Goal: Complete application form

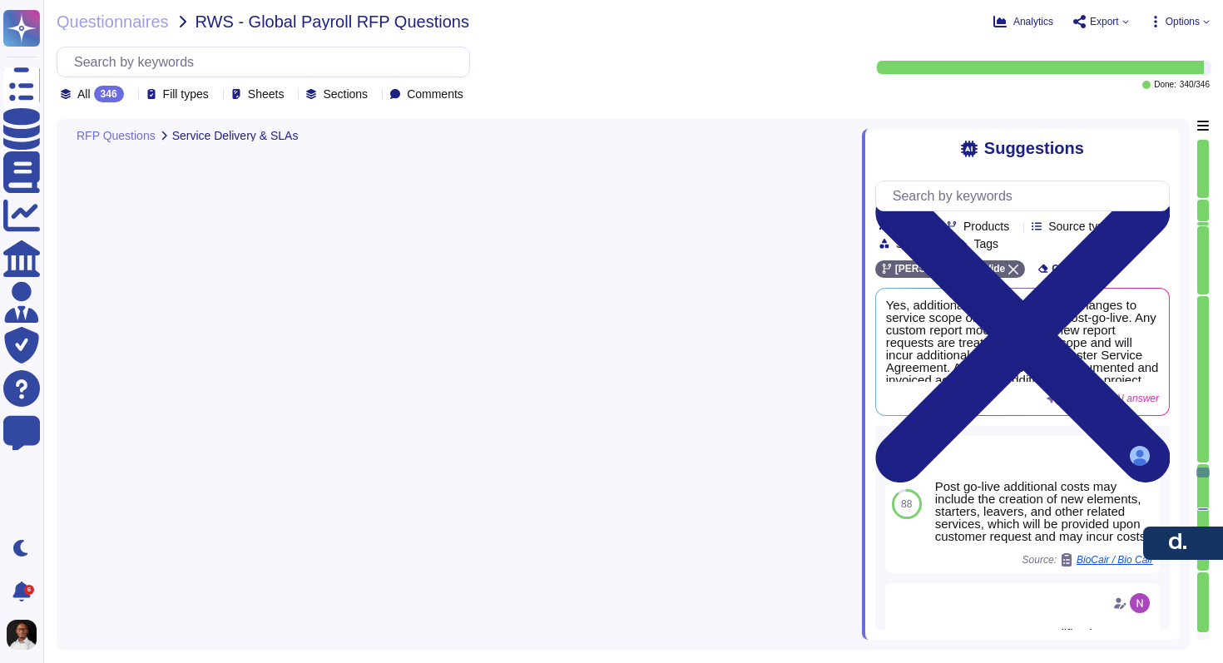
type textarea "[PERSON_NAME] follows a structured approach to handle error resolution, missed …"
type textarea "[PERSON_NAME] provides comprehensive training and documentation to clients, whi…"
type textarea "Yes, [PERSON_NAME] provides comprehensive training materials and resources to s…"
type textarea "Yes, we offer user training in multiple languages. [PERSON_NAME] provides compr…"
type textarea "[PERSON_NAME] offers multiple support channels for customer assistance, includi…"
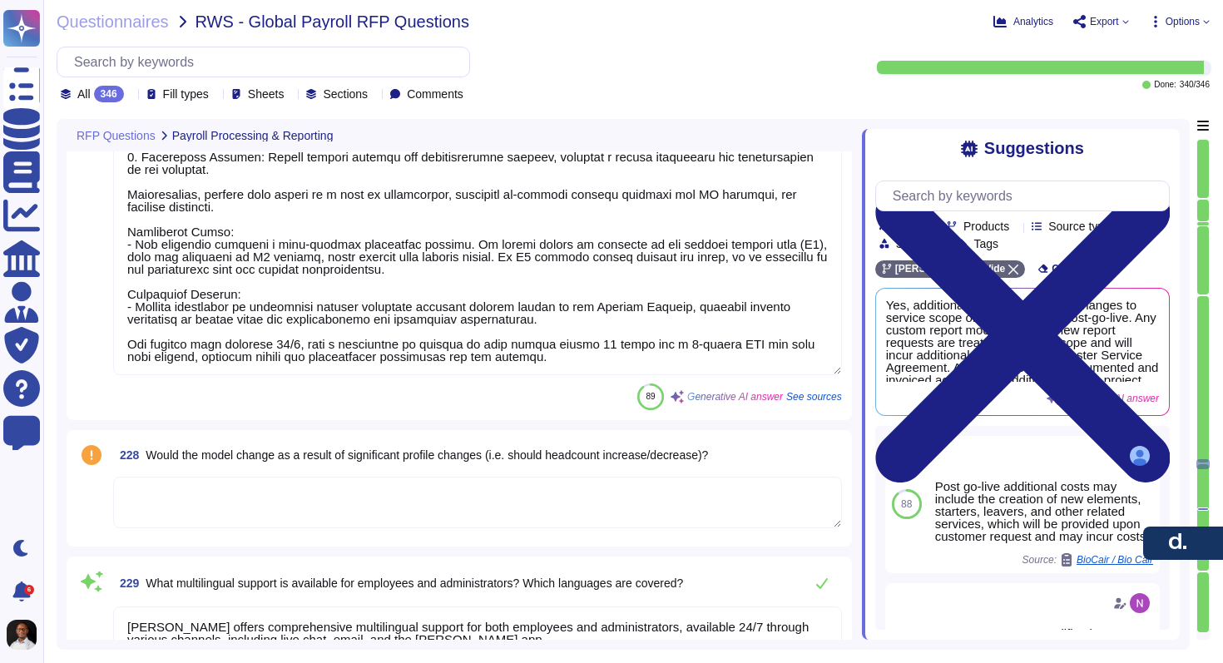
type textarea "Yes, we offer lower prices on large volume deals that will be discussed separat…"
type textarea "Yes, there is a minimum spend of $400 per month ($4,800 per year) on PEO requir…"
type textarea "For the simplified payroll offering, there are no setup fees, onboarding fees, …"
type textarea "Our account management structure is designed to provide comprehensive support a…"
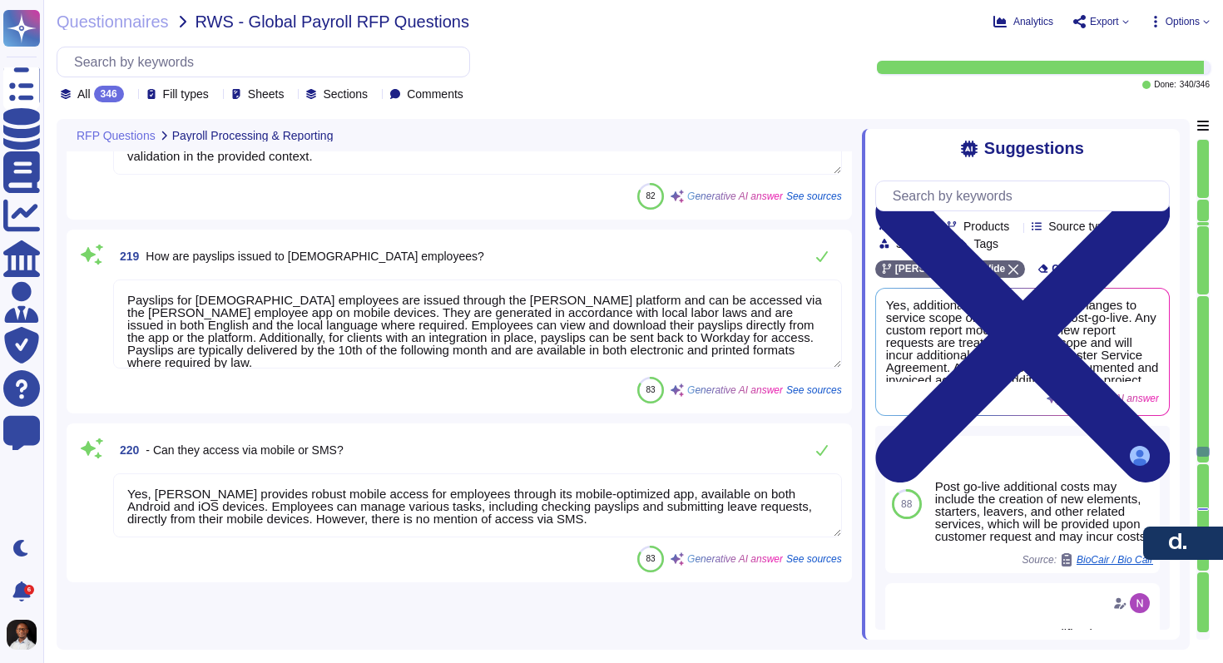
type textarea "[PERSON_NAME] supports integrations with various systems and formats, including…"
type textarea "For fortnightly payroll cycles, the standard timeline requires a minimum of 7 w…"
type textarea "Yes, [PERSON_NAME] supports bulk uploads of timesheets and hours worked via CSV…"
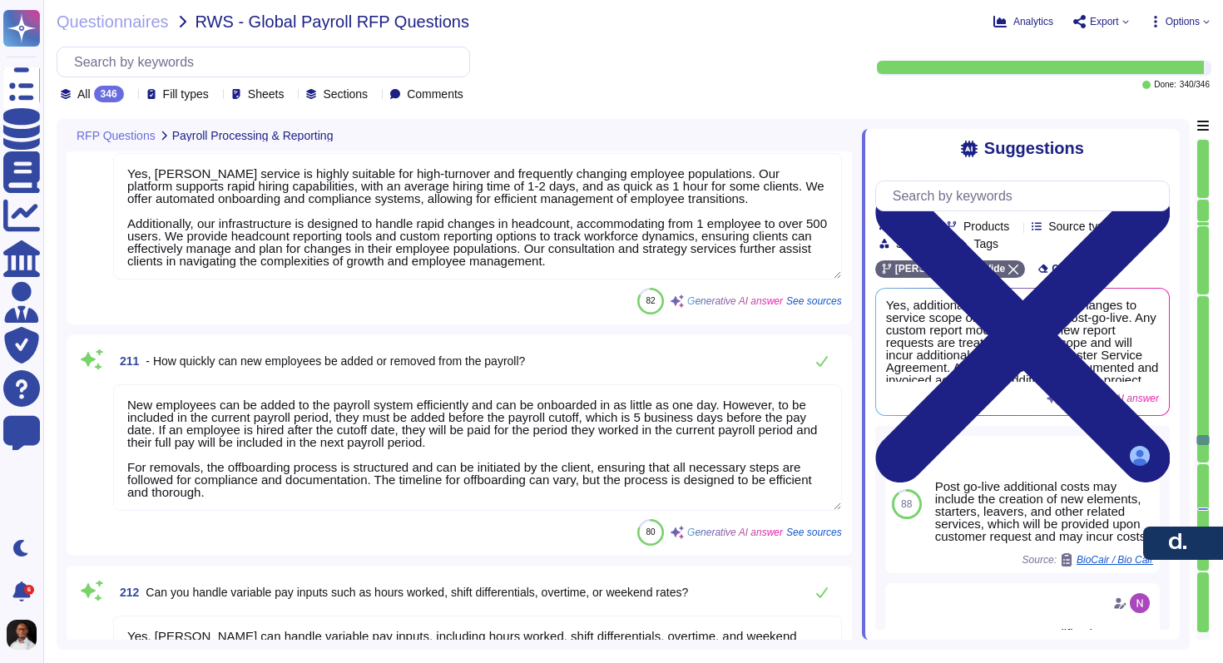
type textarea "Yes, we offer a service called Hourly Payroll, which helps clients hire and pay…"
type textarea "[PERSON_NAME] offers several payroll solutions, each designed to meet different…"
type textarea "Yes, [PERSON_NAME] service is highly suitable for high-turnover and frequently …"
type textarea "New employees can be added to the payroll system efficiently and can be onboard…"
type textarea "Yes, [PERSON_NAME] can handle variable pay inputs, including hours worked, shif…"
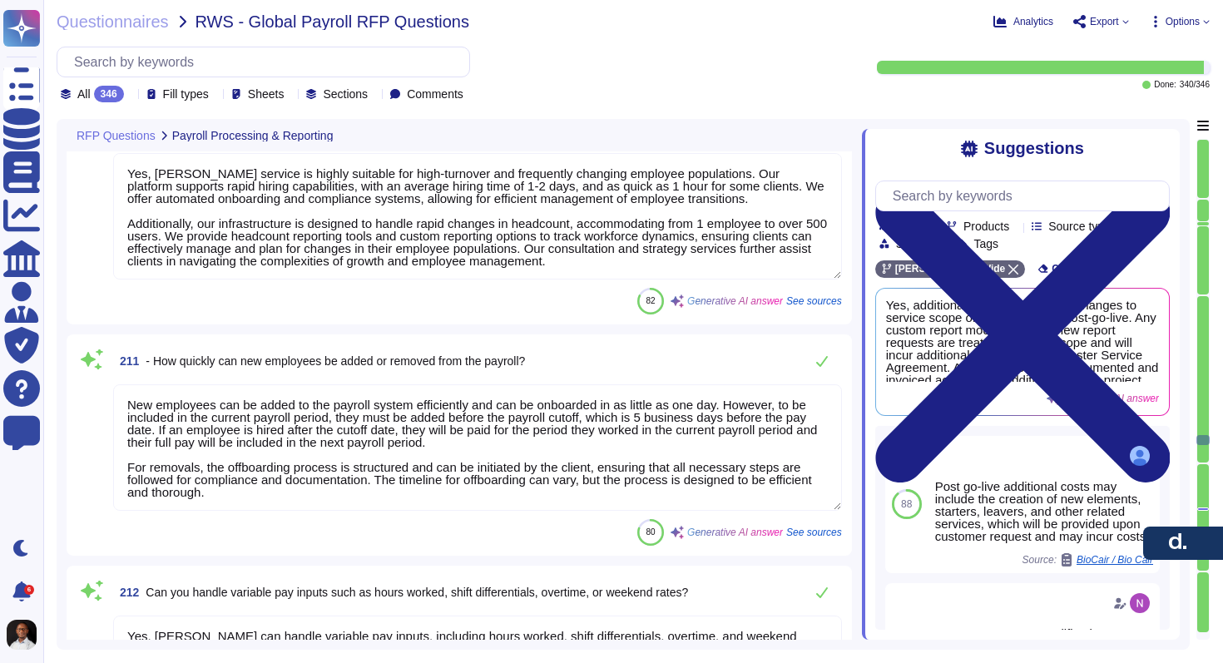
type textarea "[PERSON_NAME] supports the import of time data primarily through manual uploads…"
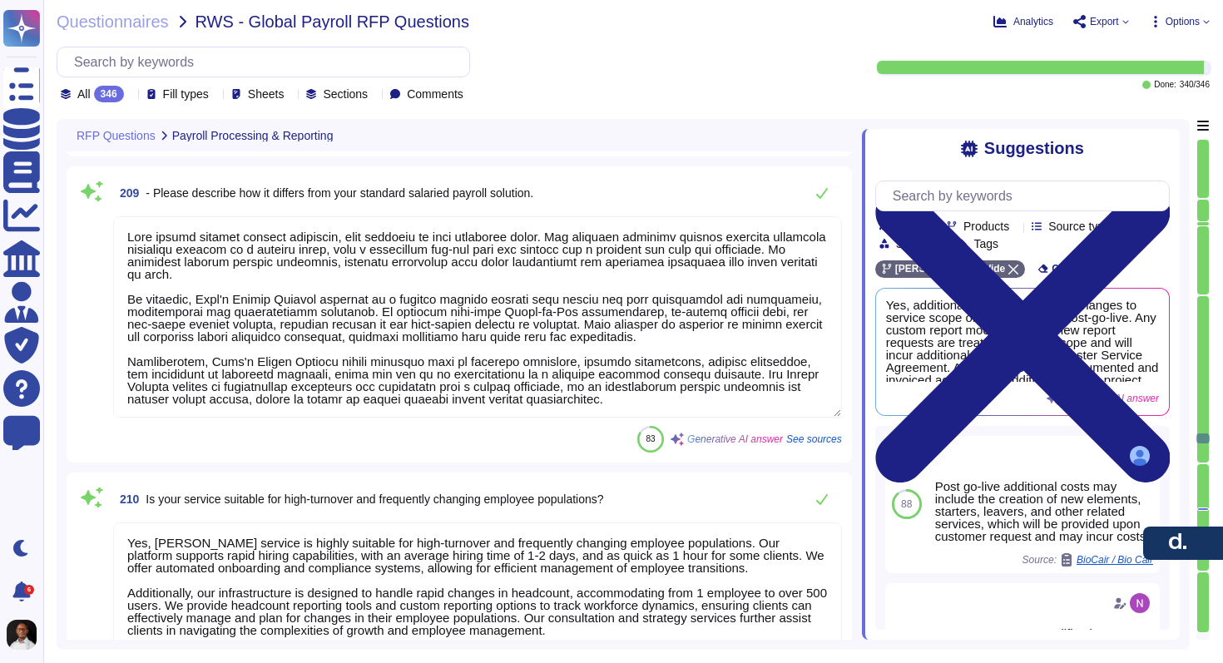
type textarea "Yes, [PERSON_NAME] payroll system supports payroll-to-GL mapping, allowing clie…"
type textarea "We provide a standard GL file, and customization is available at an additional …"
drag, startPoint x: 1201, startPoint y: 431, endPoint x: 1197, endPoint y: 184, distance: 247.2
click at [1197, 184] on div at bounding box center [1203, 389] width 13 height 501
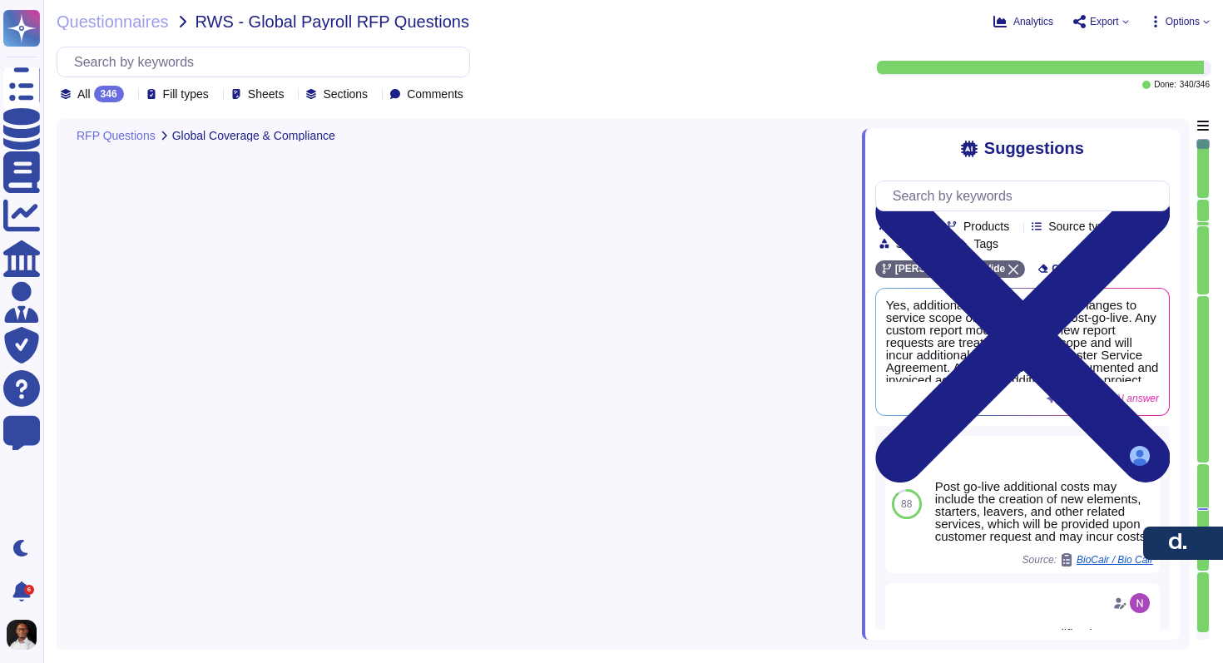
click at [1206, 161] on div at bounding box center [1204, 169] width 12 height 58
type textarea "Immediately post-implementation, [PERSON_NAME] provides comprehensive support t…"
type textarea "To ensure continuity between the implementation team and the ongoing support/ac…"
type textarea "It ensures that all necessary steps, from sales handover to go-live, are comple…"
type textarea "We have learned several key lessons from past implementations that have signifi…"
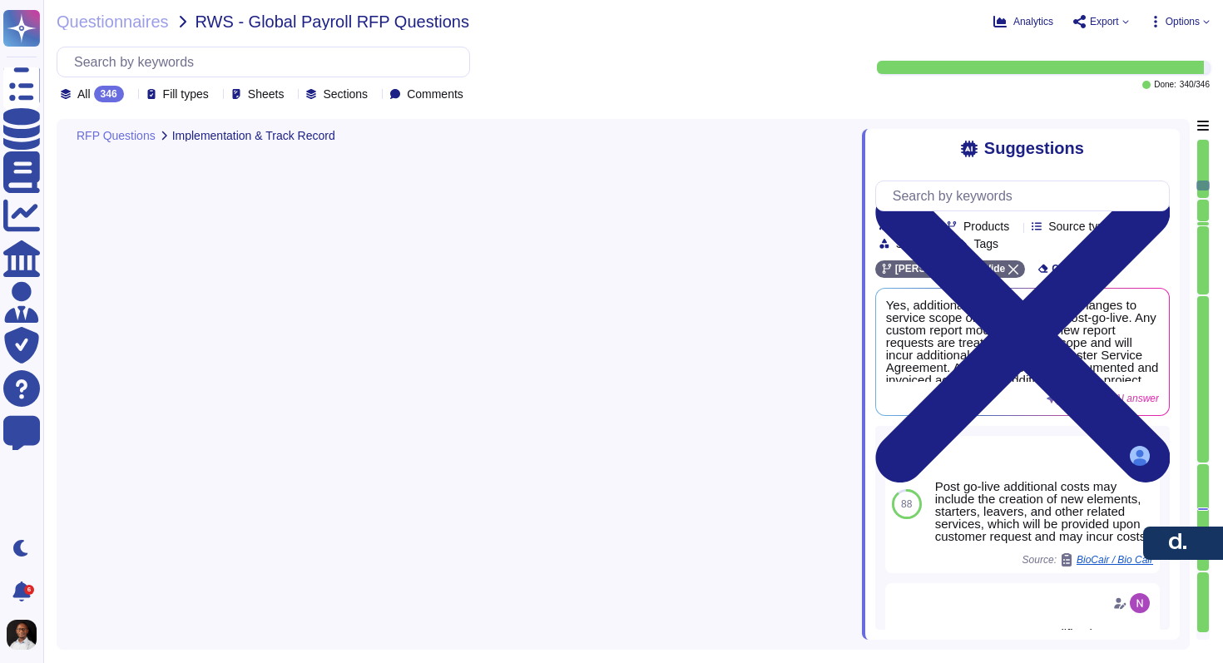
type textarea "[PERSON_NAME] ensures alignment between local and global requirements during im…"
type textarea "[PERSON_NAME] provides comprehensive support for change management, which inclu…"
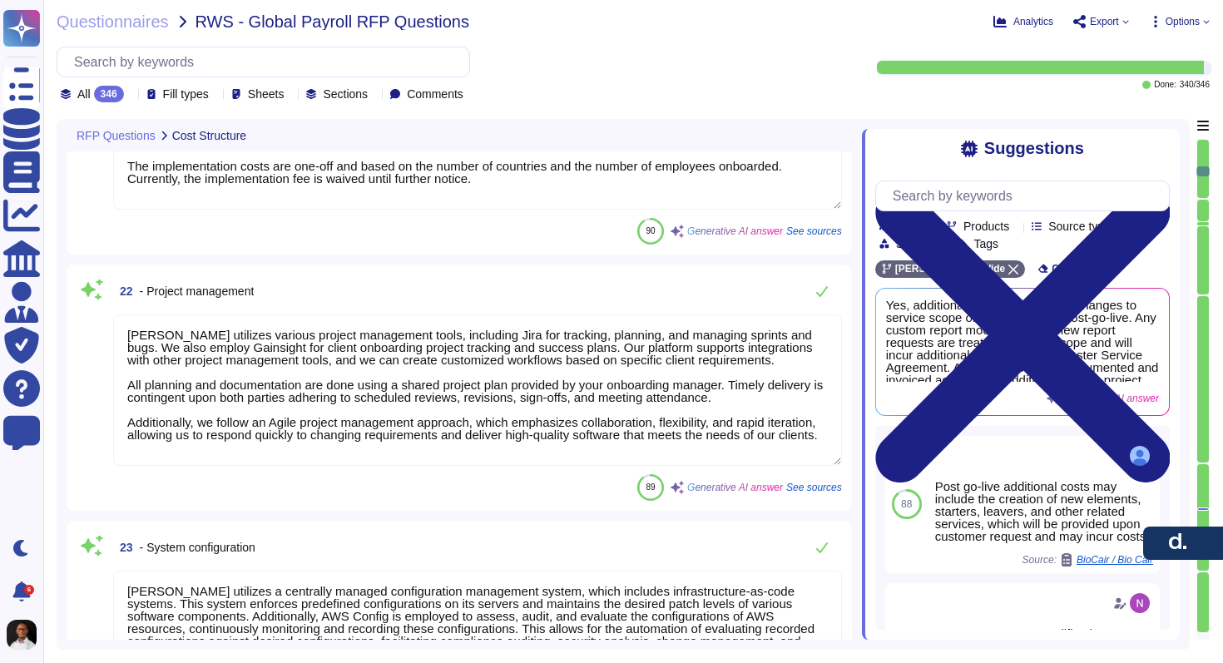
type textarea "[PERSON_NAME] accommodates [DEMOGRAPHIC_DATA] or fluctuating employee headcount…"
type textarea "1. Onboarding Fee: Charged per employee/entity, covering the implementation and…"
type textarea "[PERSON_NAME] utilizes various project management tools, including Jira for tra…"
type textarea "[PERSON_NAME] utilizes a centrally managed configuration management system, whi…"
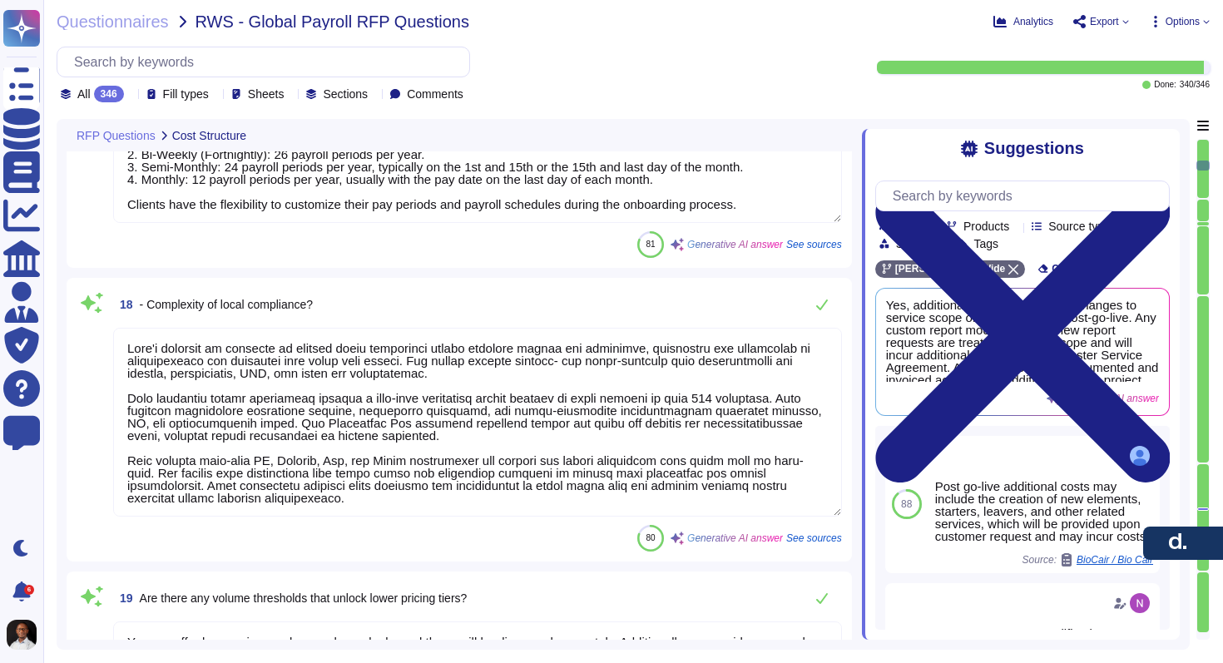
type textarea "Pricing is adjusted based on several factors, including: 1. Annual upfront comm…"
type textarea "[PERSON_NAME] employs over 7000 employees globally, with a workforce consisting…"
type textarea "[PERSON_NAME] supports various payroll frequencies, including: 1. Weekly: 52 pa…"
type textarea "[PERSON_NAME] platform is designed to support local compliance across multiple …"
type textarea "Yes, we offer lower prices on large volume deals, and these will be discussed s…"
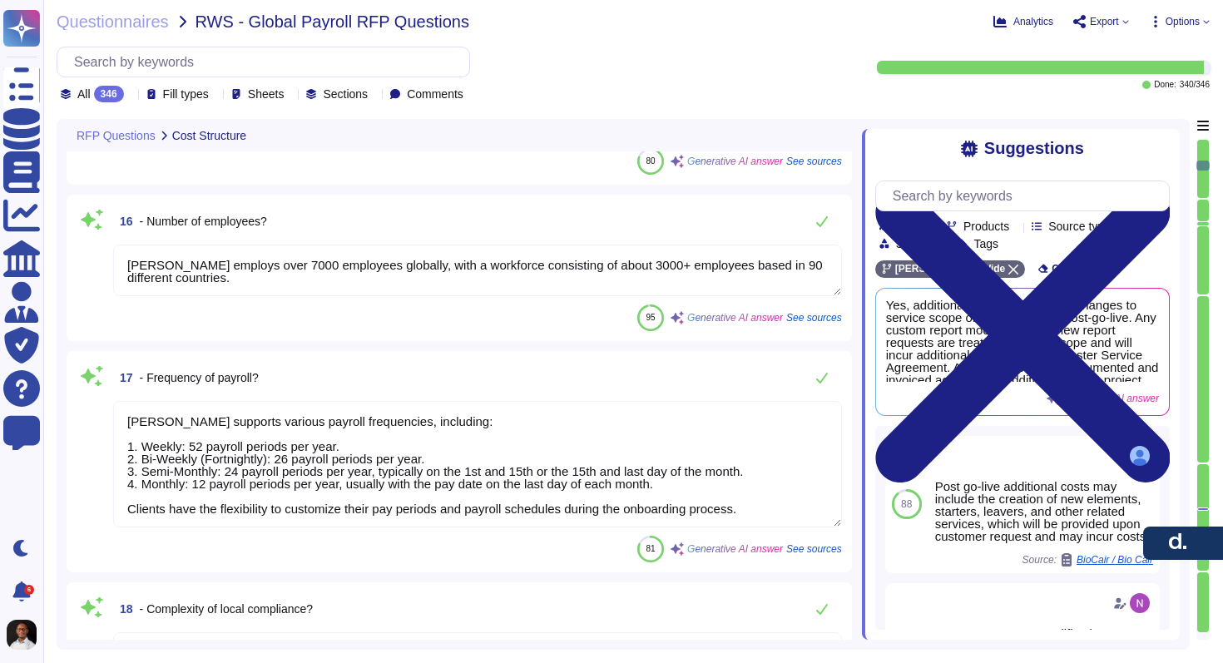
click at [1206, 161] on div at bounding box center [1204, 169] width 12 height 58
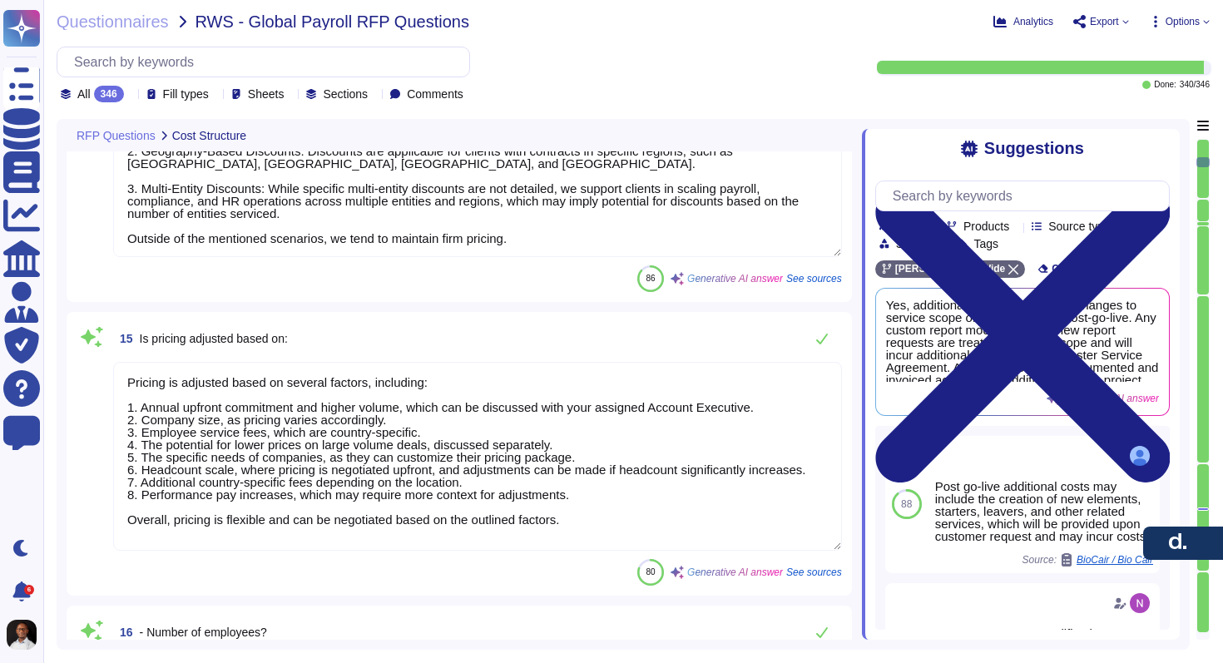
type textarea "Our pricing model is designed to be scalable and transparent. We utilize a flat…"
type textarea "We offer various discounts based on different criteria: 1. Volume Discounts: Di…"
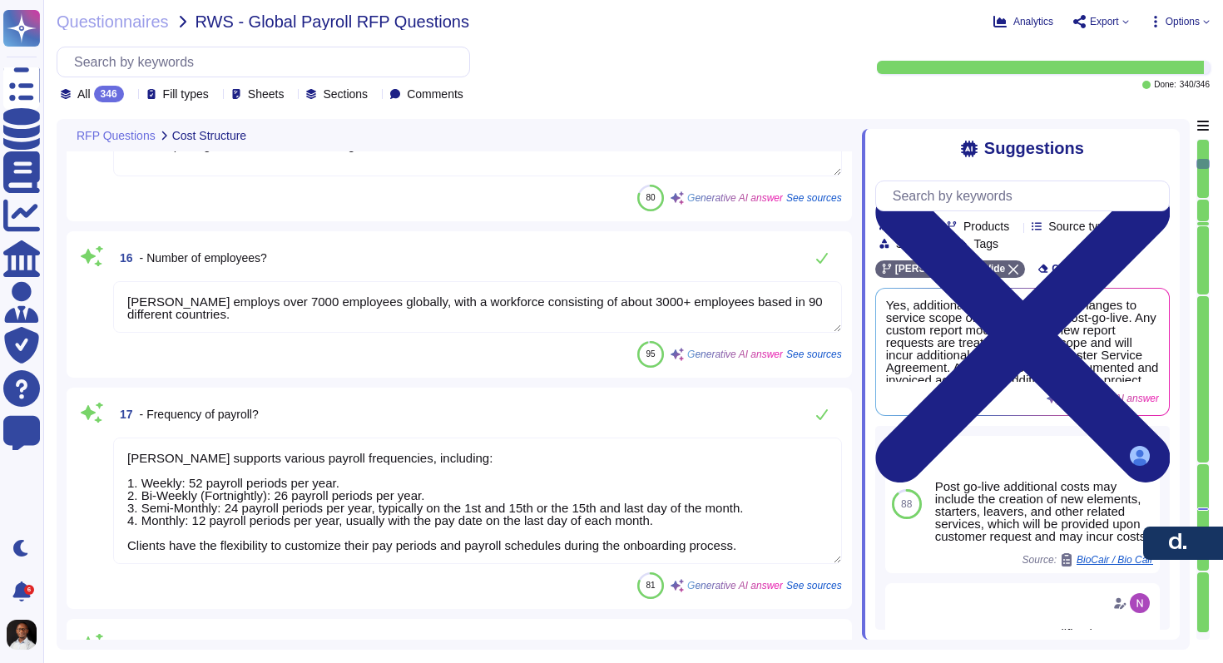
type textarea "Yes, we offer lower prices on large volume deals, and these will be discussed s…"
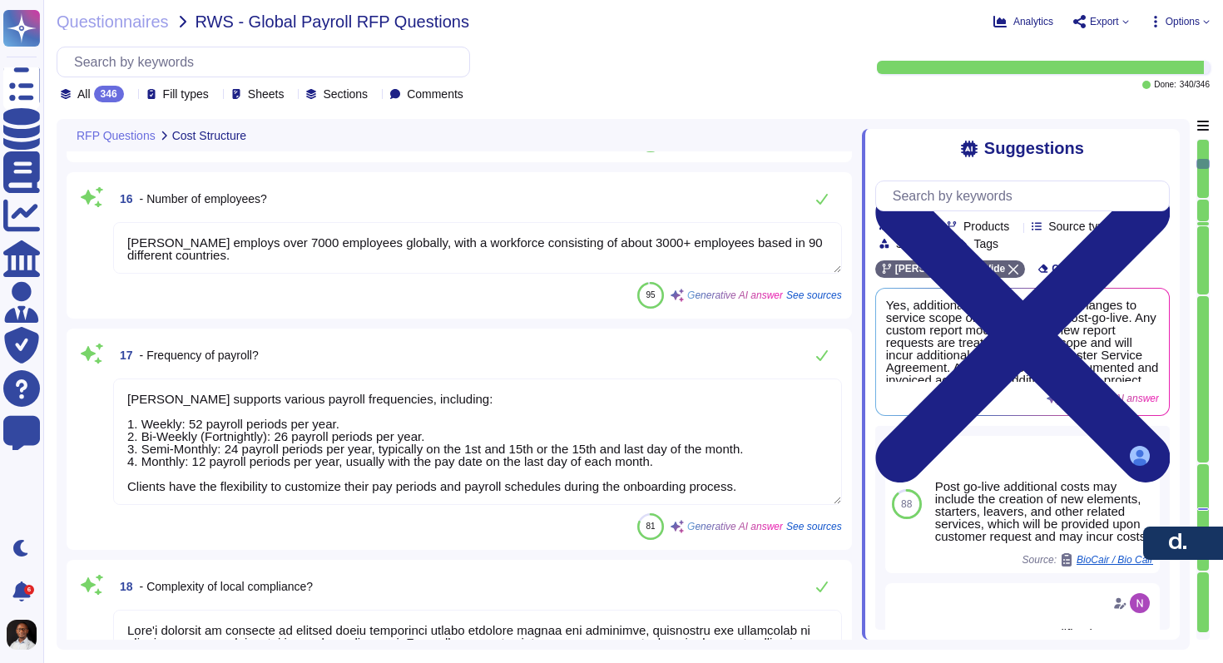
type textarea "[PERSON_NAME] accommodates [DEMOGRAPHIC_DATA] or fluctuating employee headcount…"
drag, startPoint x: 1206, startPoint y: 161, endPoint x: 1206, endPoint y: 141, distance: 20.0
click at [1206, 141] on div at bounding box center [1203, 389] width 13 height 501
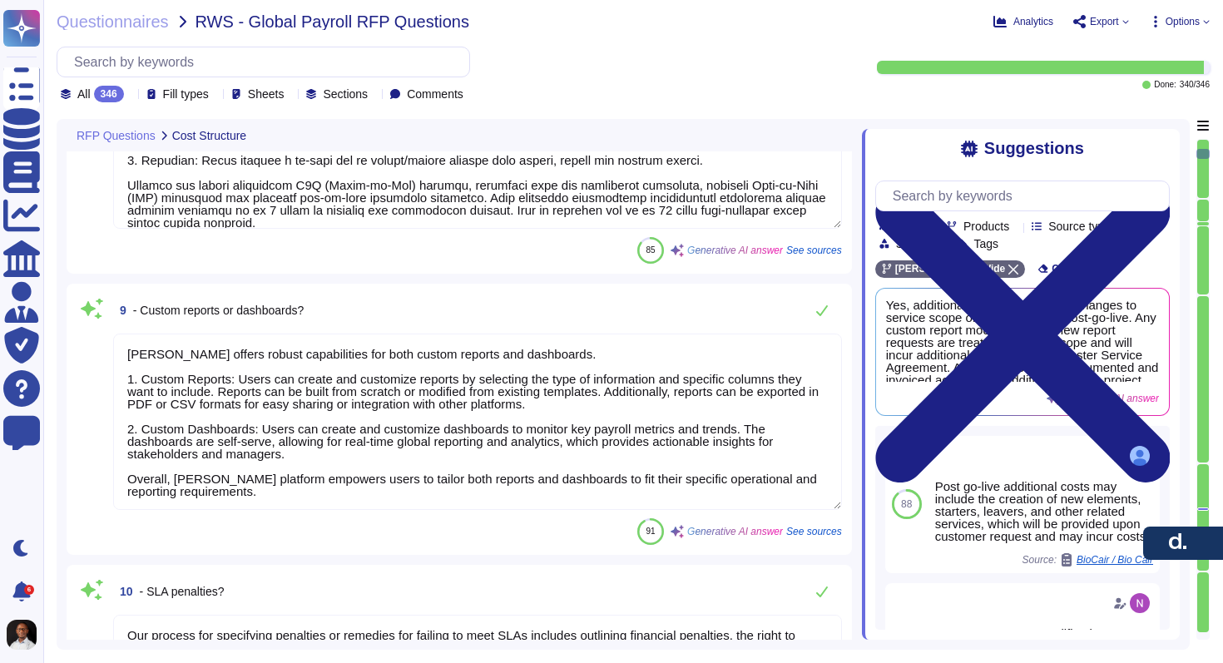
type textarea "Yes, there may be separate costs for year-end processing, tax filings, statutor…"
type textarea "N/A - there is no mark up, [PERSON_NAME] only expenses the client for"
type textarea "Historical data can be uploaded in several ways: 1. Manual Import: It is highly…"
type textarea "[PERSON_NAME] offers robust capabilities for both custom reports and dashboards…"
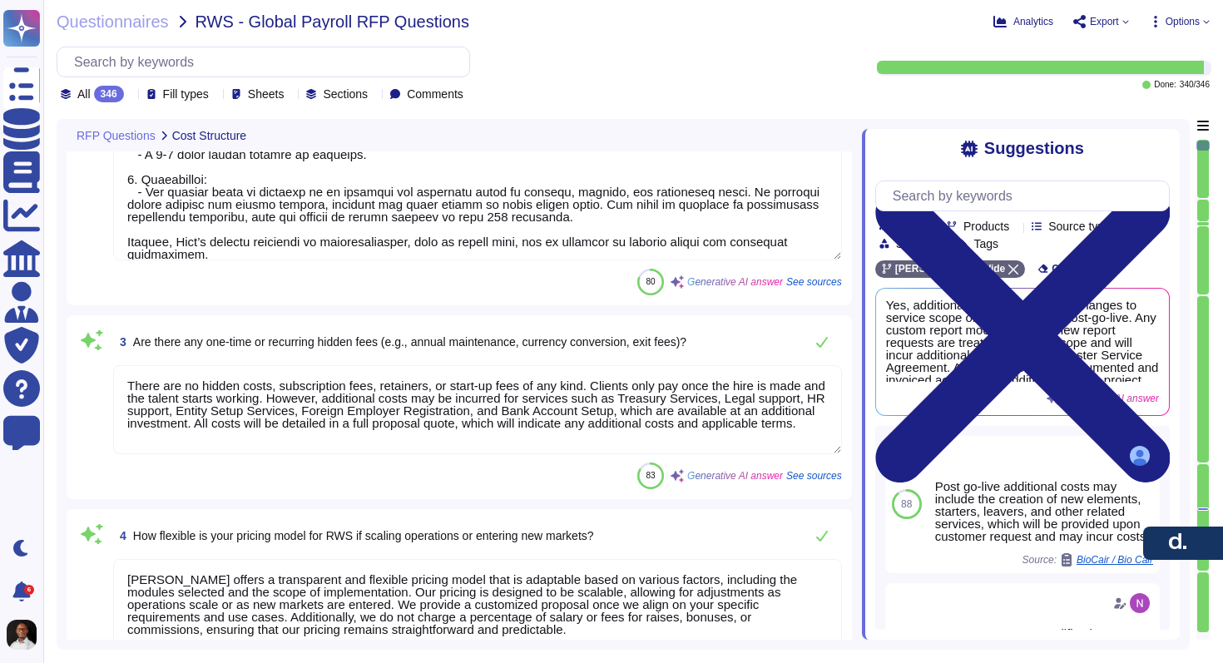
type textarea "As stated above, in the attachments you will find the full breakdown of costs (…"
type textarea "Lore ipsumd s ametconsect adi elitseddoei tempori utlab etdolorem aliqu en a Mi…"
type textarea "There are no hidden costs, subscription fees, retainers, or start-up fees of an…"
type textarea "[PERSON_NAME] offers a transparent and flexible pricing model that is adaptable…"
type textarea "As stated above, in the attachments you will find the full breakdown of costs (…"
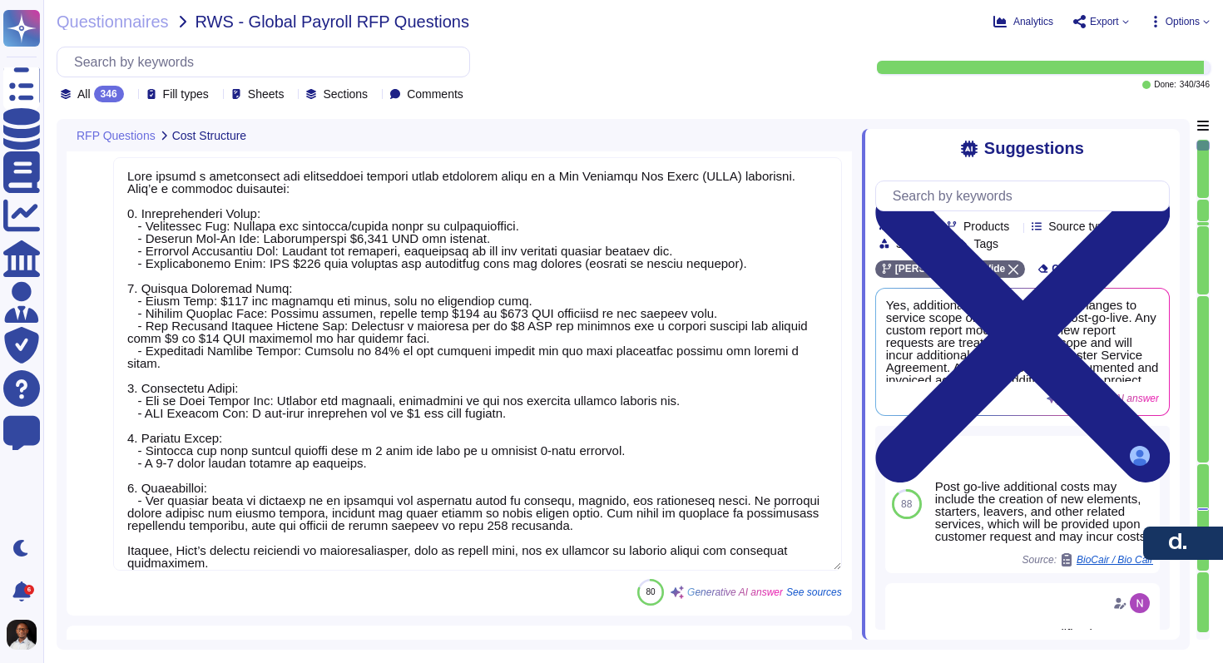
scroll to position [201, 0]
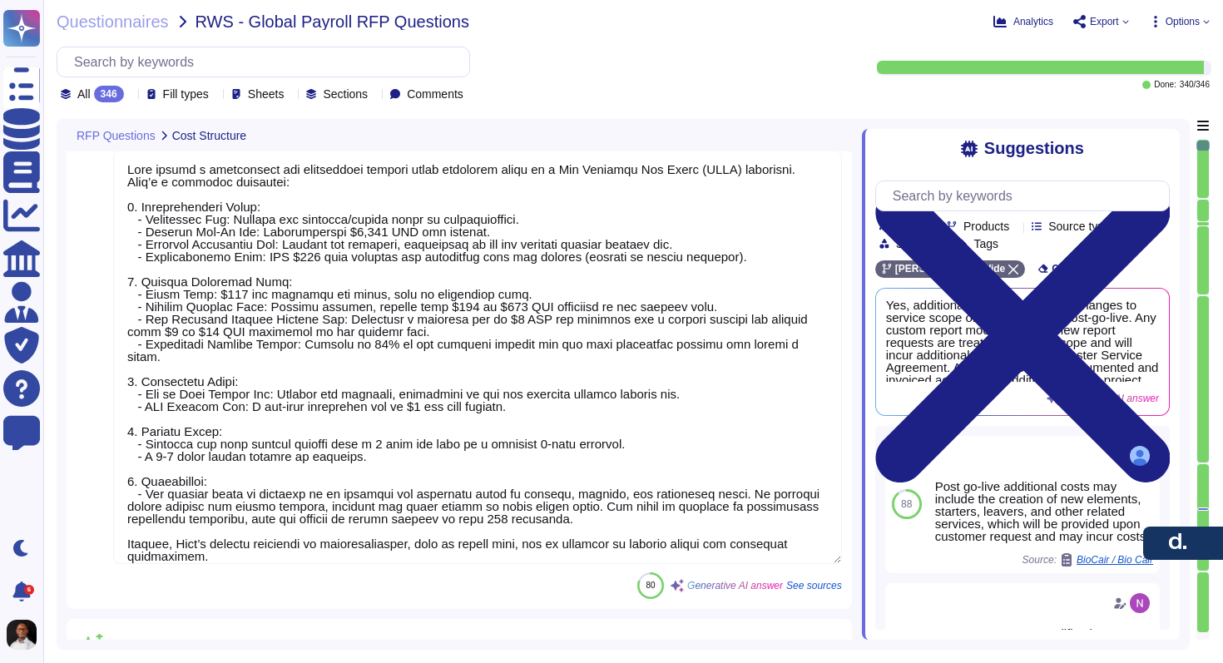
type textarea "As stated above, in the attachments you will find the full breakdown of costs (…"
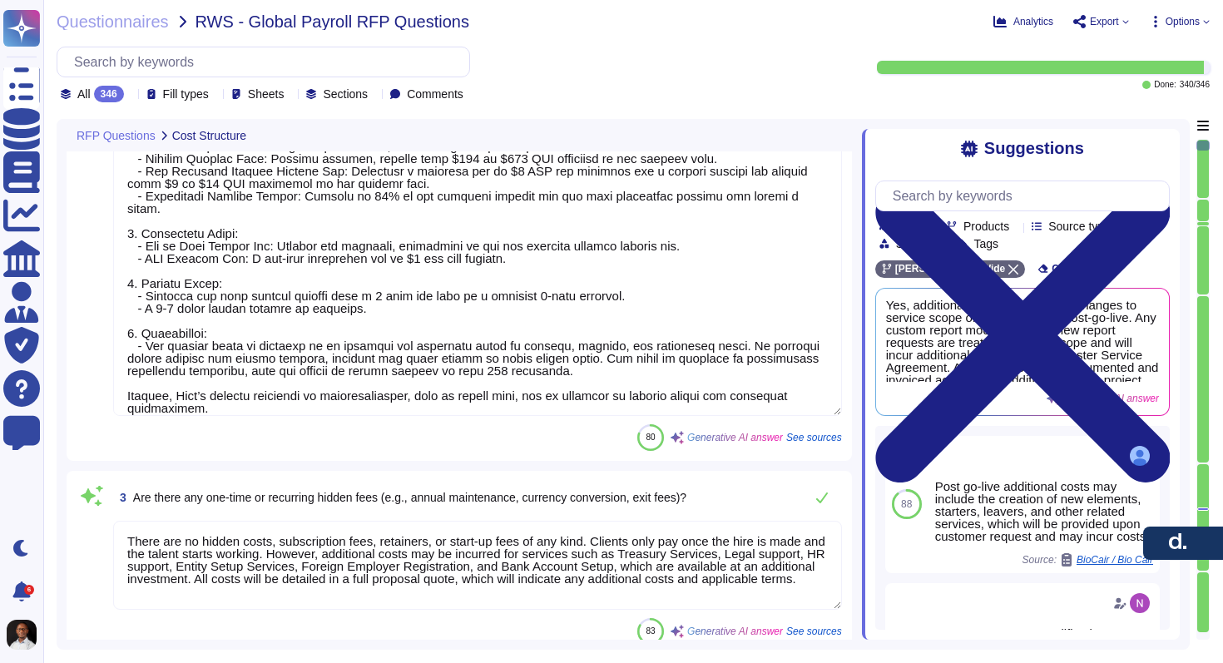
type textarea "Yes, there may be separate costs for year-end processing, tax filings, statutor…"
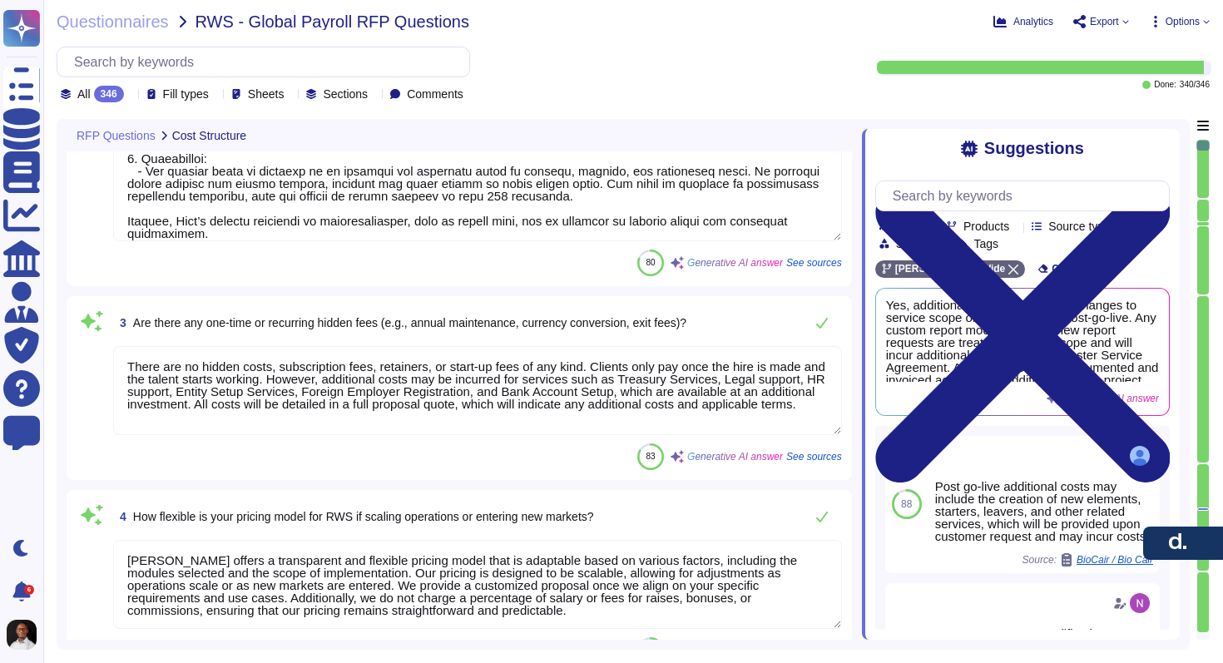
type textarea "N/A - there is no mark up, [PERSON_NAME] only expenses the client for"
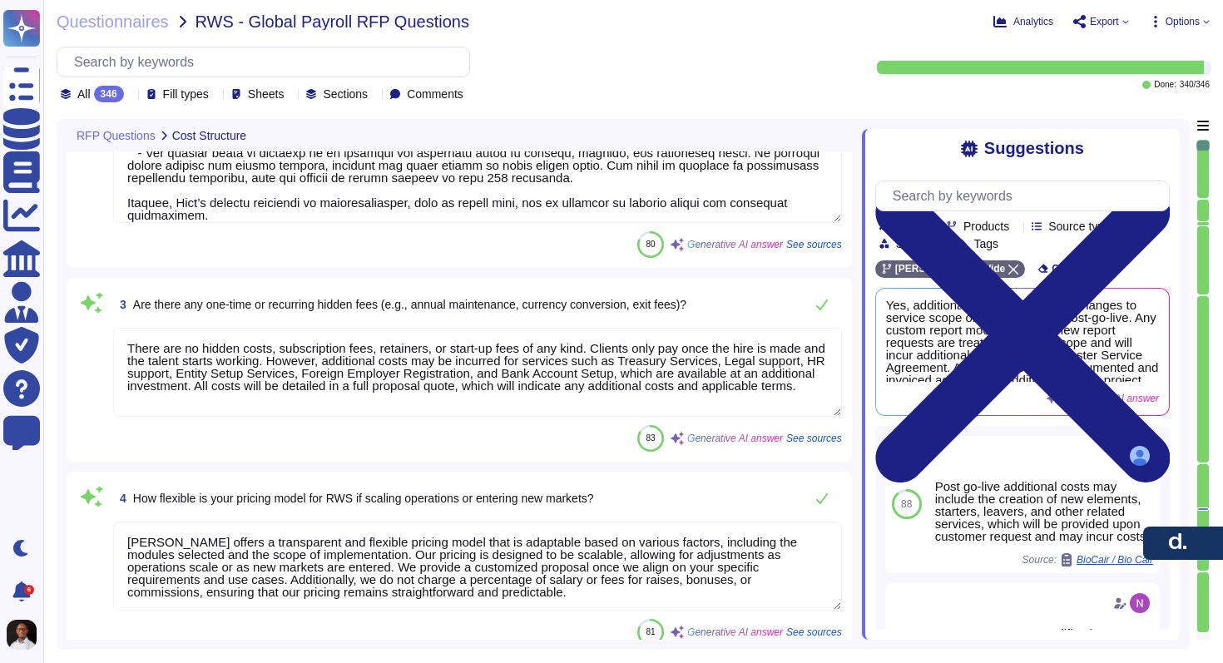
scroll to position [539, 0]
drag, startPoint x: 127, startPoint y: 346, endPoint x: 270, endPoint y: 397, distance: 151.9
click at [270, 397] on textarea "There are no hidden costs, subscription fees, retainers, or start-up fees of an…" at bounding box center [477, 371] width 729 height 89
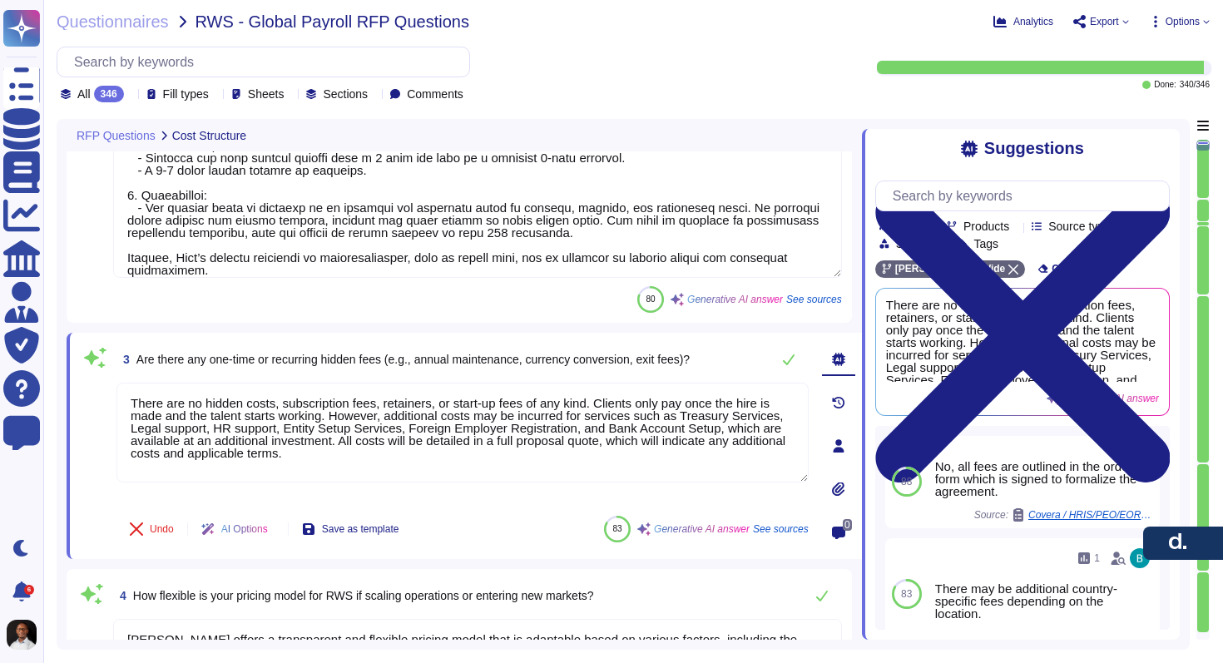
type textarea "As stated above, in the attachments you will find the full breakdown of costs (…"
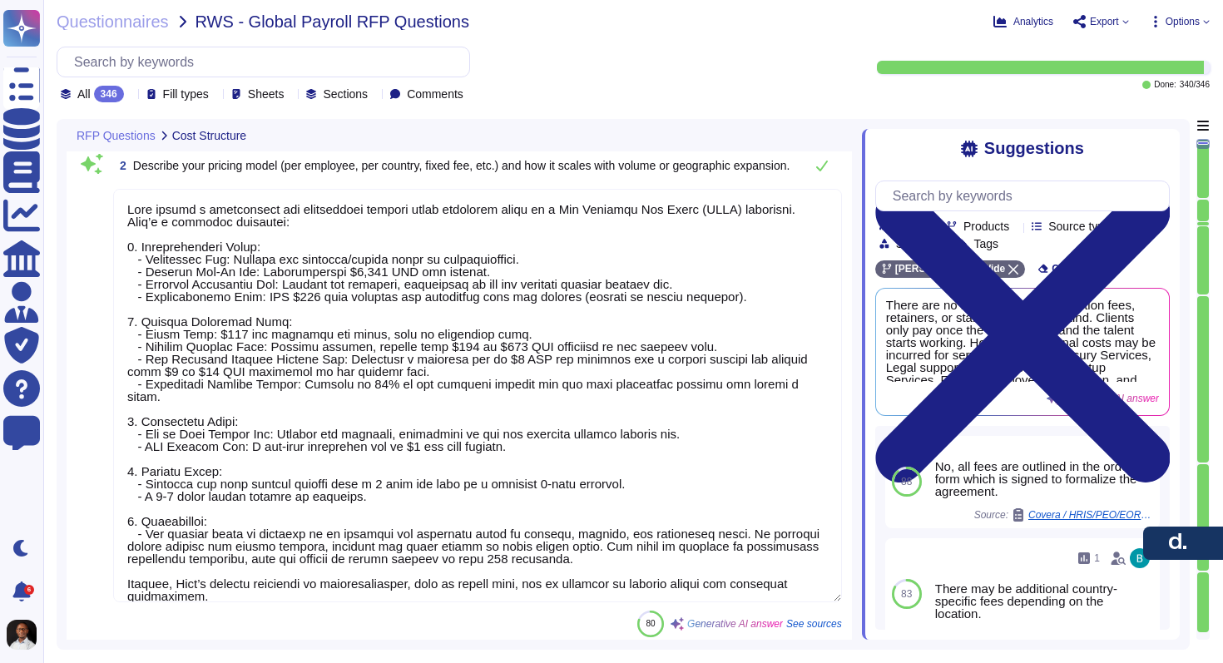
scroll to position [2, 0]
drag, startPoint x: 663, startPoint y: 550, endPoint x: 592, endPoint y: 515, distance: 78.9
click at [592, 515] on textarea at bounding box center [477, 396] width 729 height 414
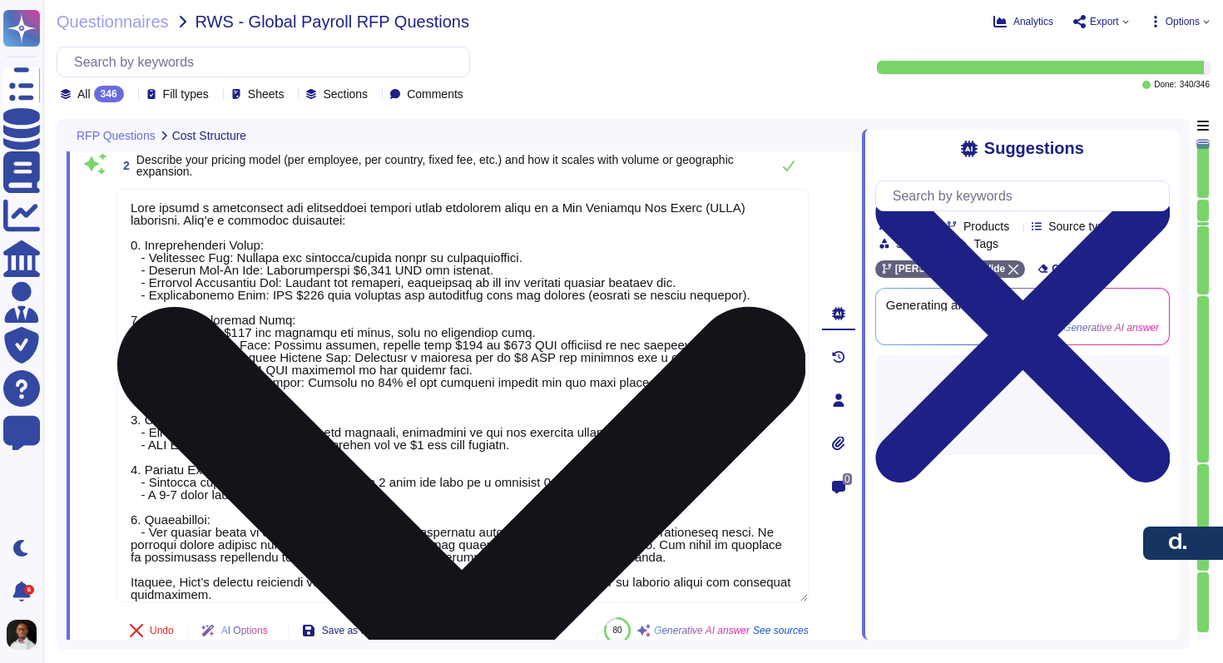
click at [359, 547] on textarea at bounding box center [463, 396] width 692 height 414
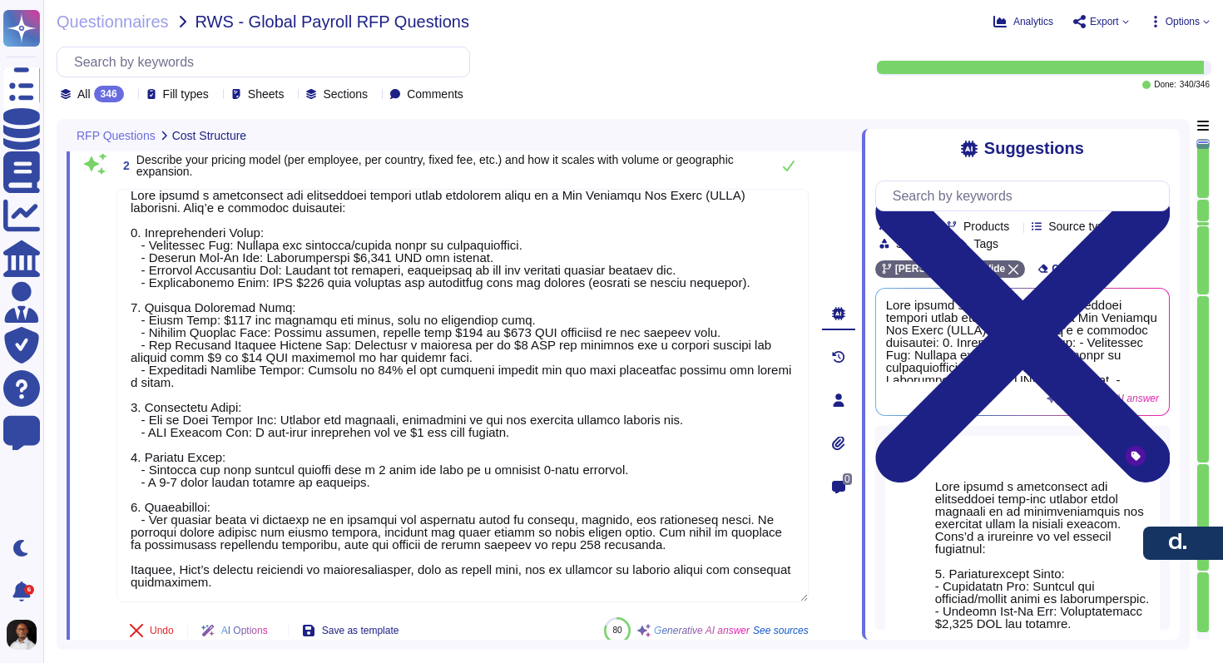
scroll to position [0, 0]
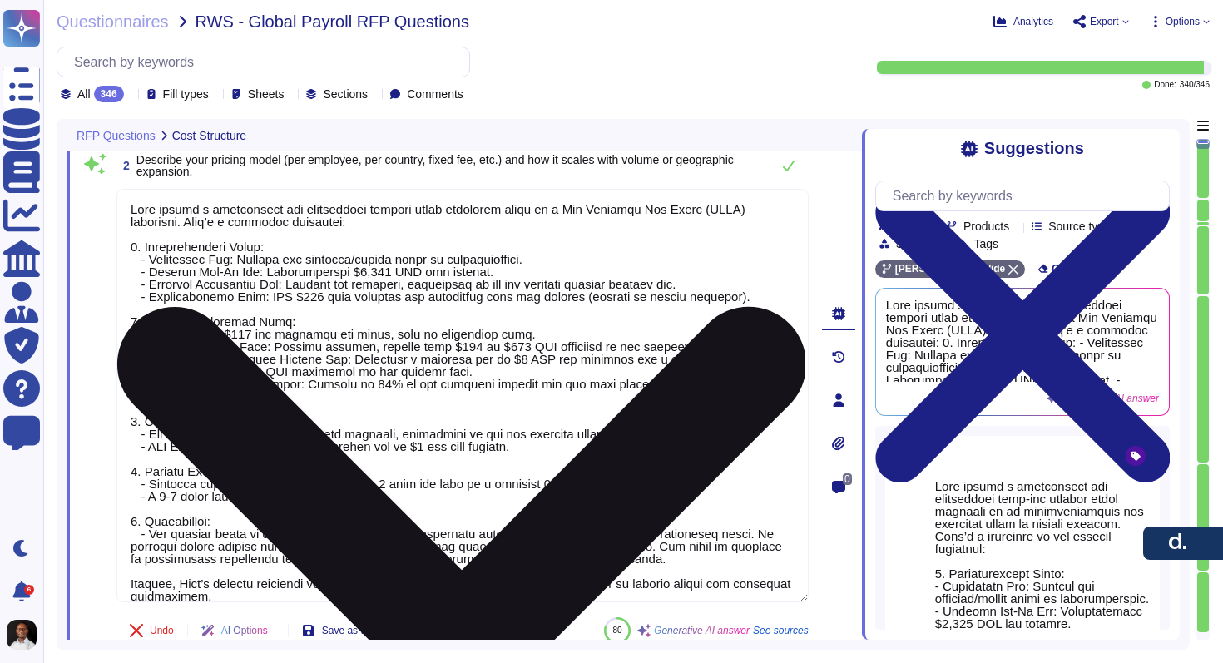
drag, startPoint x: 291, startPoint y: 579, endPoint x: 177, endPoint y: 201, distance: 395.5
click at [177, 201] on textarea at bounding box center [463, 396] width 692 height 414
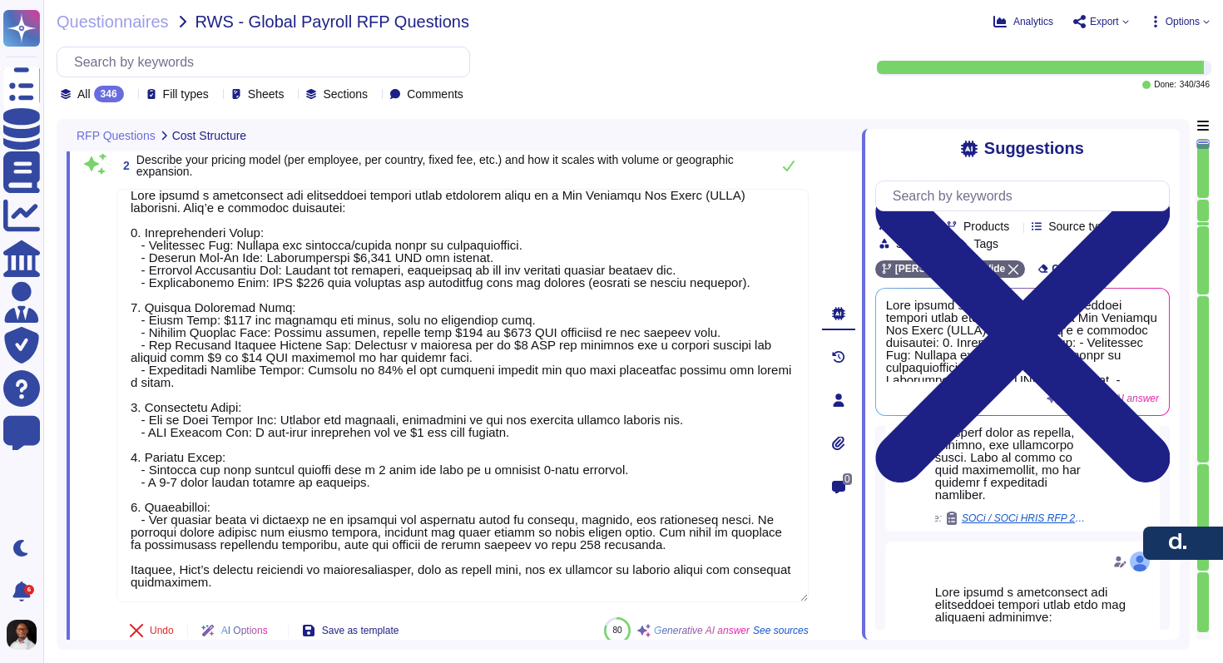
scroll to position [1092, 0]
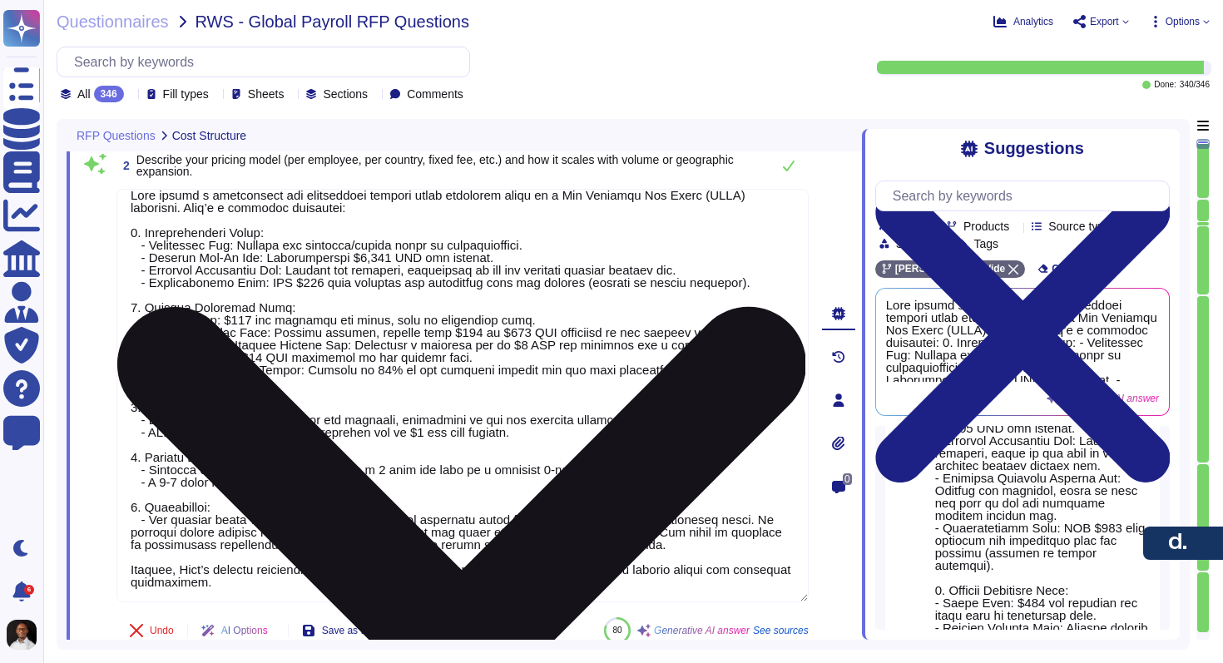
click at [598, 291] on textarea at bounding box center [463, 396] width 692 height 414
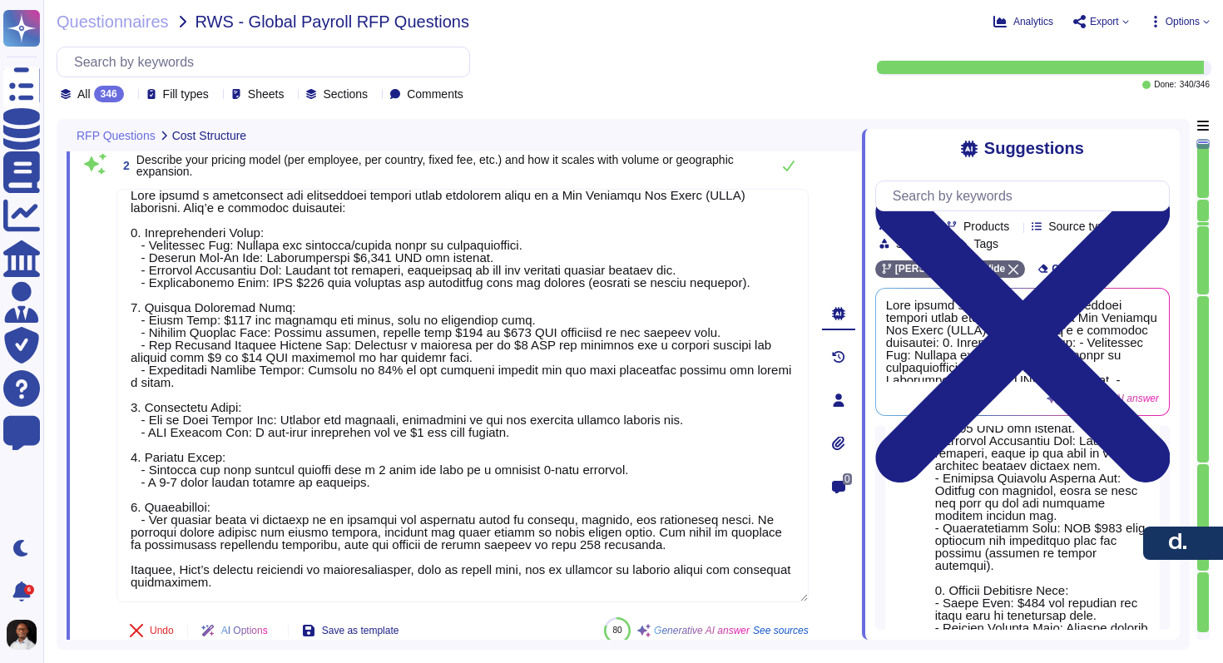
click at [811, 170] on div "2 Describe your pricing model (per employee, per country, fixed fee, etc.) and …" at bounding box center [465, 400] width 796 height 522
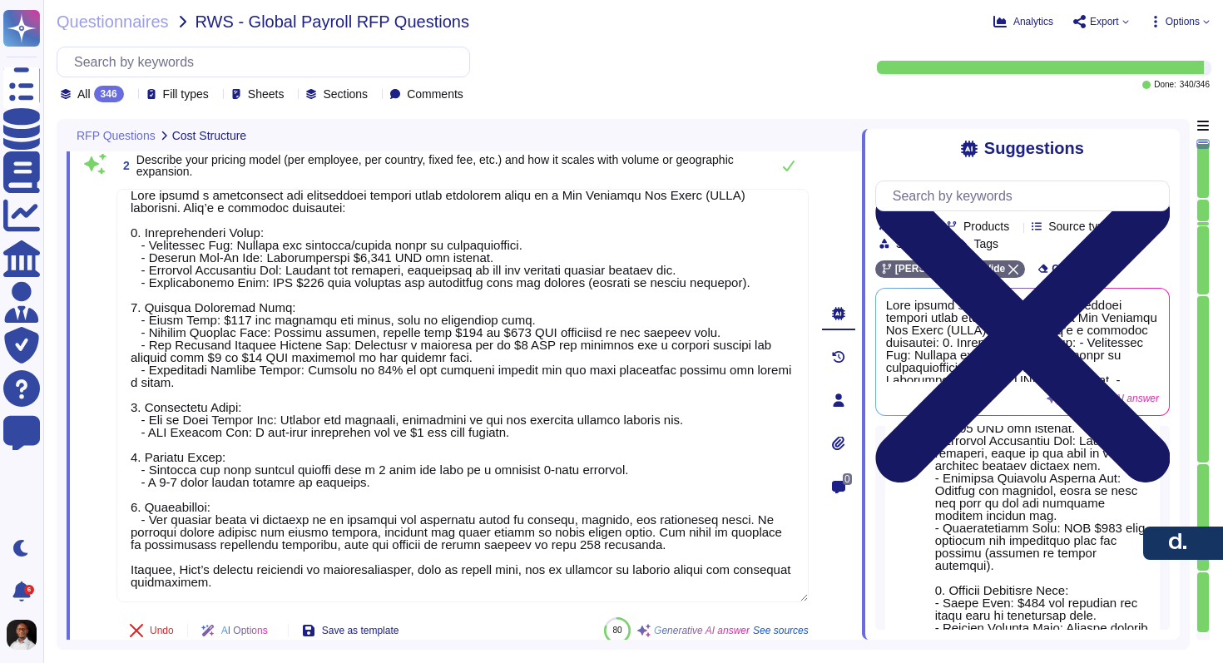
click at [1157, 147] on icon at bounding box center [1023, 335] width 295 height 393
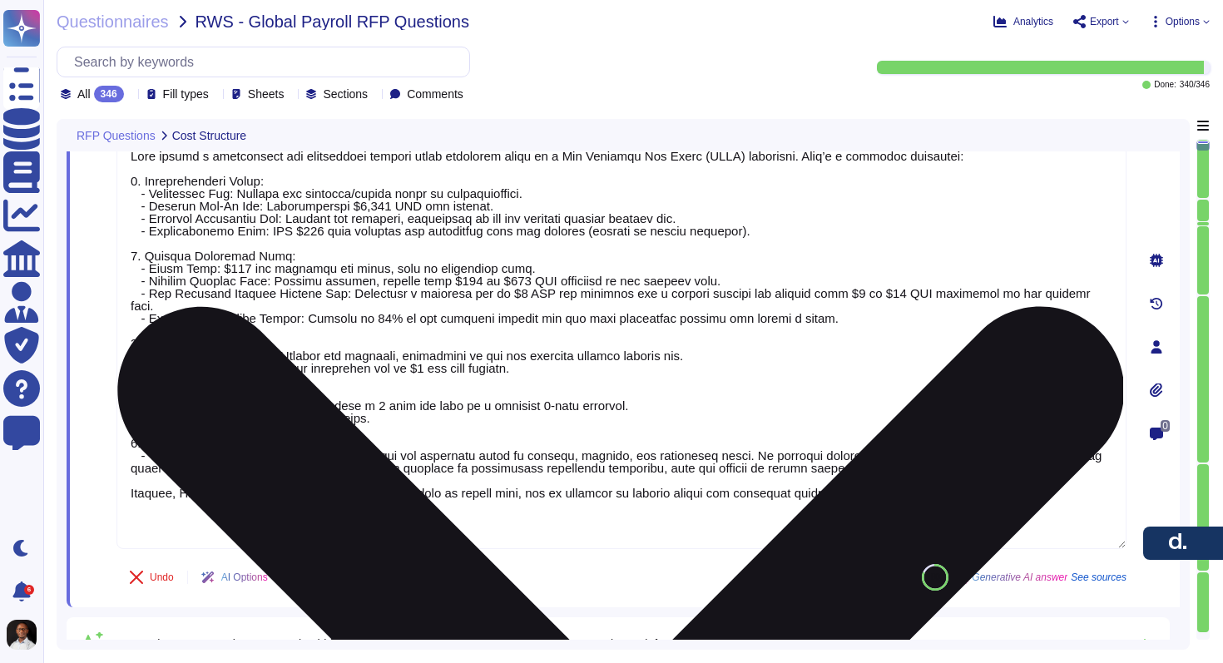
type textarea "As stated above, in the attachments you will find the full breakdown of costs (…"
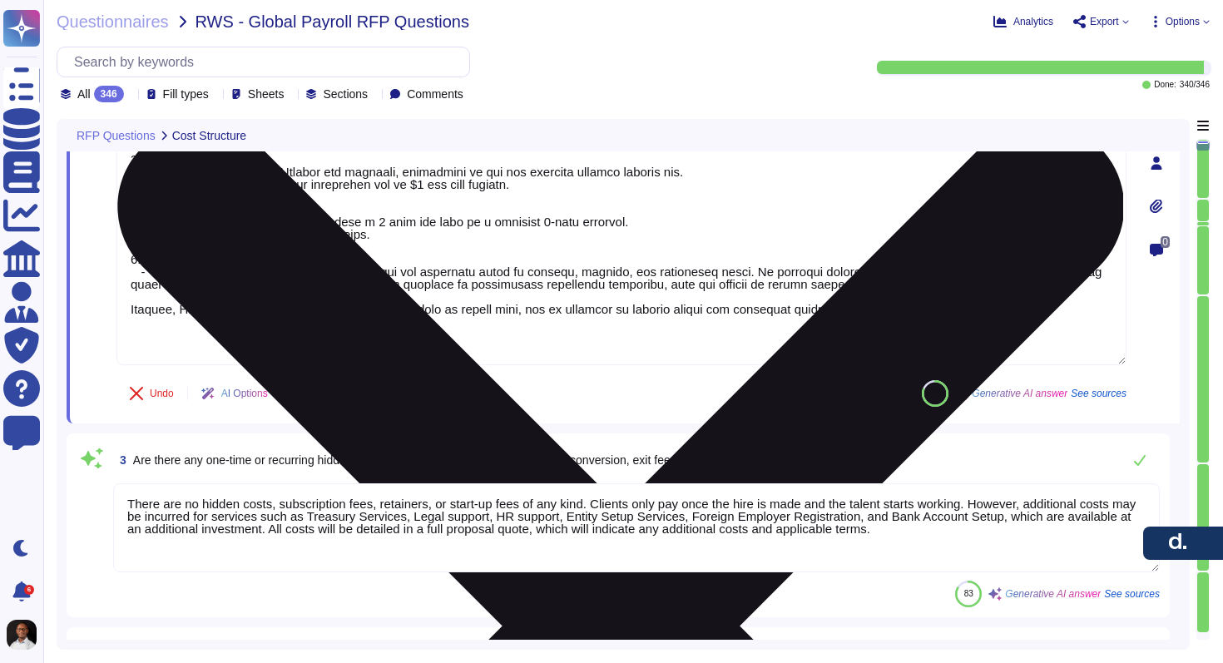
type textarea "Yes, there may be separate costs for year-end processing, tax filings, statutor…"
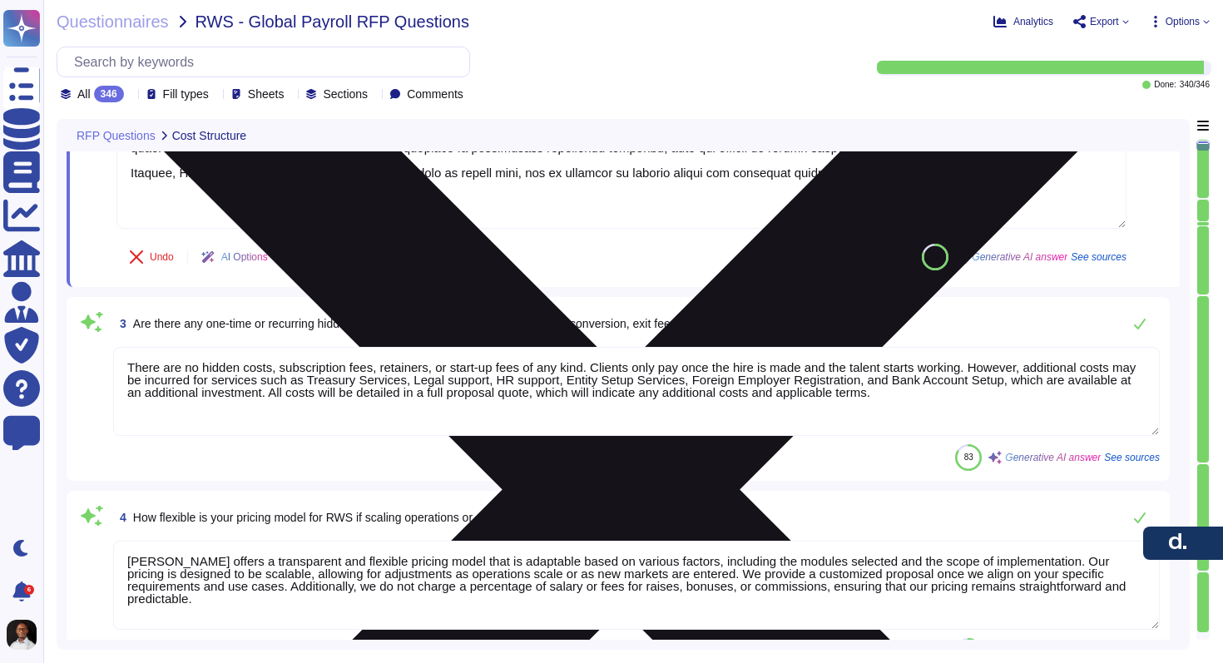
scroll to position [611, 0]
type textarea "N/A - there is no mark up, [PERSON_NAME] only expenses the client for"
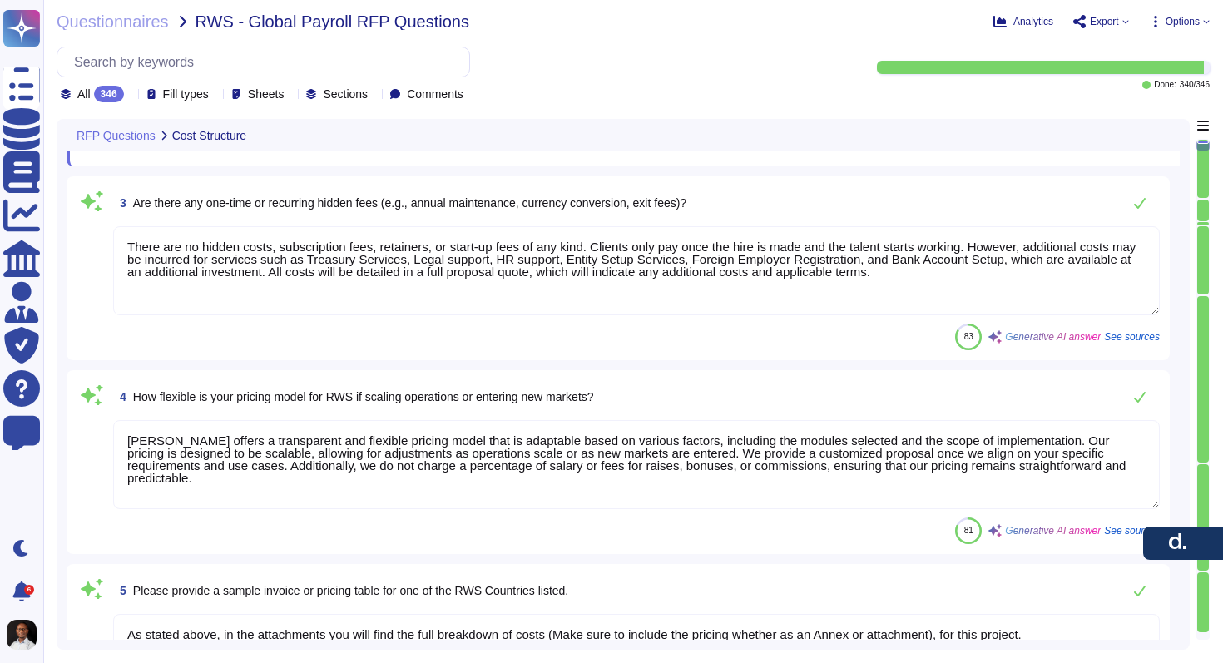
type textarea "Historical data can be uploaded in several ways: 1. Manual Import: It is highly…"
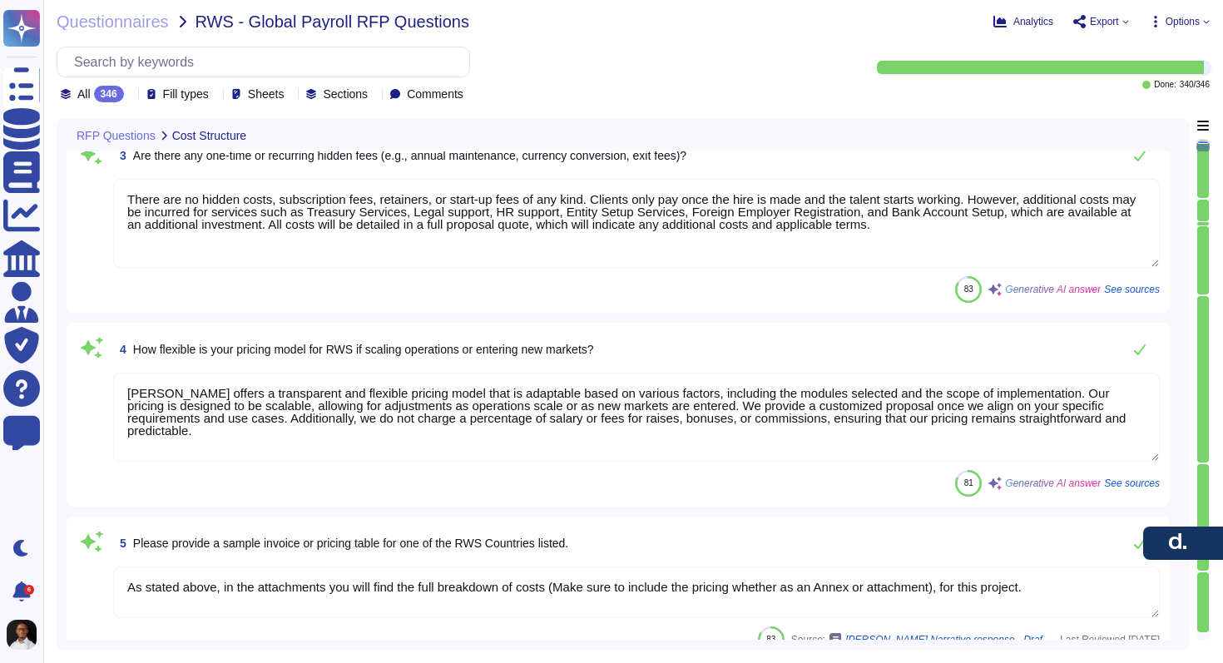
scroll to position [711, 0]
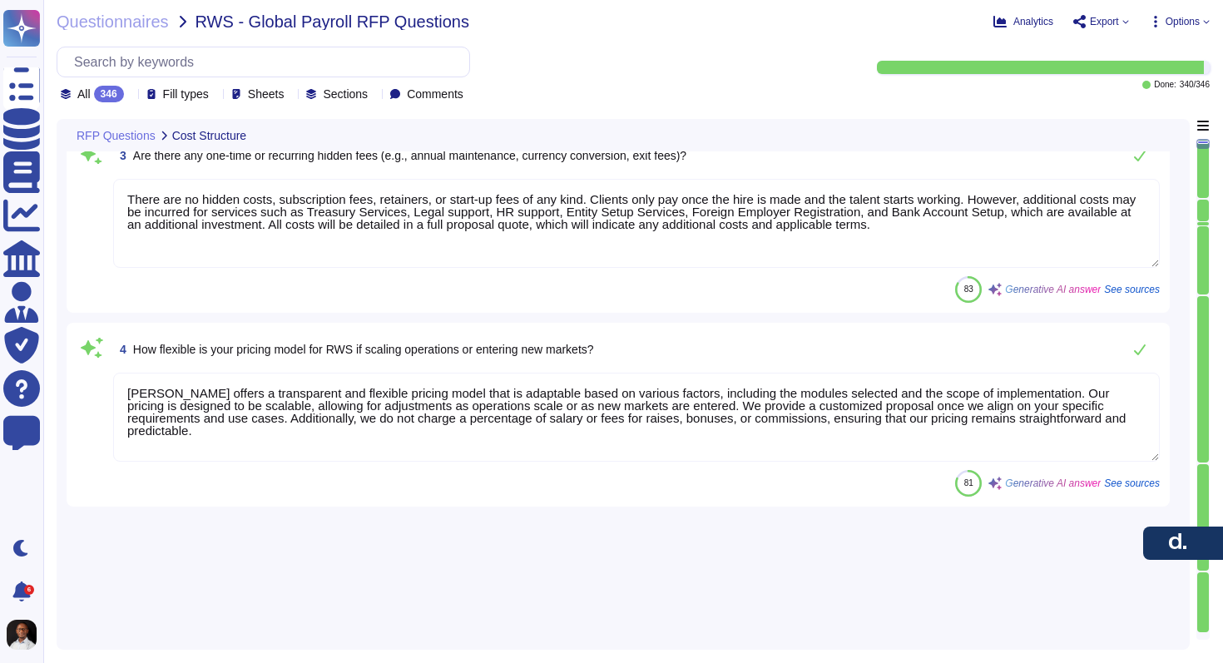
type textarea "As stated above, in the attachments you will find the full breakdown of costs (…"
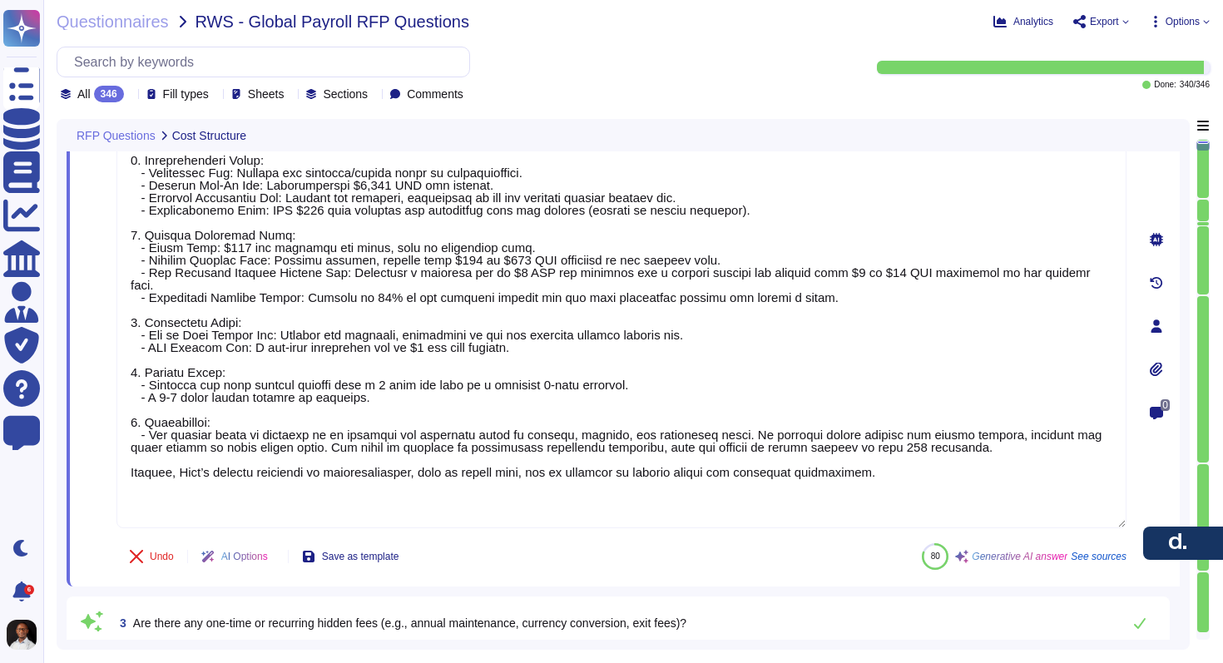
type textarea "As stated above, in the attachments you will find the full breakdown of costs (…"
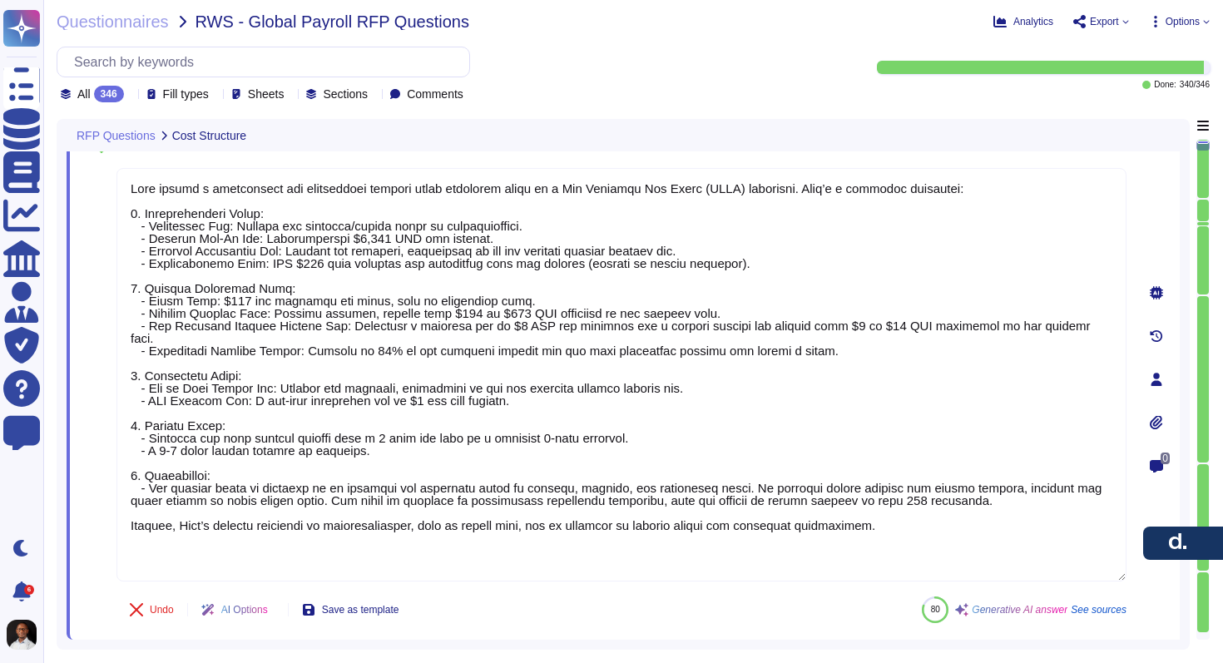
type textarea "As stated above, in the attachments you will find the full breakdown of costs (…"
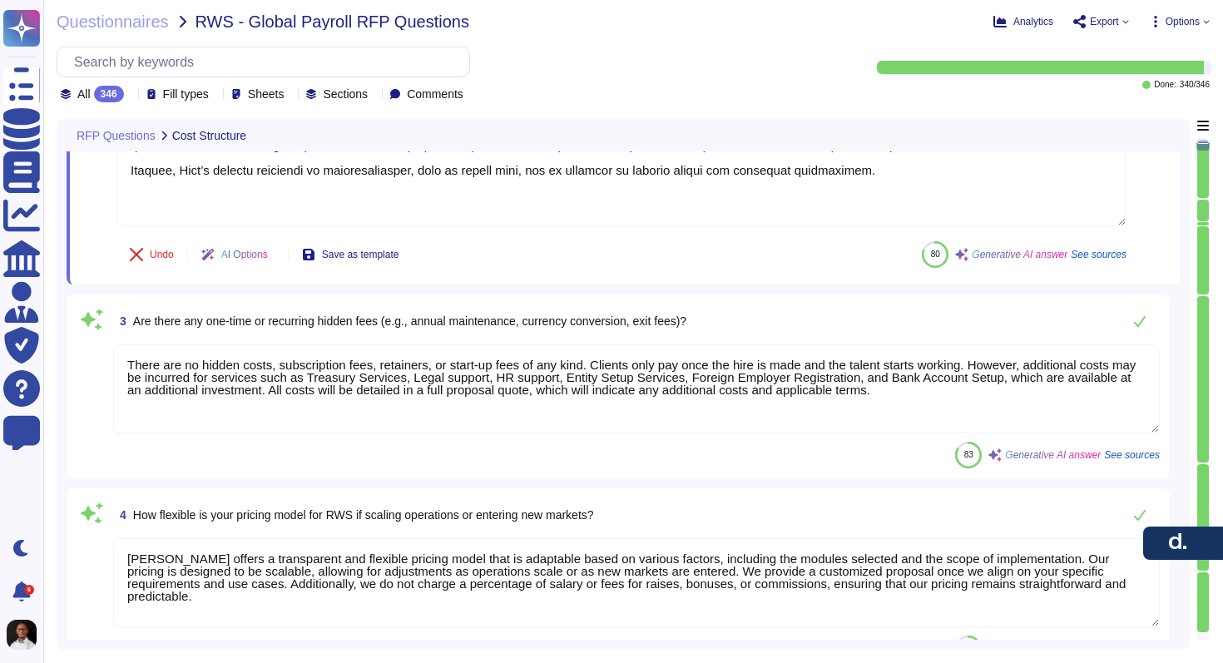
type textarea "Yes, there may be separate costs for year-end processing, tax filings, statutor…"
type textarea "N/A - there is no mark up, [PERSON_NAME] only expenses the client for"
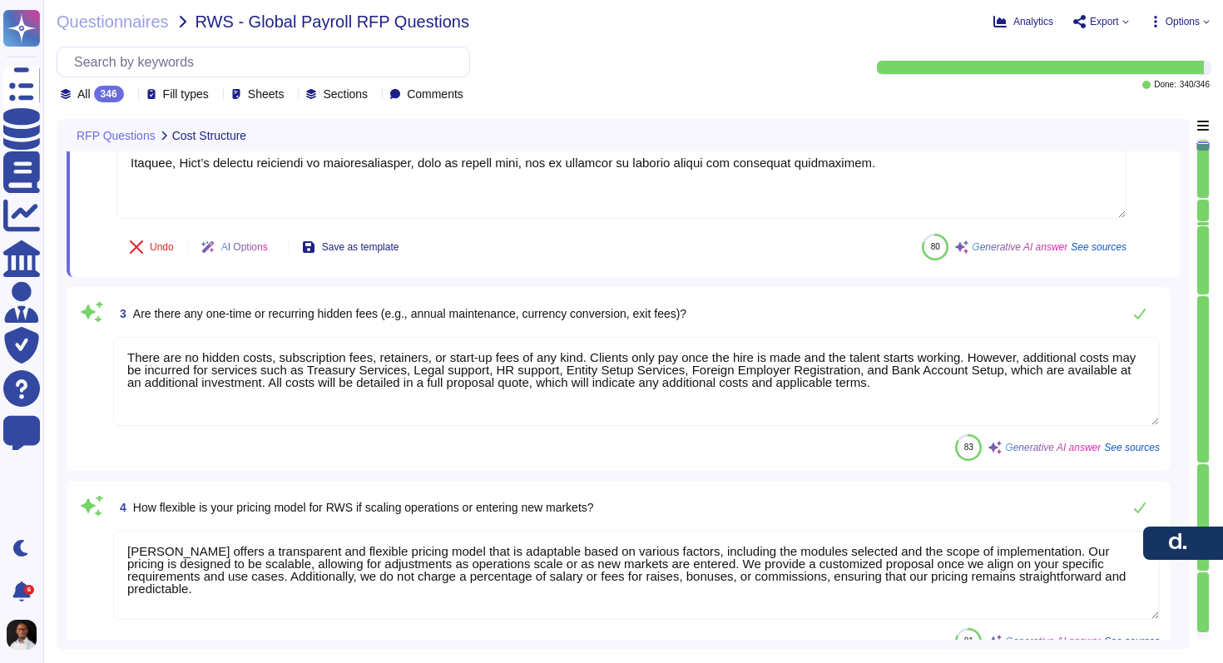
click at [496, 364] on textarea "There are no hidden costs, subscription fees, retainers, or start-up fees of an…" at bounding box center [636, 381] width 1047 height 89
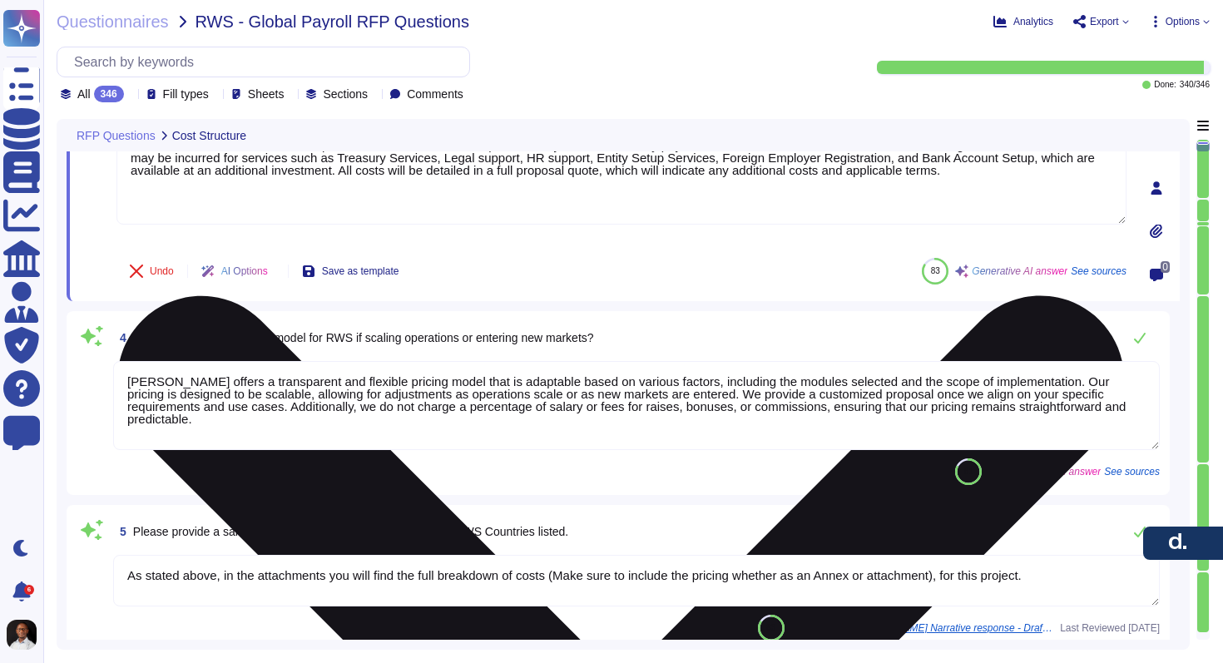
type textarea "N/A - there is no mark up, [PERSON_NAME] only expenses the client for"
type textarea "Historical data can be uploaded in several ways: 1. Manual Import: It is highly…"
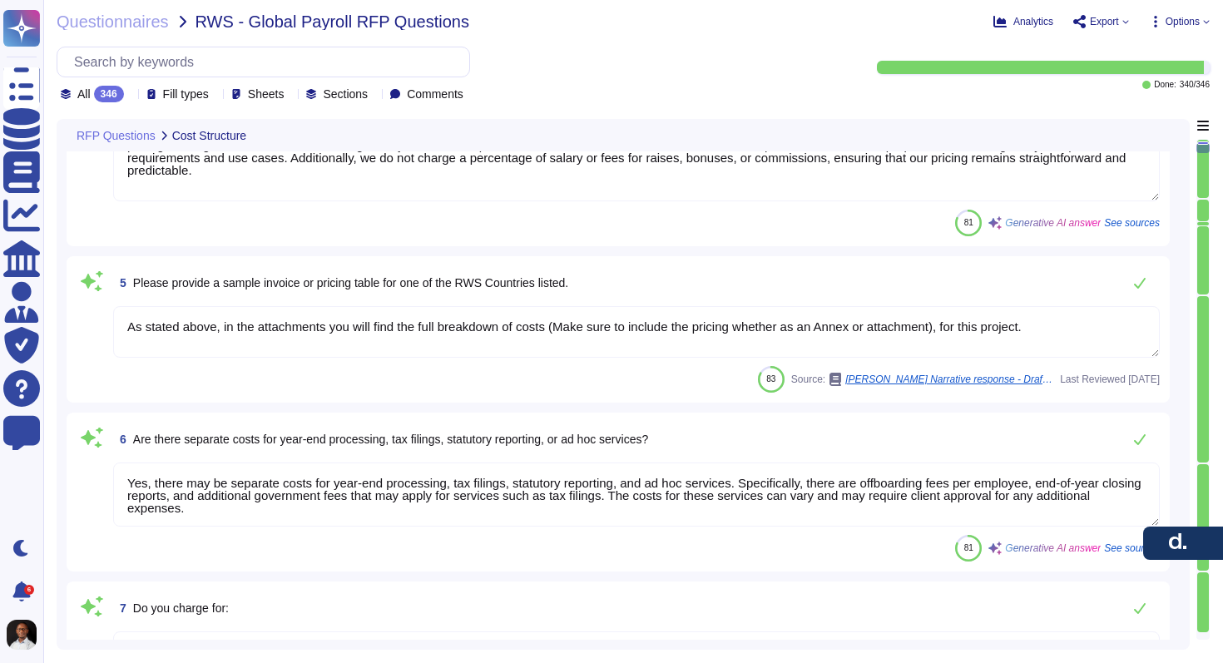
scroll to position [996, 0]
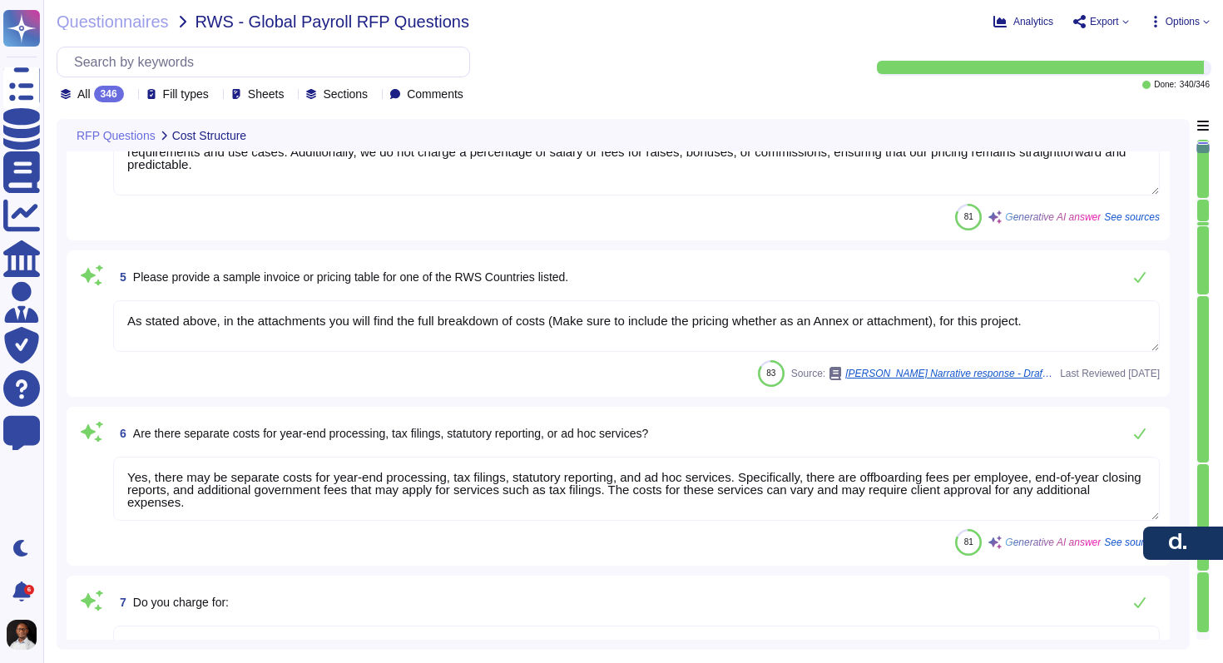
click at [459, 347] on textarea "As stated above, in the attachments you will find the full breakdown of costs (…" at bounding box center [636, 326] width 1047 height 52
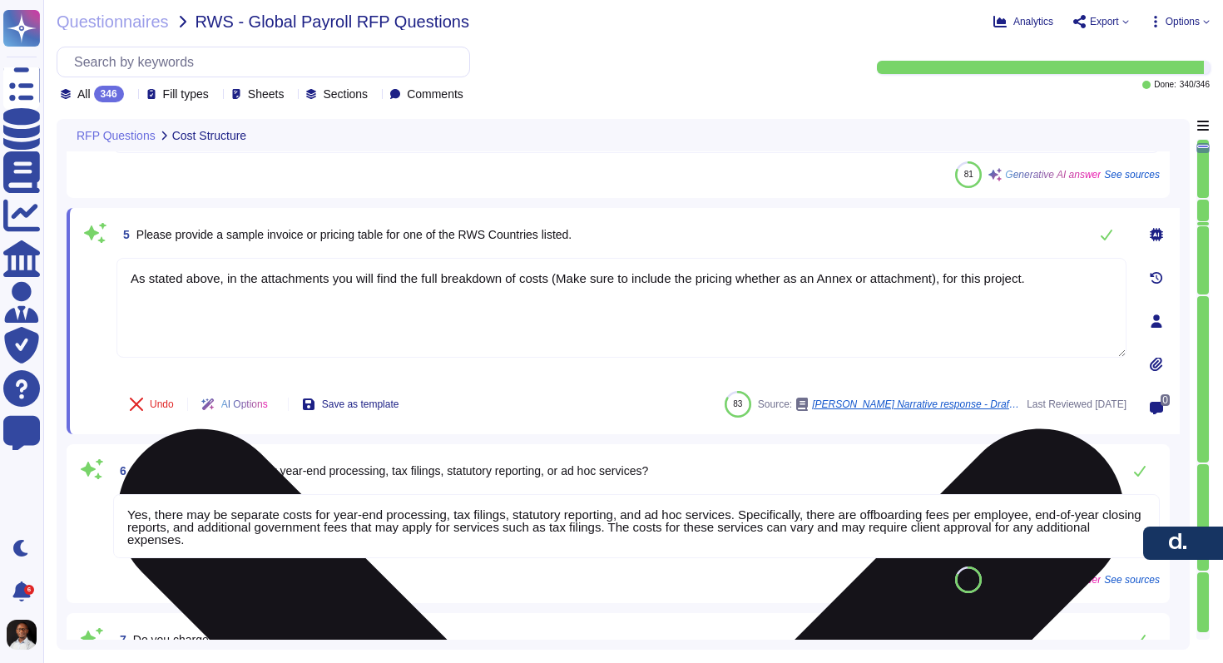
type textarea "Historical data can be uploaded in several ways: 1. Manual Import: It is highly…"
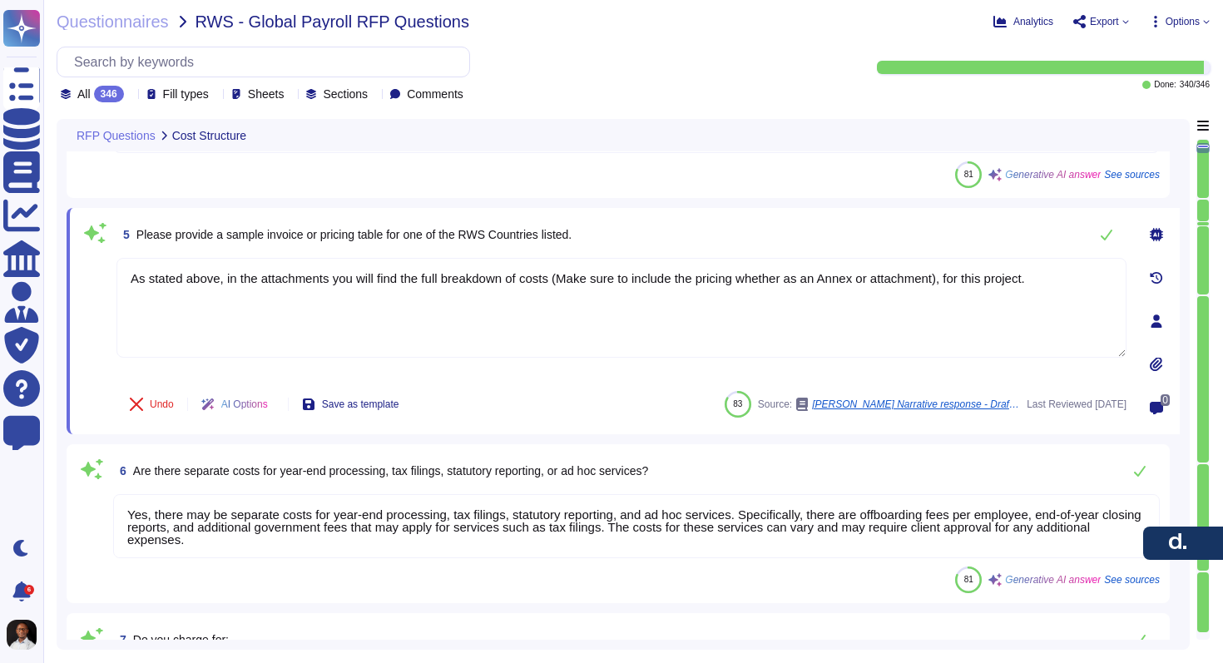
click at [661, 229] on div "5 Please provide a sample invoice or pricing table for one of the RWS Countries…" at bounding box center [622, 234] width 1010 height 33
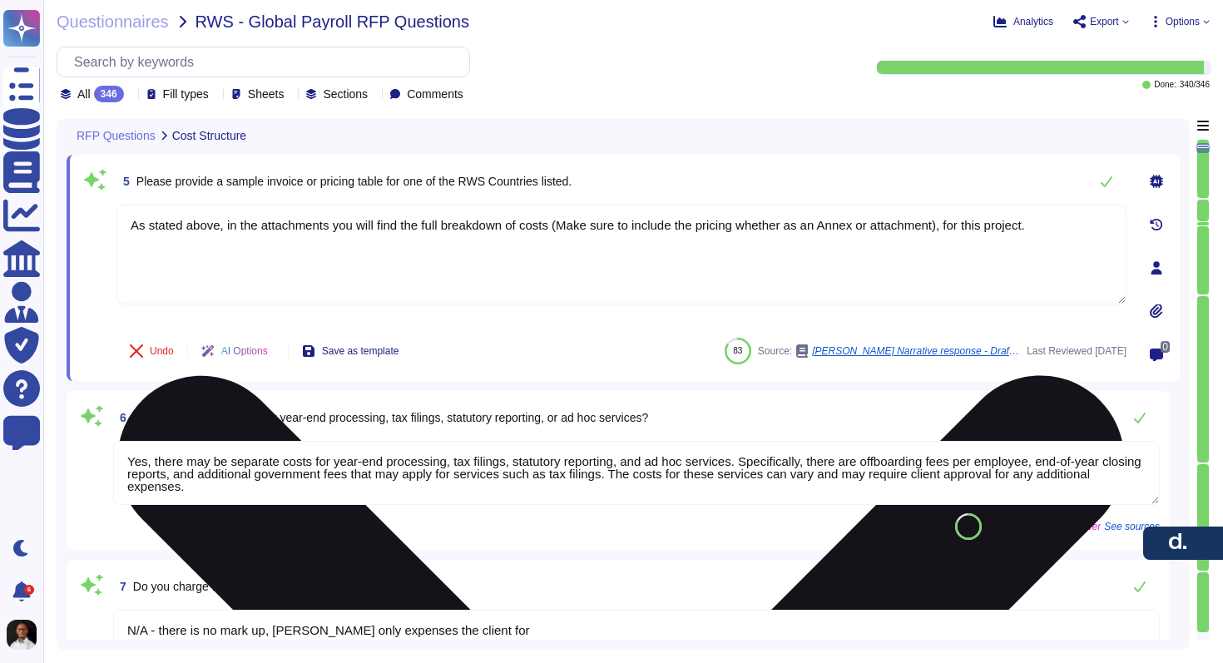
type textarea "[PERSON_NAME] offers robust capabilities for both custom reports and dashboards…"
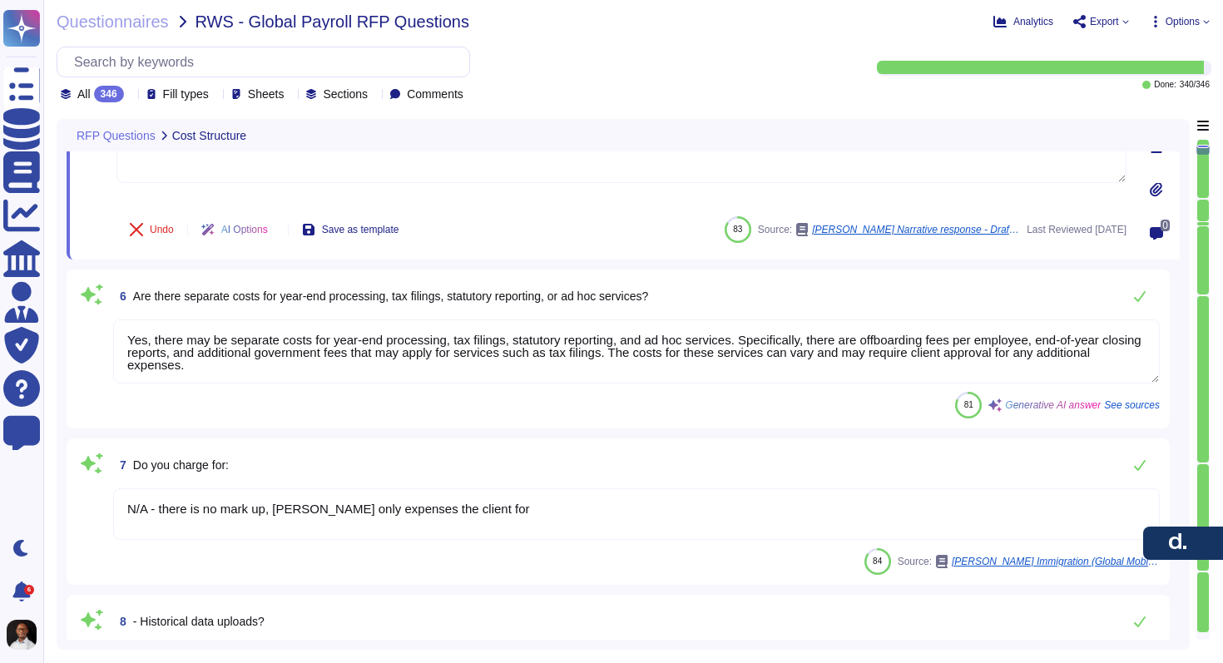
scroll to position [1163, 0]
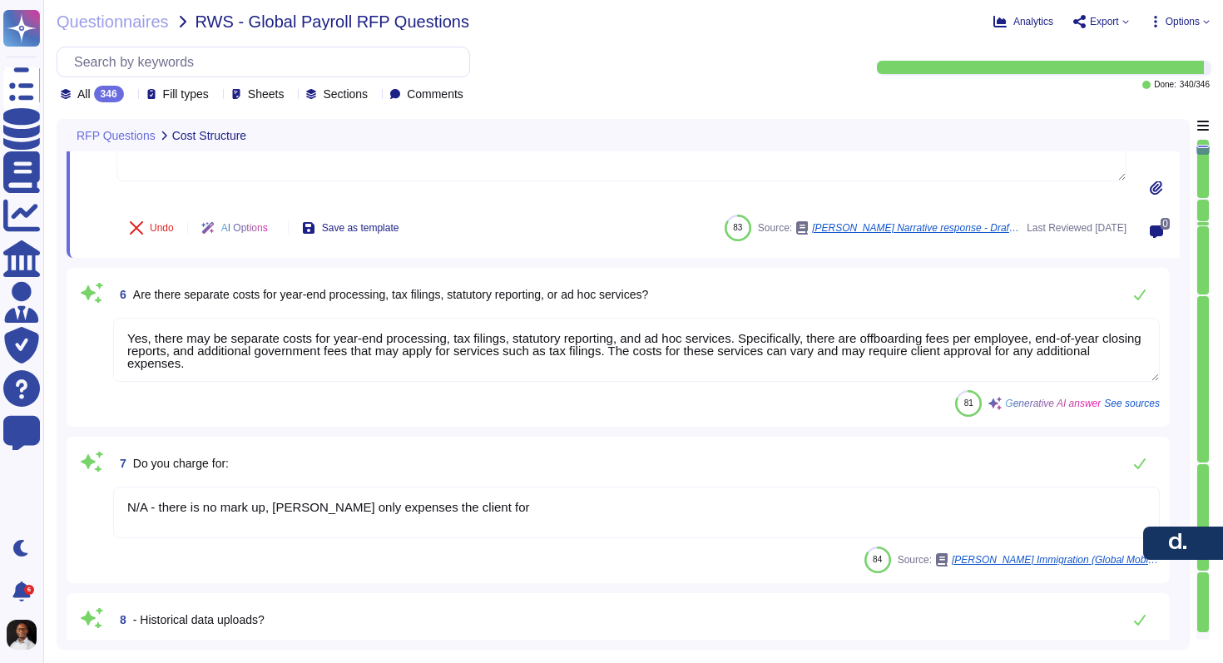
click at [384, 298] on span "Are there separate costs for year-end processing, tax filings, statutory report…" at bounding box center [390, 294] width 515 height 13
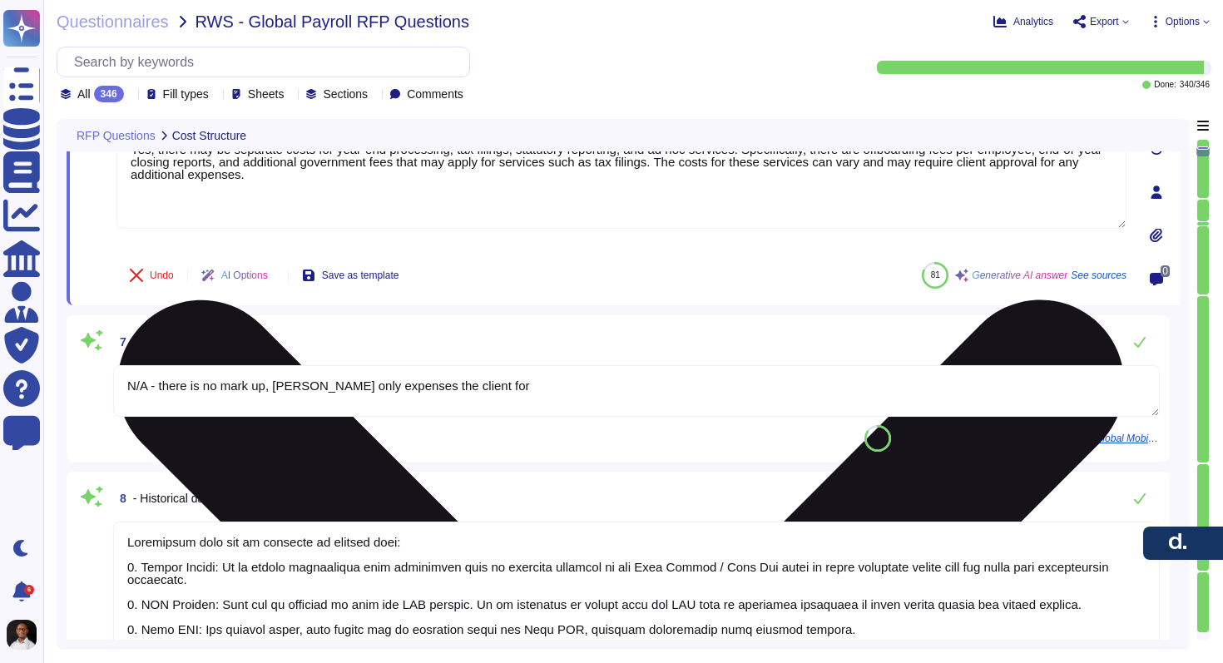
type textarea "Our process for specifying penalties or remedies for failing to meet SLAs inclu…"
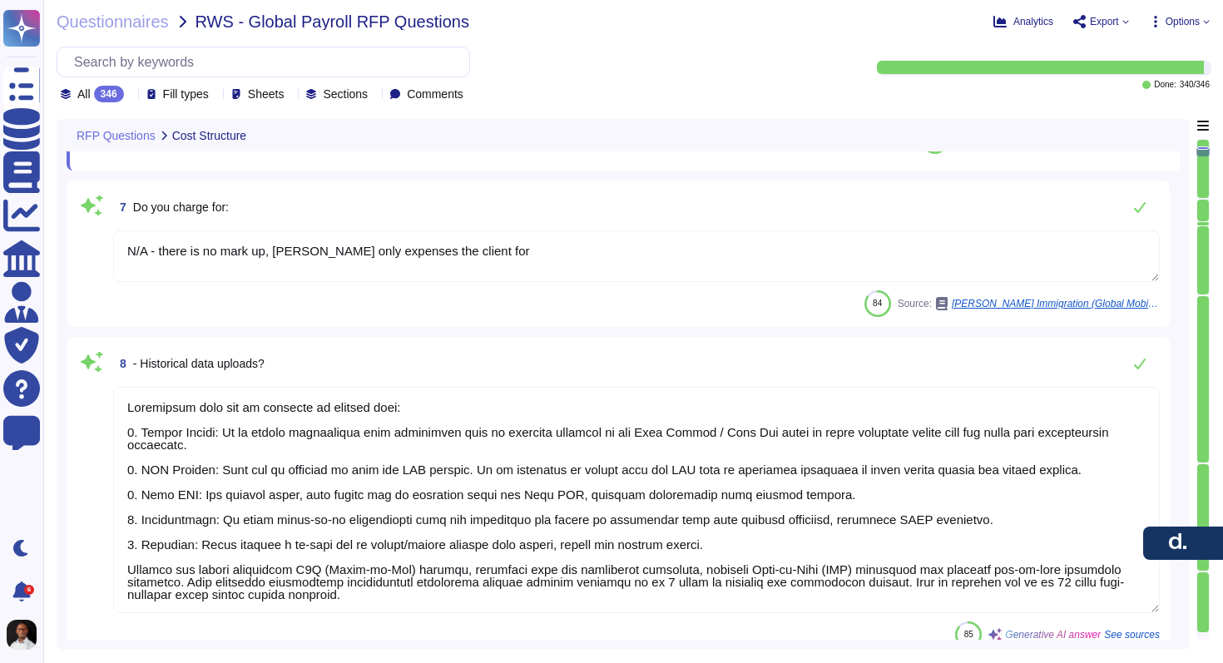
scroll to position [2, 0]
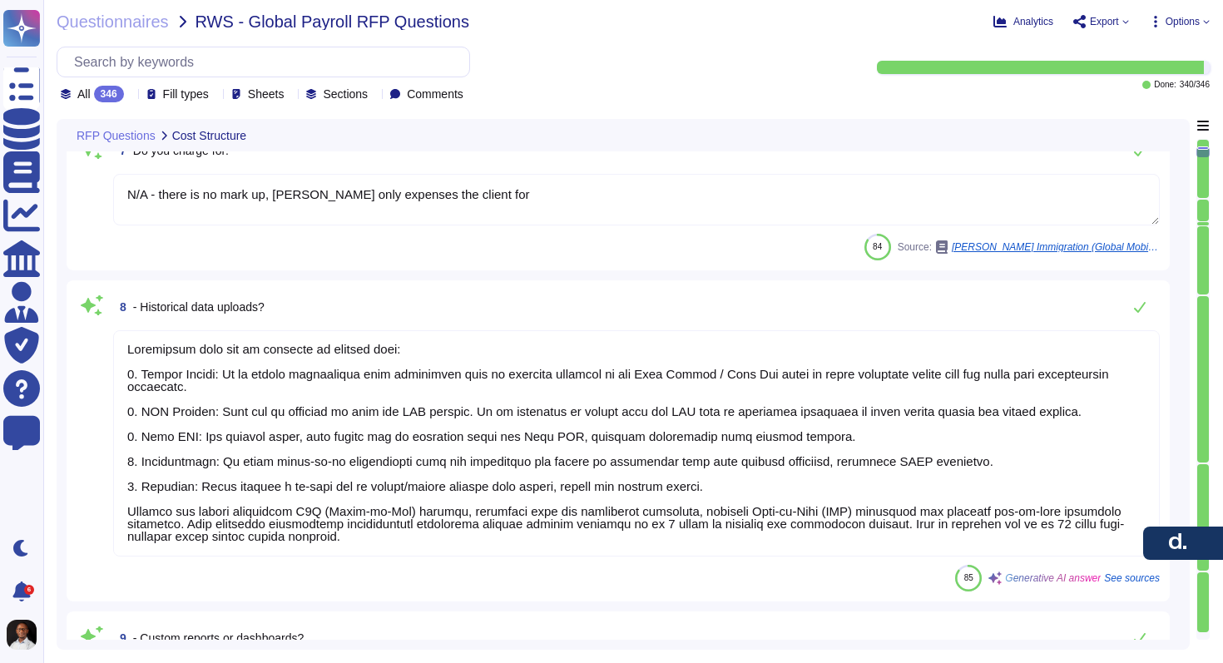
type textarea "To add employees, clients can utilize the people import template to add new emp…"
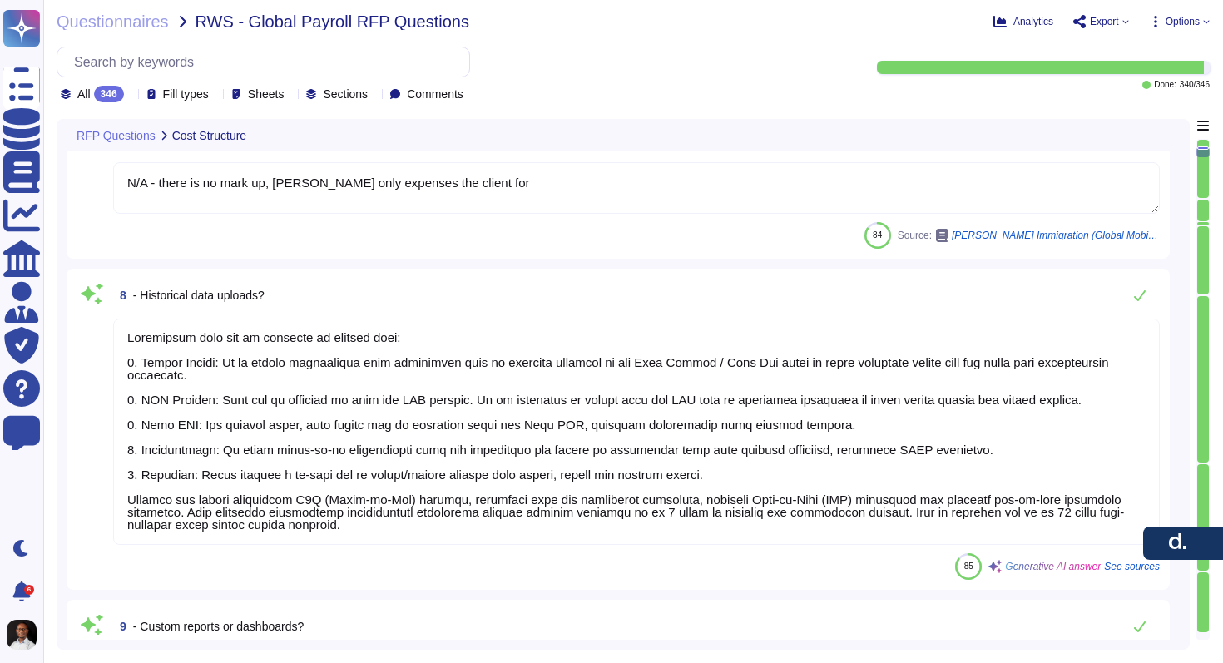
scroll to position [1464, 0]
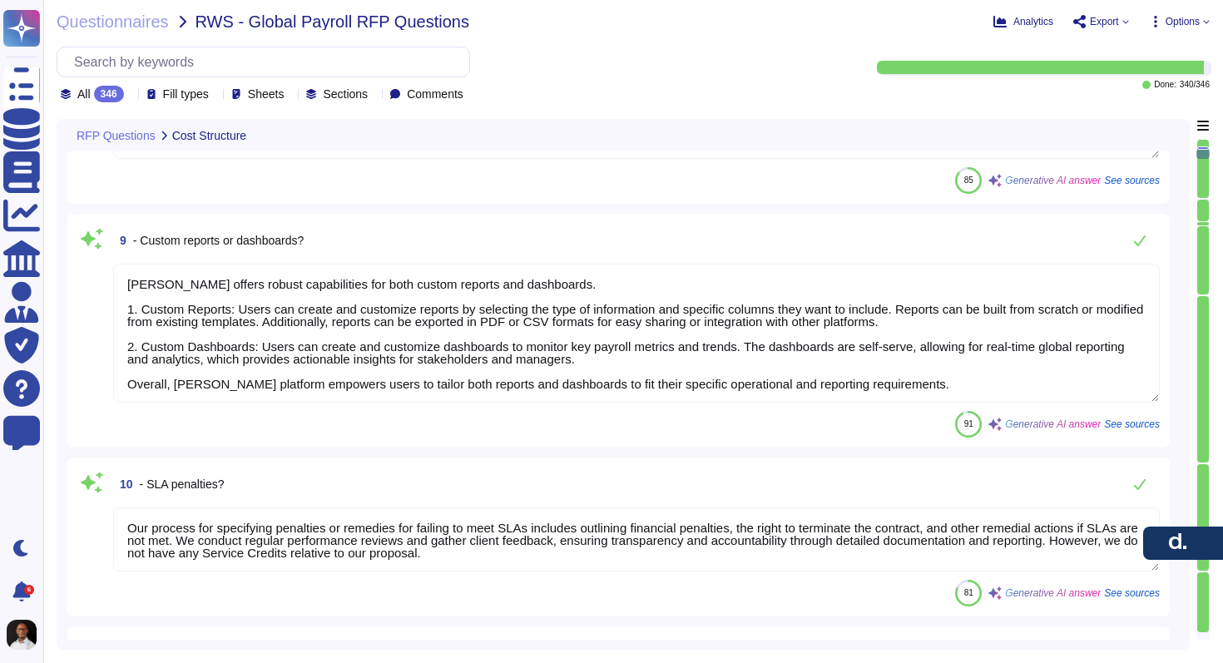
type textarea "These are the additional Employer Costs we need to on-charge the clients and in…"
type textarea "Our pricing model is designed to be scalable and transparent. We utilize a flat…"
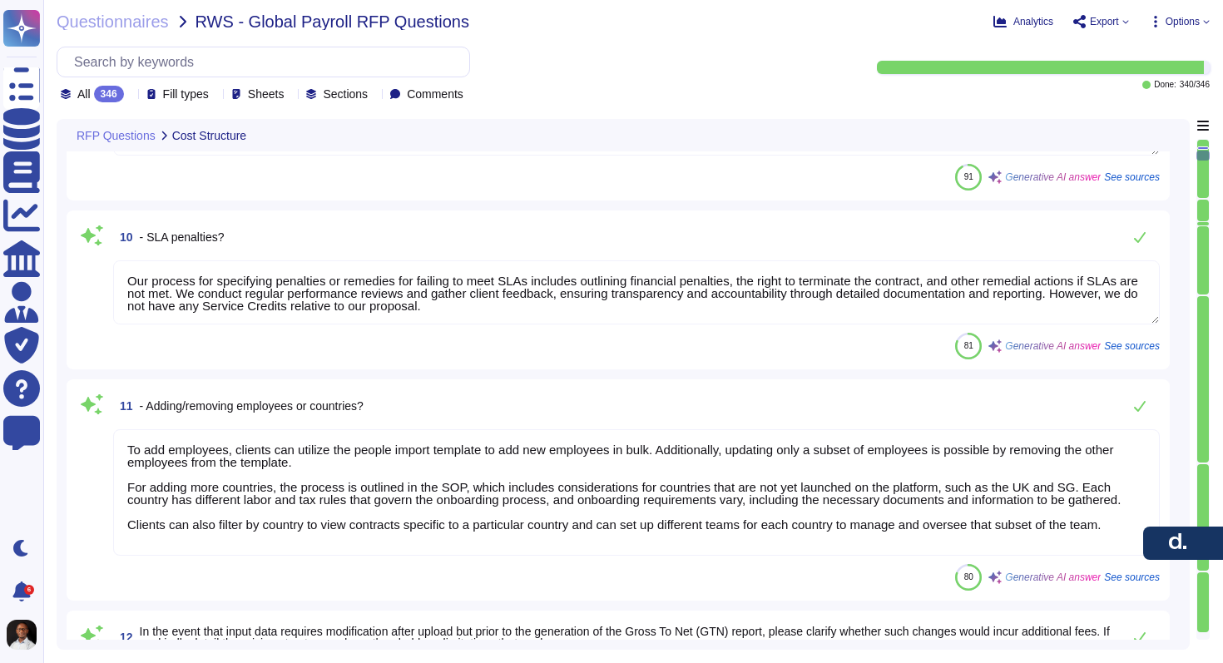
type textarea "We offer various discounts based on different criteria: 1. Volume Discounts: Di…"
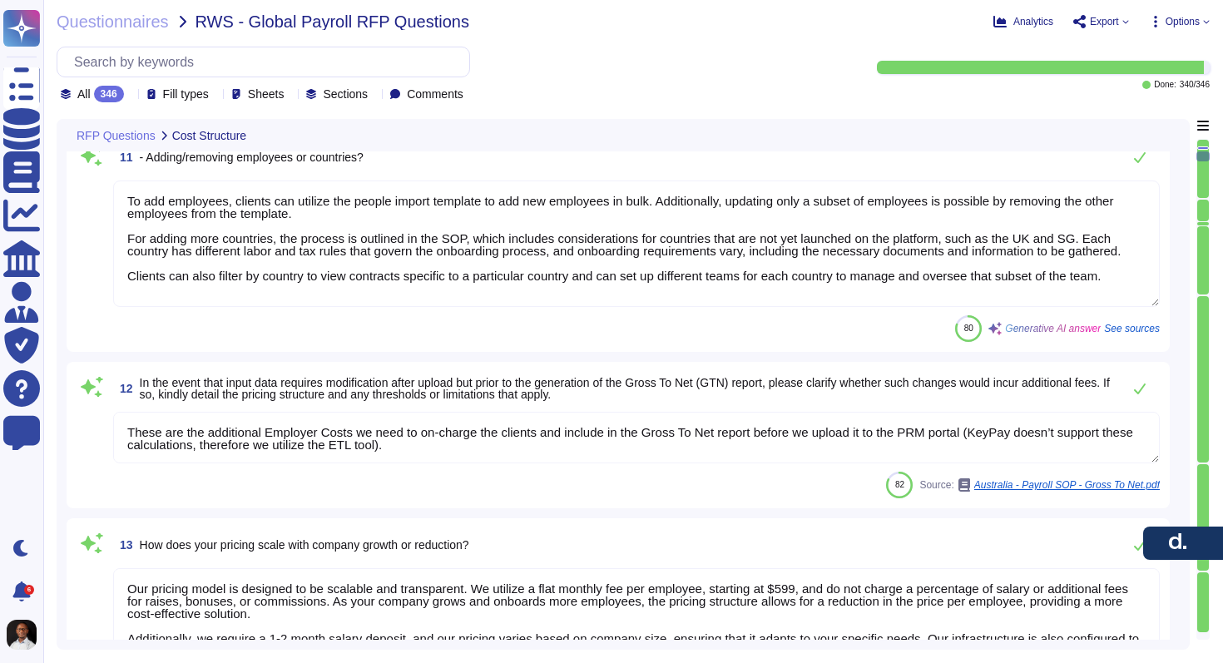
type textarea "Pricing is adjusted based on several factors, including: 1. Annual upfront comm…"
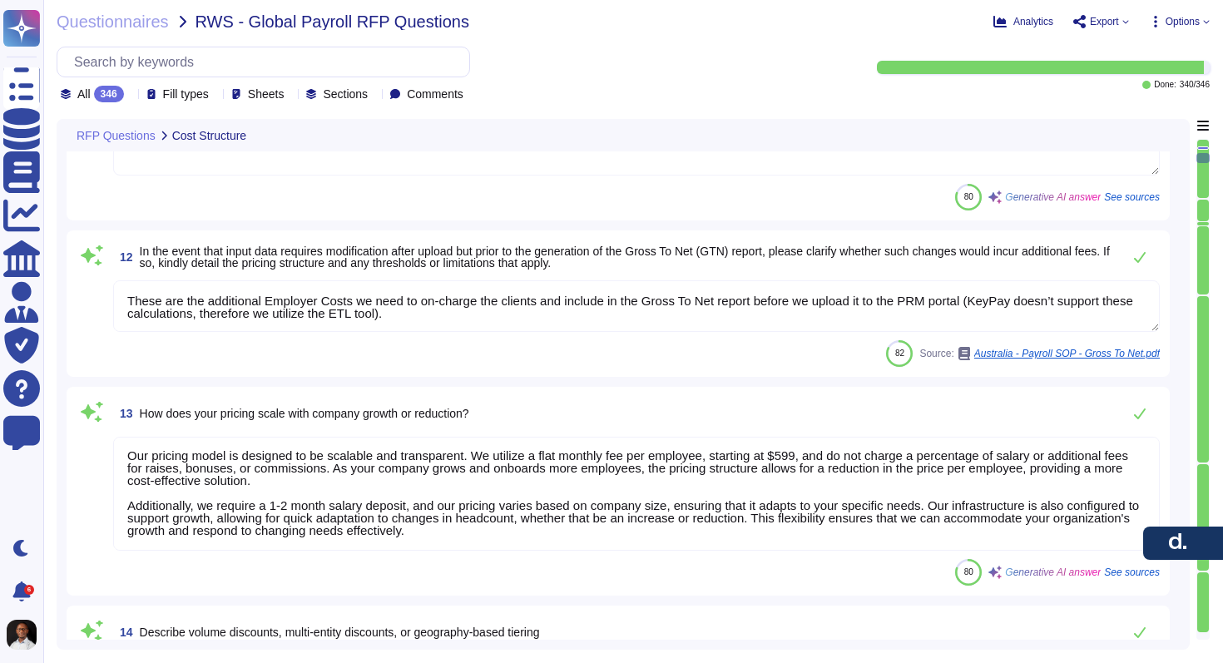
scroll to position [0, 0]
drag, startPoint x: 560, startPoint y: 534, endPoint x: 106, endPoint y: 444, distance: 463.1
click at [106, 444] on div "13 How does your pricing scale with company growth or reduction? Our pricing mo…" at bounding box center [619, 491] width 1084 height 189
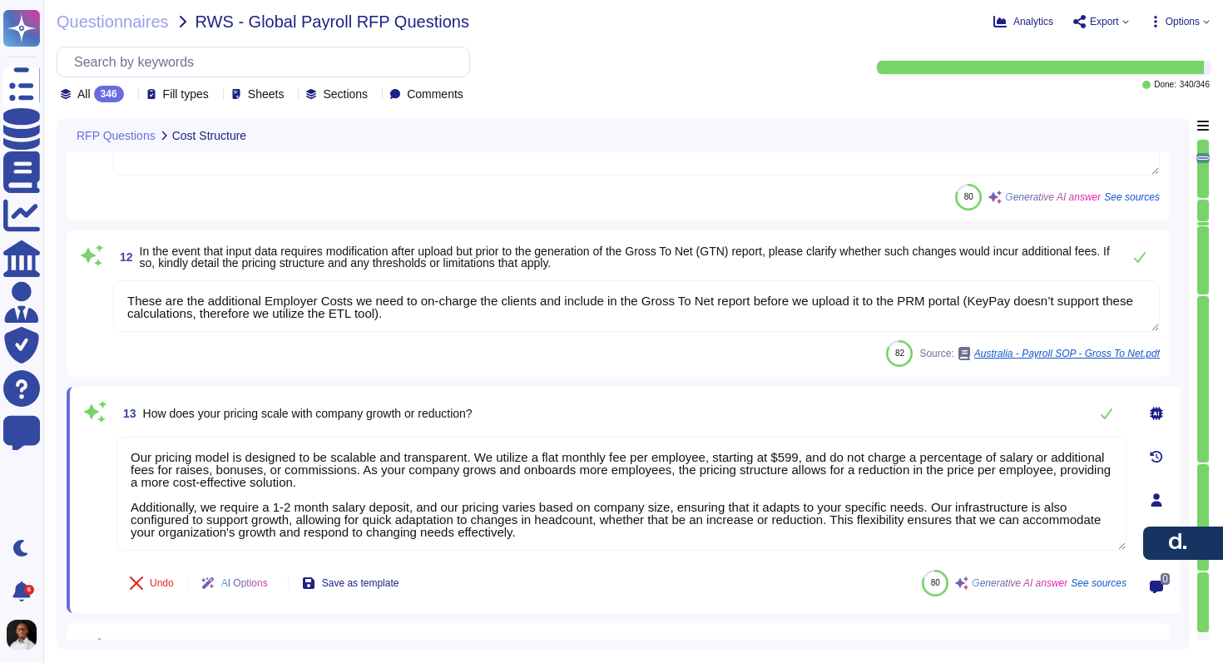
type textarea "Pricing is adjusted based on several factors, including: 1. Annual upfront comm…"
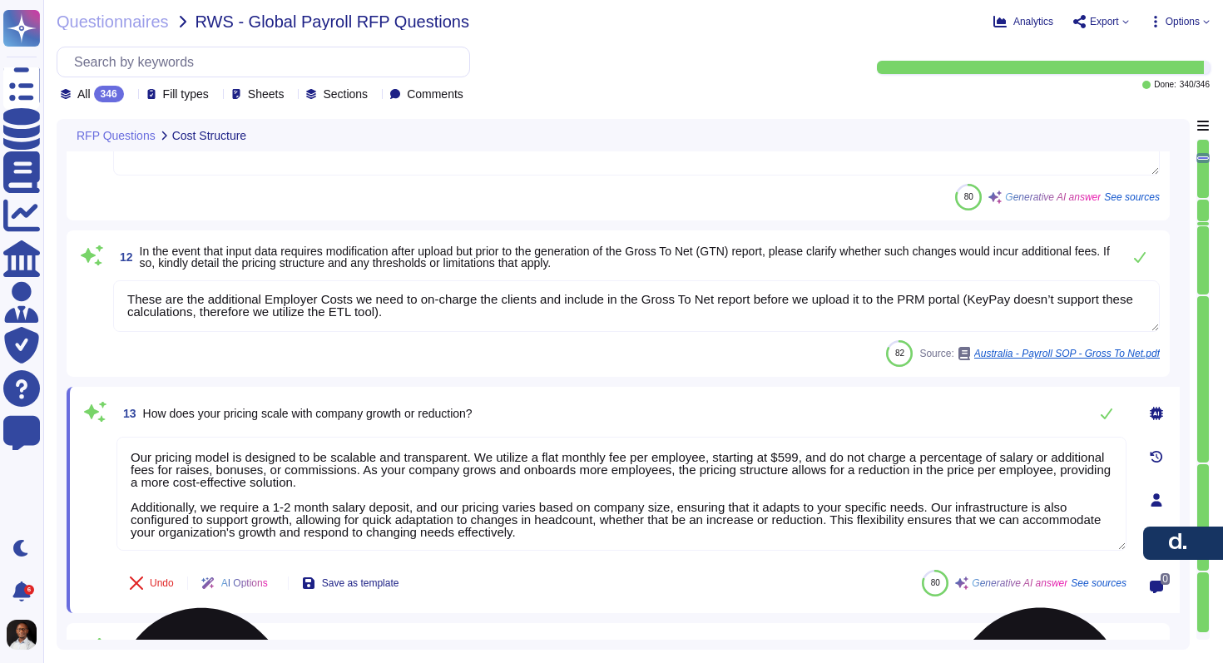
click at [626, 469] on textarea "Our pricing model is designed to be scalable and transparent. We utilize a flat…" at bounding box center [622, 494] width 1010 height 114
click at [668, 393] on div "13 How does your pricing scale with company growth or reduction? Our pricing mo…" at bounding box center [624, 500] width 1114 height 226
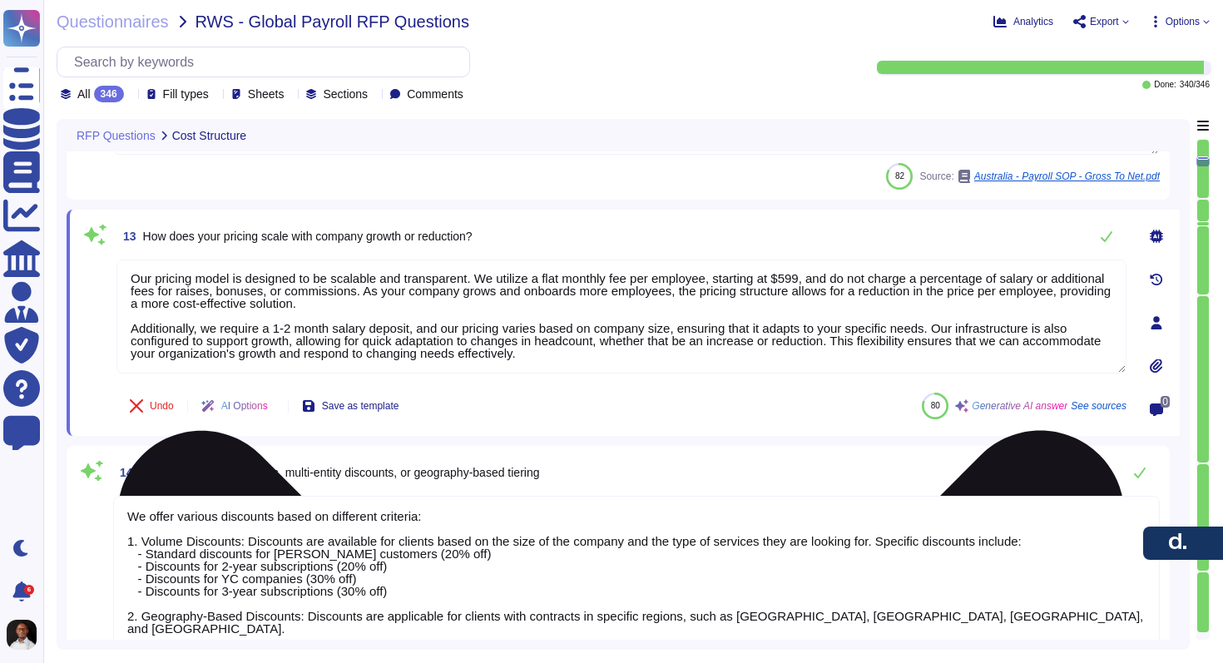
type textarea "[PERSON_NAME] employs over 7000 employees globally, with a workforce consisting…"
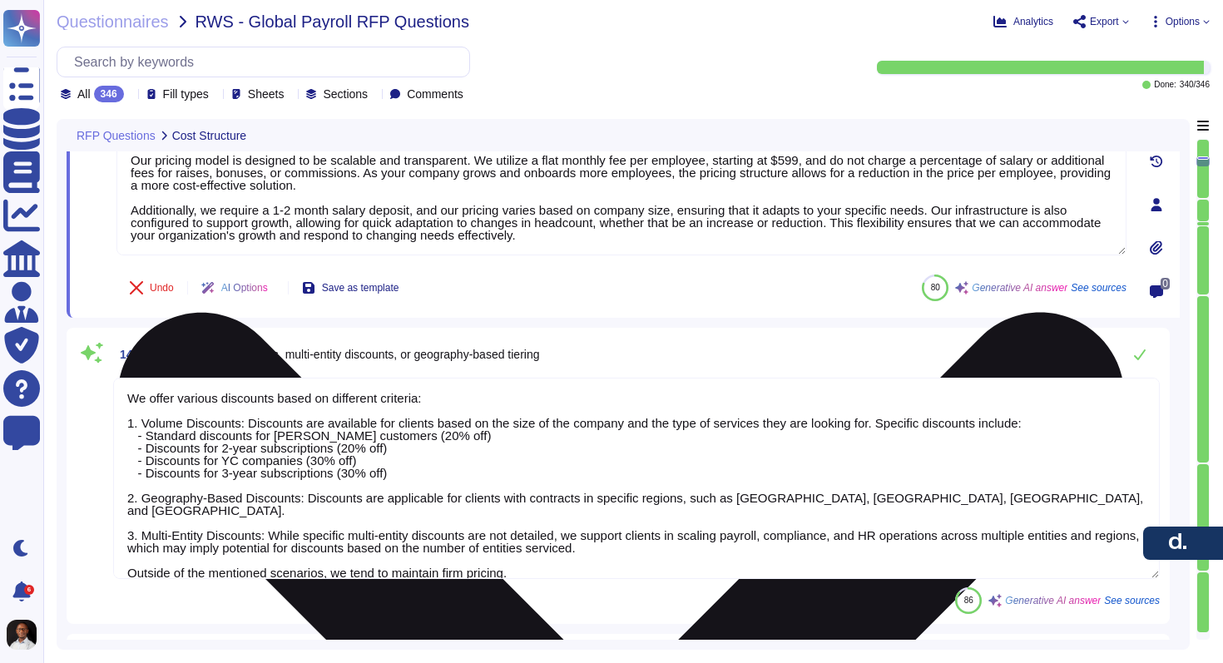
scroll to position [2769, 0]
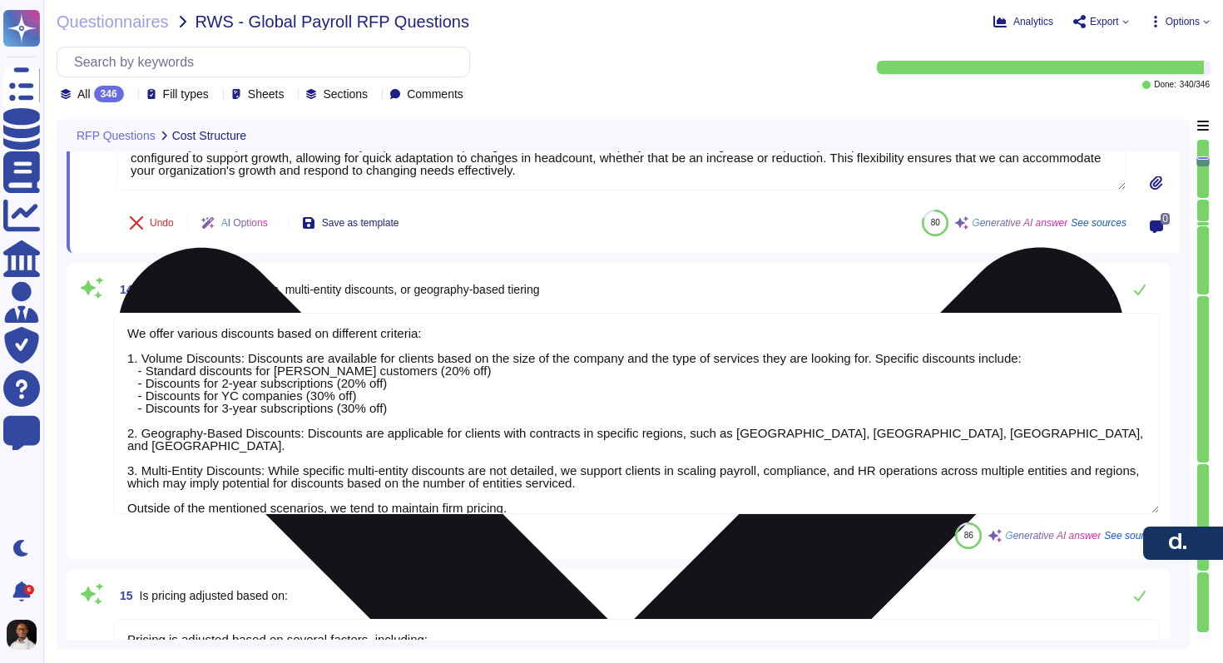
type textarea "[PERSON_NAME] supports various payroll frequencies, including: 1. Weekly: 52 pa…"
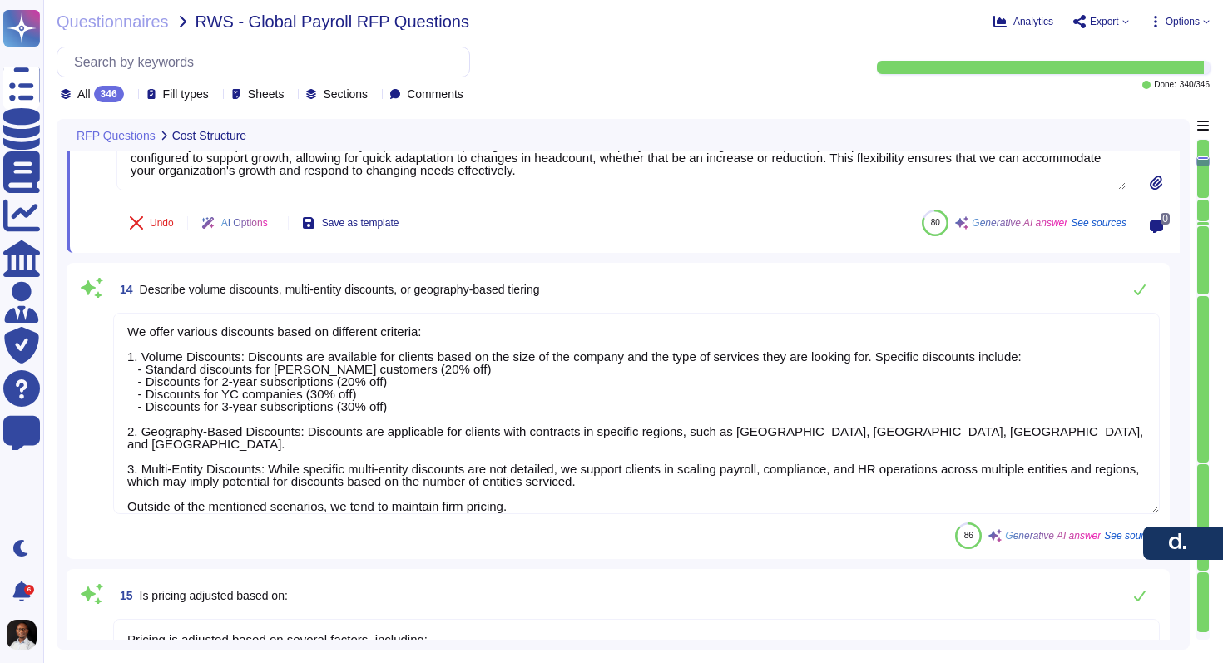
scroll to position [0, 0]
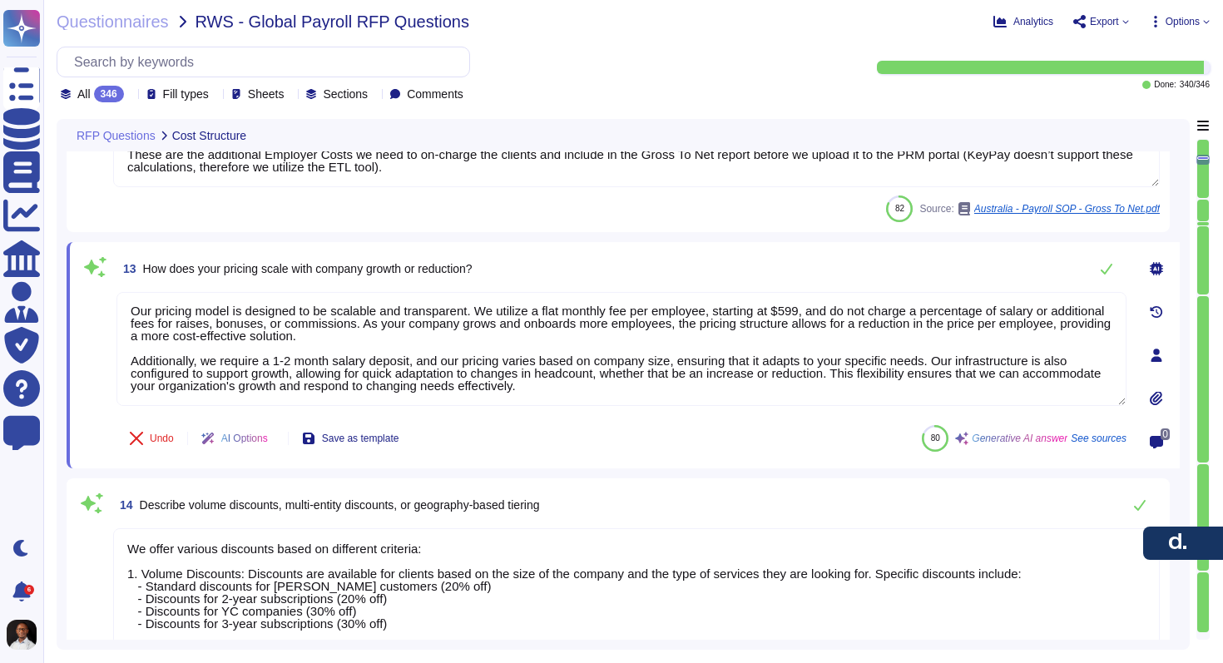
type textarea "Our process for specifying penalties or remedies for failing to meet SLAs inclu…"
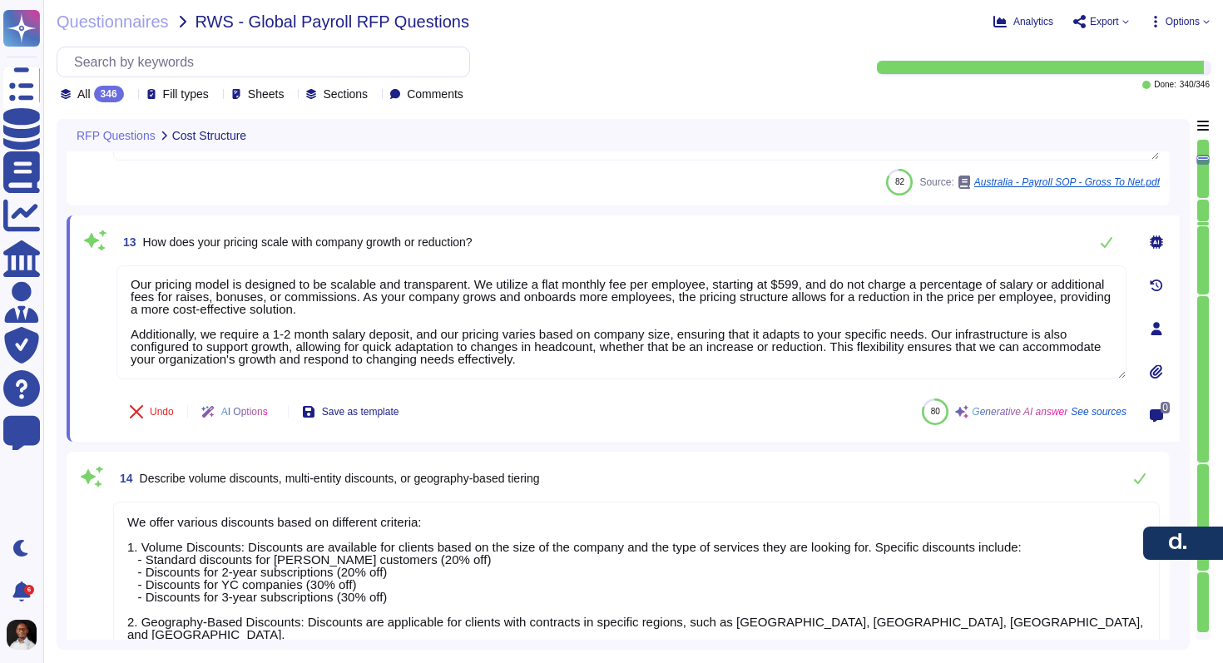
type textarea "[PERSON_NAME] employs over 7000 employees globally, with a workforce consisting…"
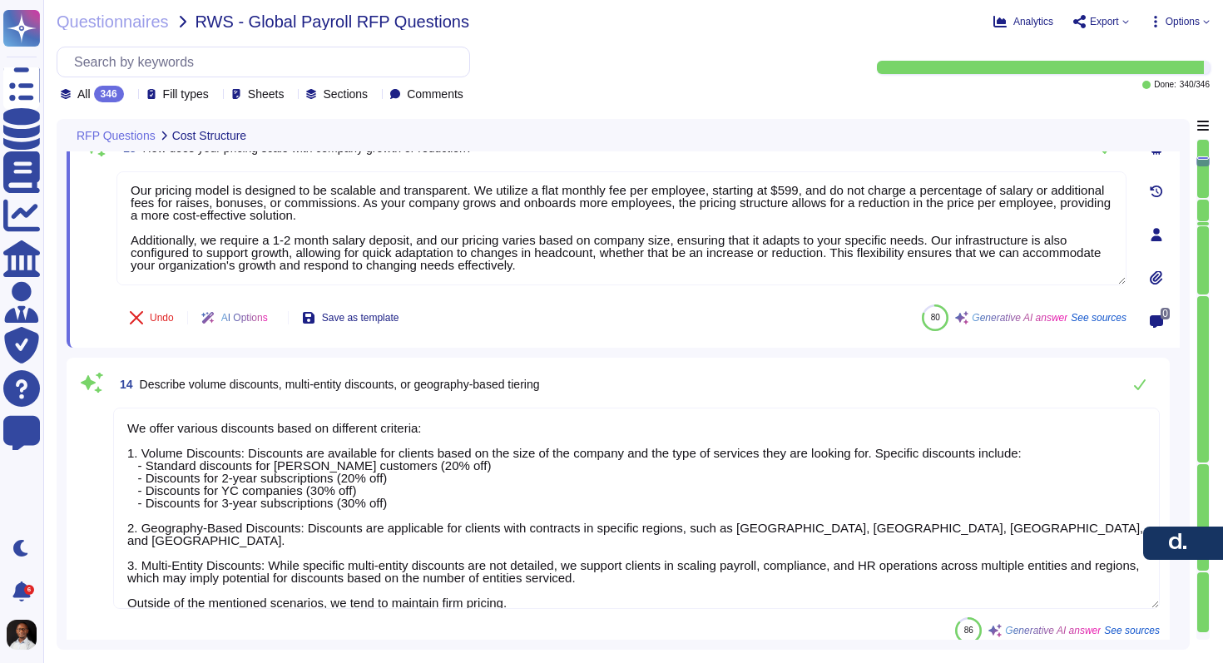
scroll to position [2, 0]
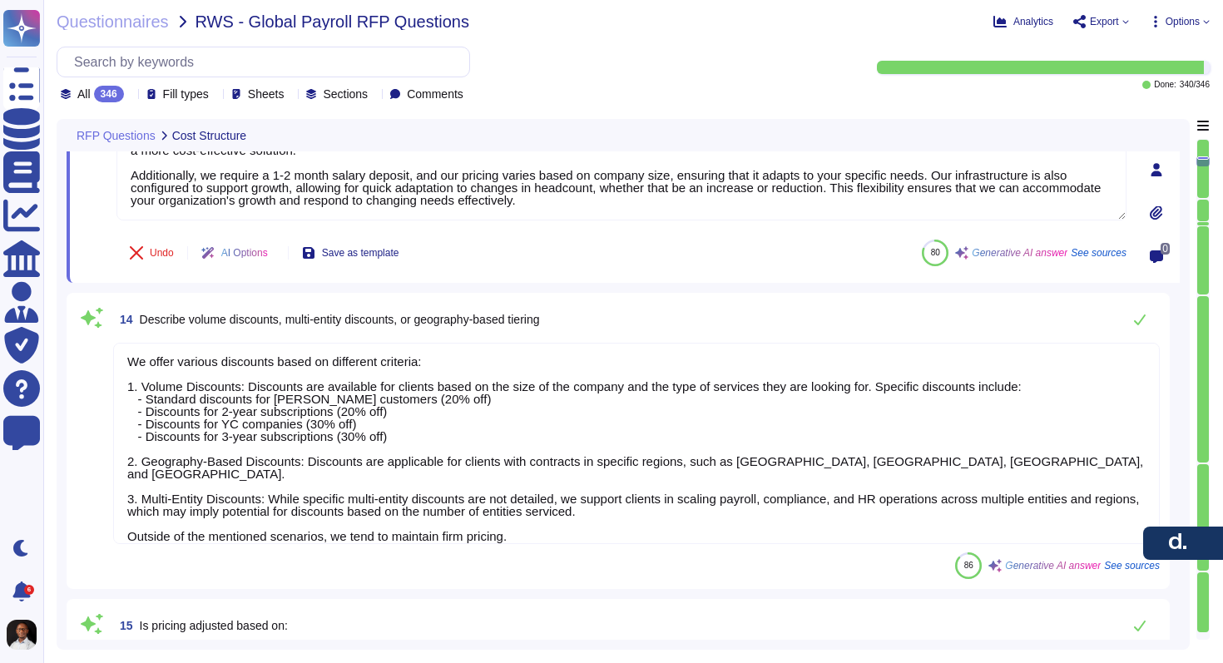
type textarea "[PERSON_NAME] supports various payroll frequencies, including: 1. Weekly: 52 pa…"
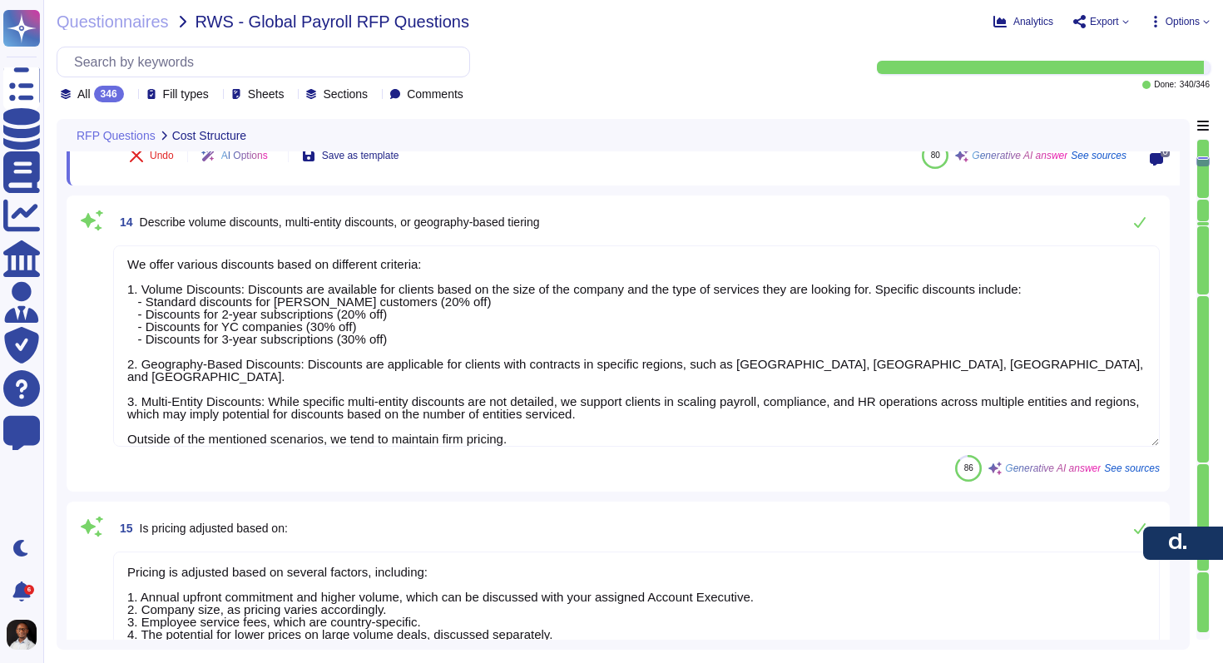
scroll to position [2838, 0]
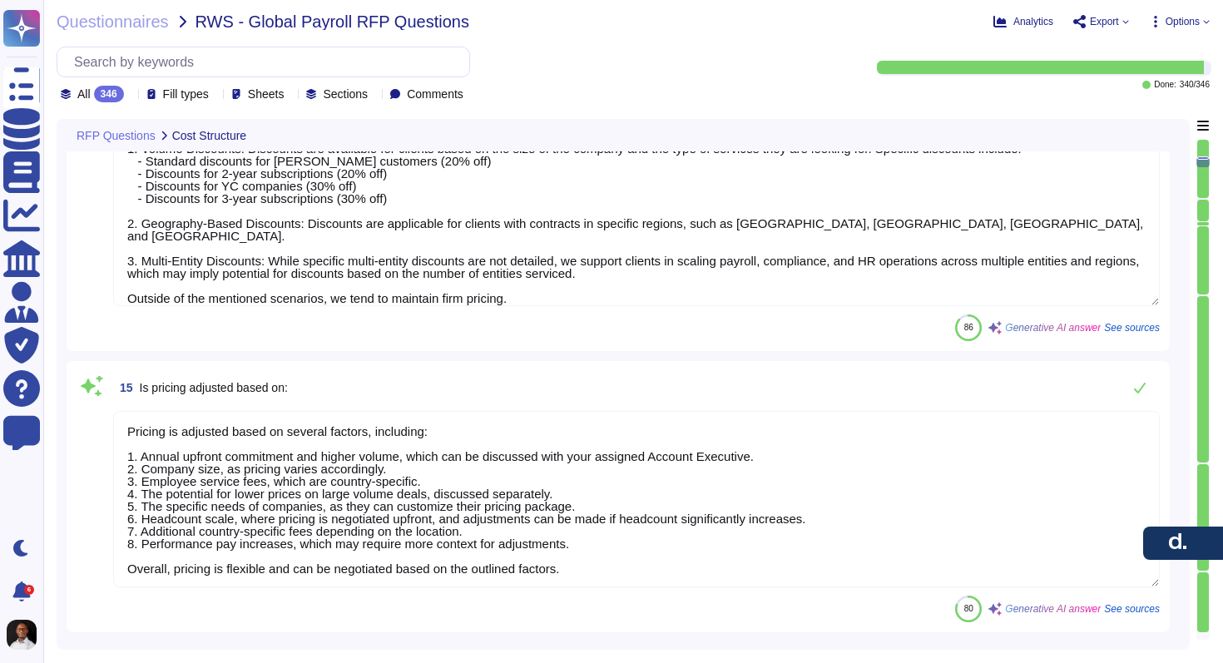
type textarea "[PERSON_NAME] platform is designed to support local compliance across multiple …"
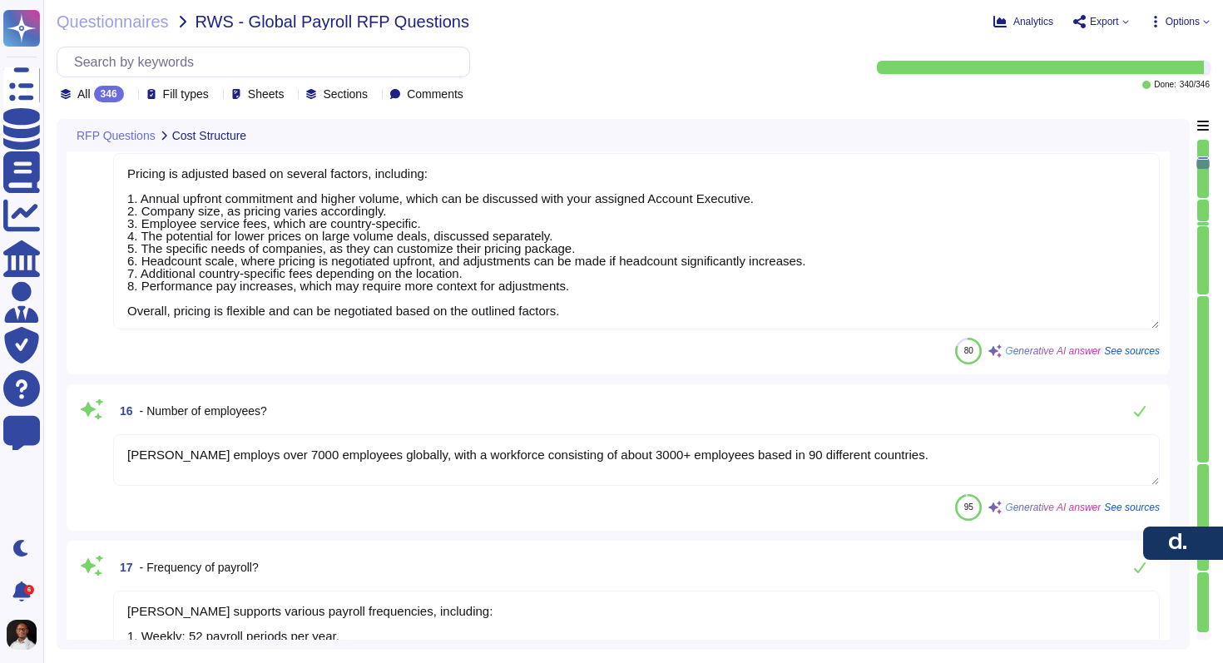
type textarea "Yes, we offer lower prices on large volume deals, and these will be discussed s…"
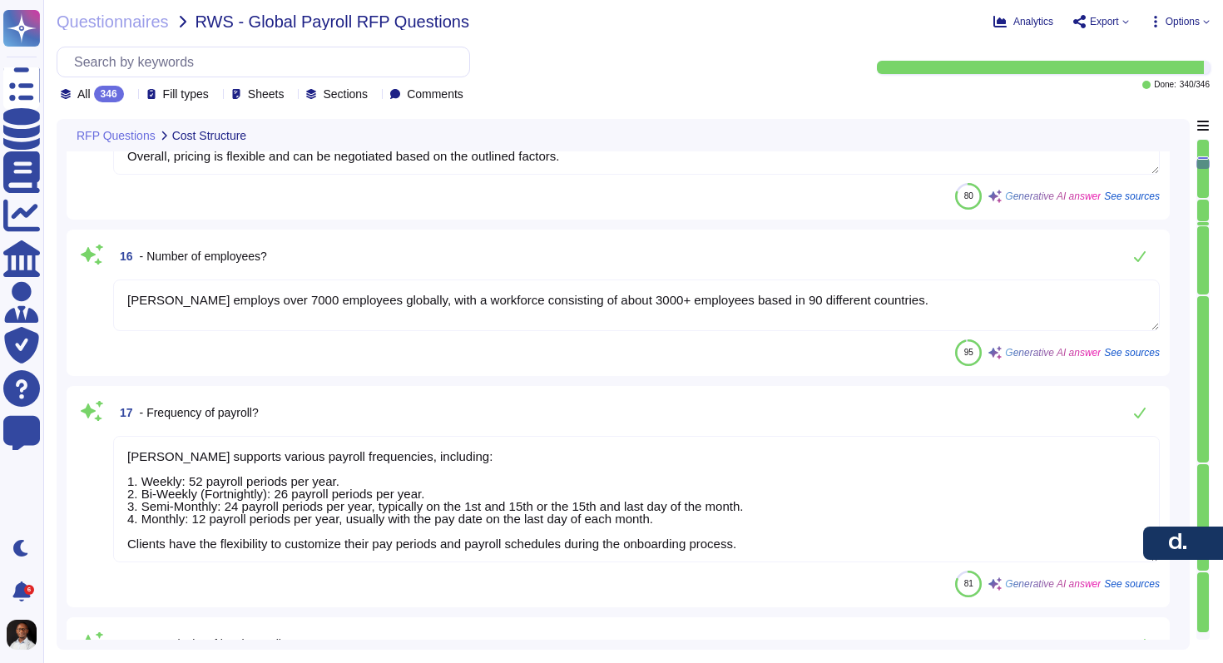
type textarea "[PERSON_NAME] accommodates [DEMOGRAPHIC_DATA] or fluctuating employee headcount…"
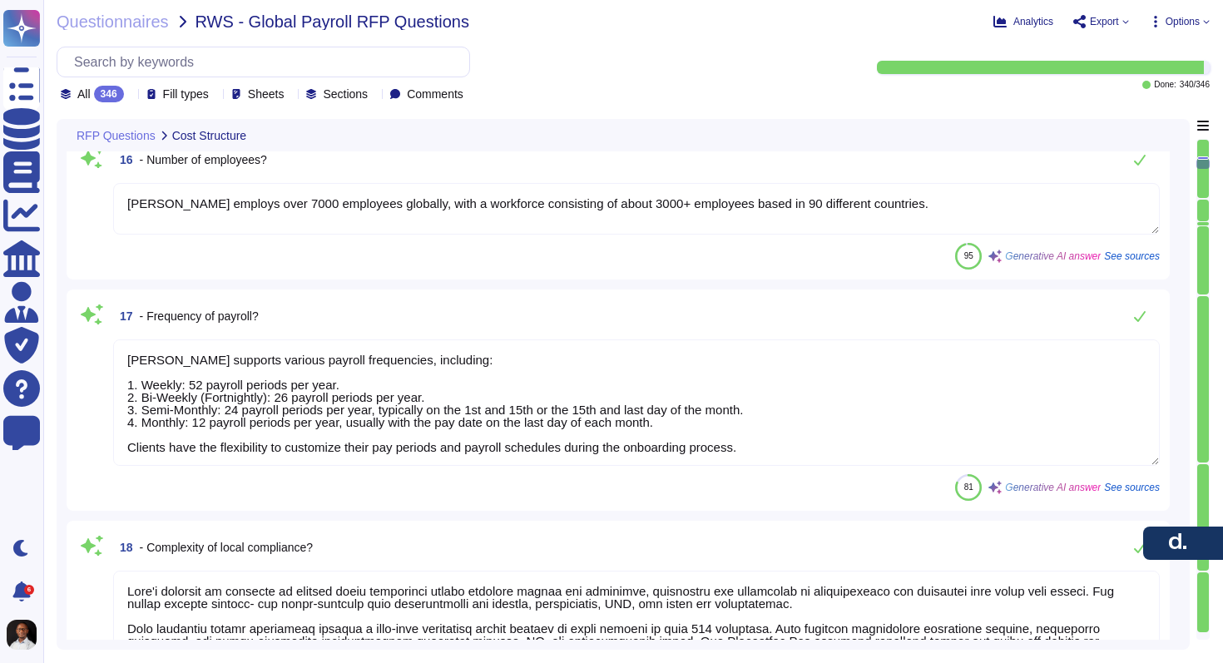
scroll to position [2, 0]
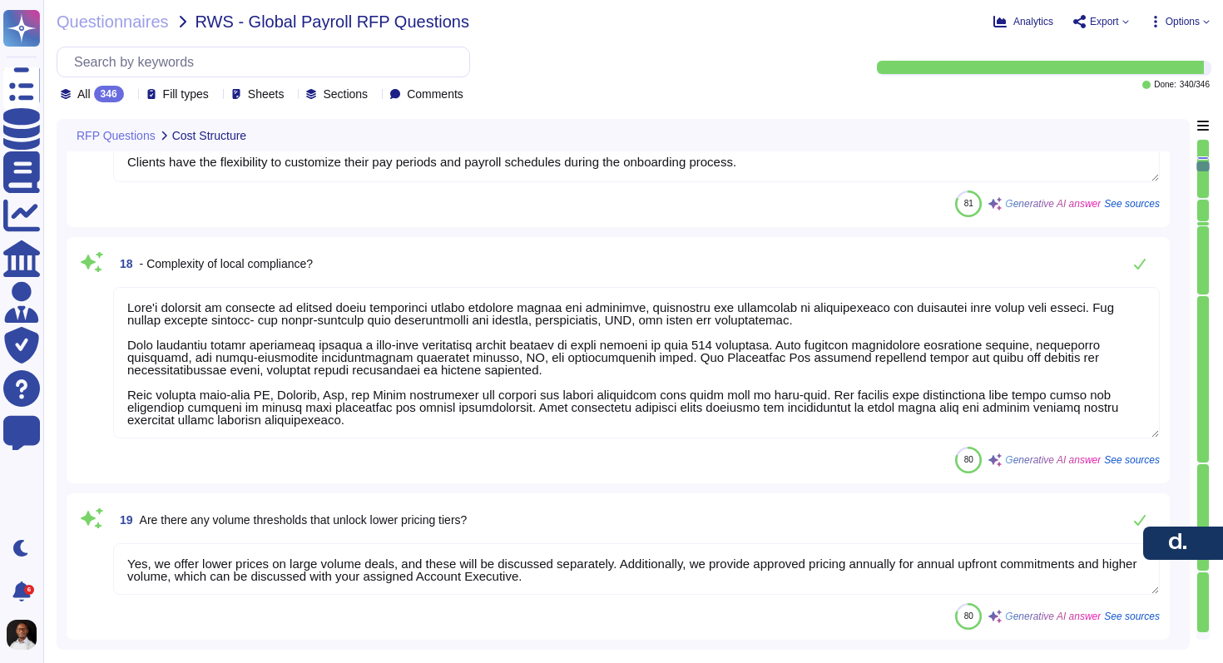
type textarea "1. Onboarding Fee: Charged per employee/entity, covering the implementation and…"
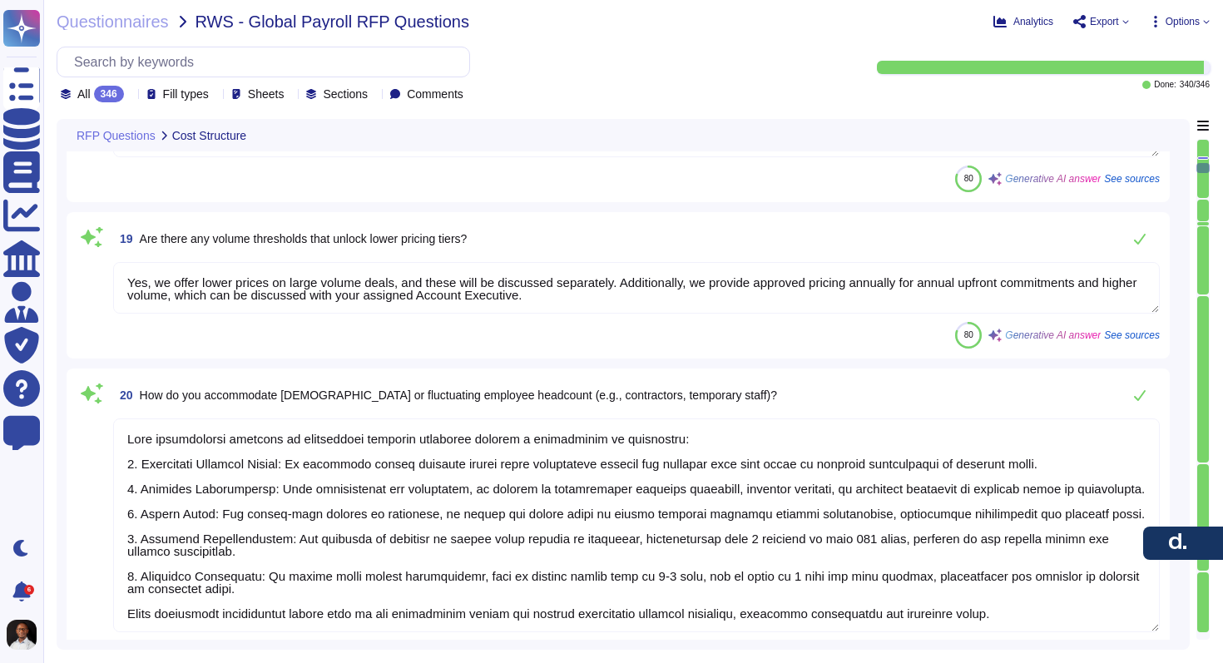
type textarea "[PERSON_NAME] utilizes various project management tools, including Jira for tra…"
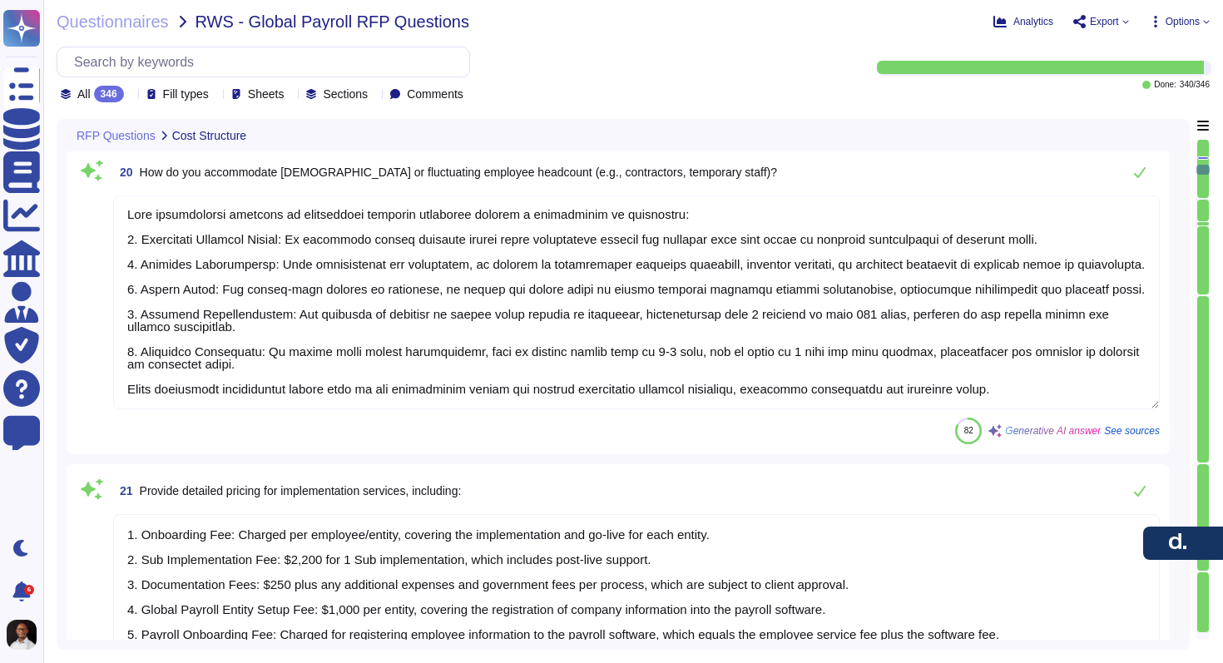
type textarea "[PERSON_NAME] utilizes a centrally managed configuration management system, whi…"
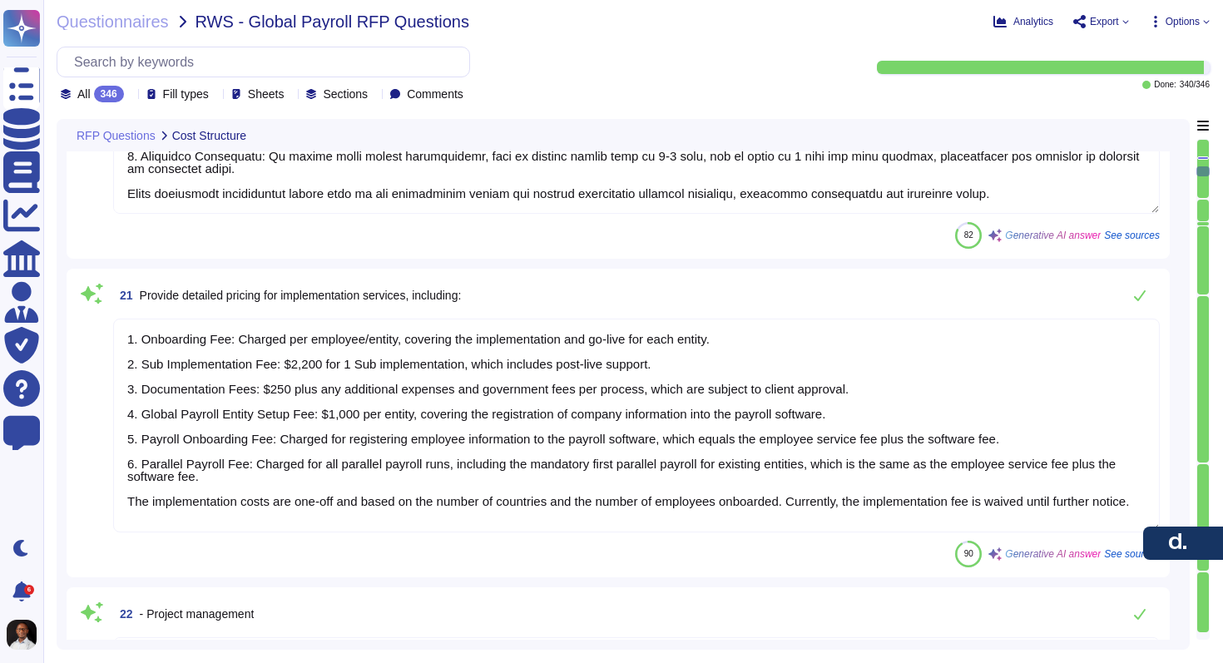
type textarea "Testing and validation at [PERSON_NAME] are conducted through a comprehensive a…"
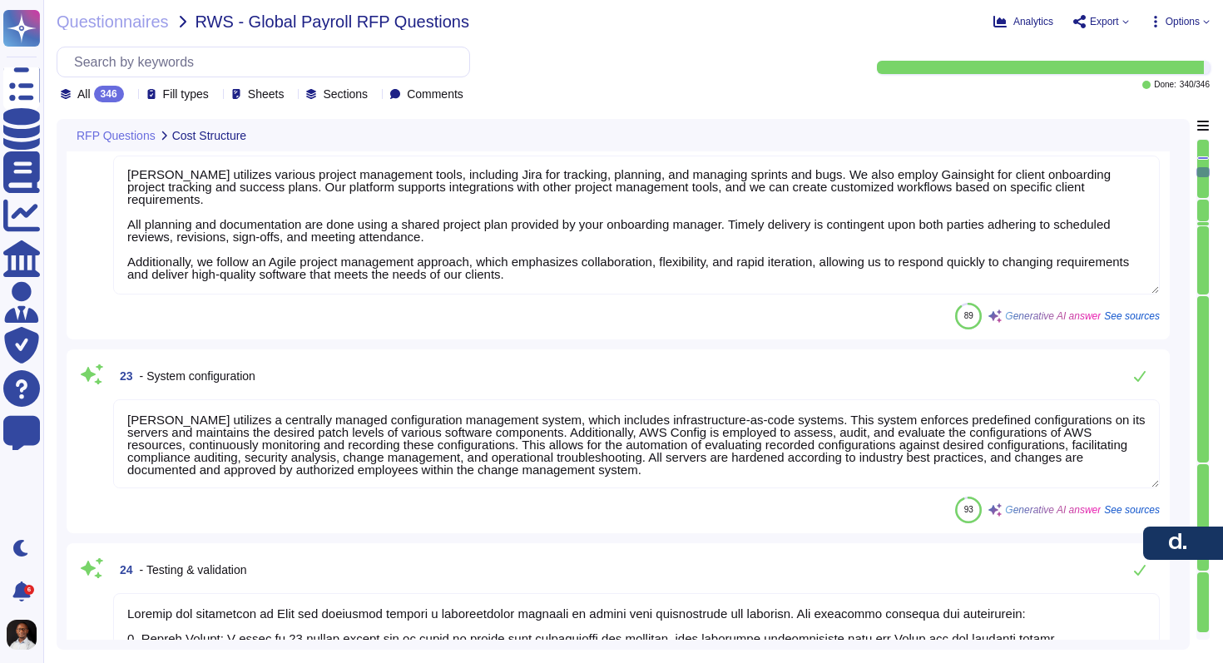
type textarea "[PERSON_NAME] provides individual training and support related to the platform …"
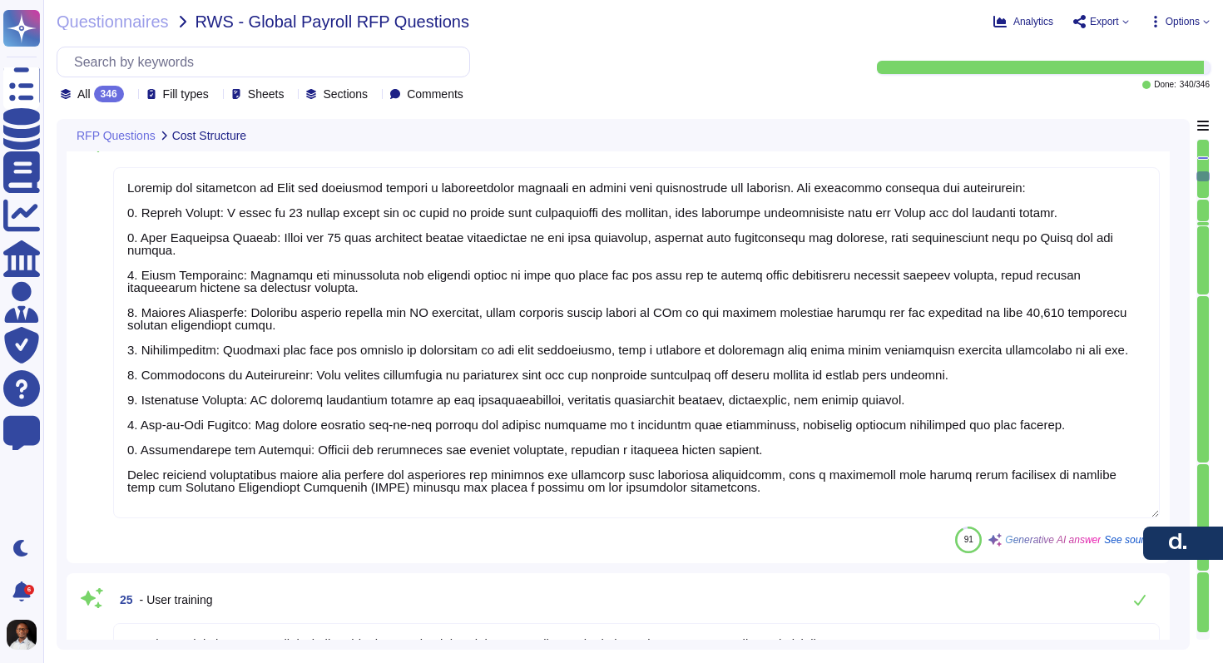
type textarea "[PERSON_NAME] offers multiple methods for data migration tailored to client nee…"
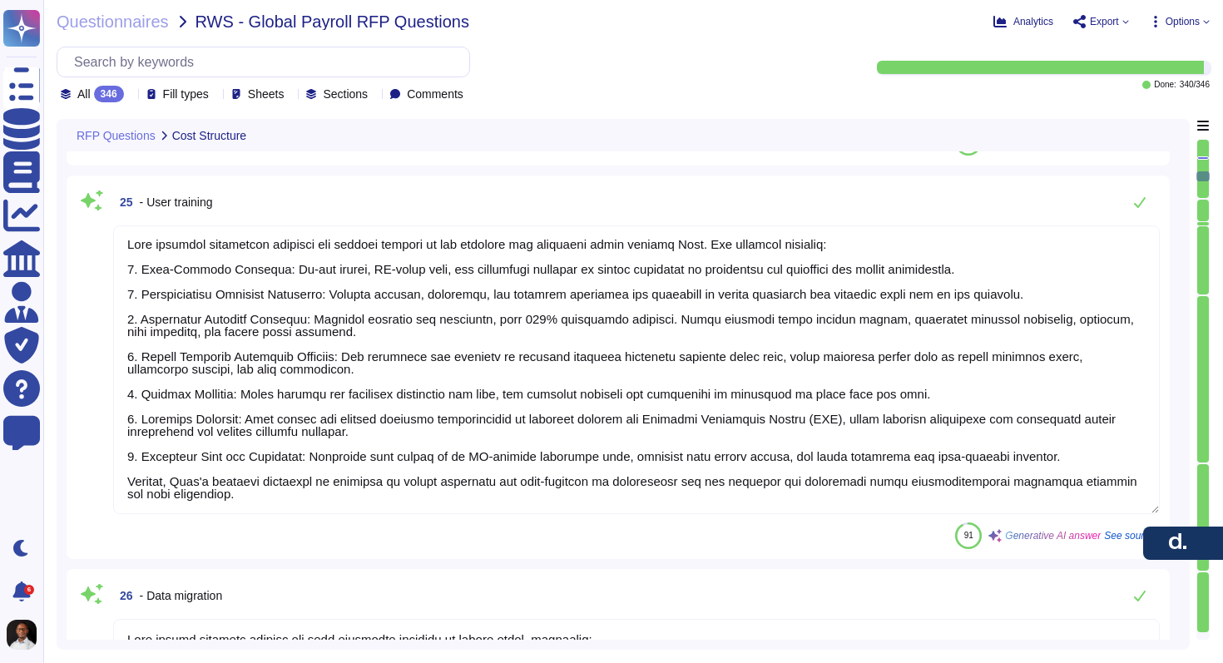
type textarea "To set up integration with [PERSON_NAME], please follow these steps: 1. Identif…"
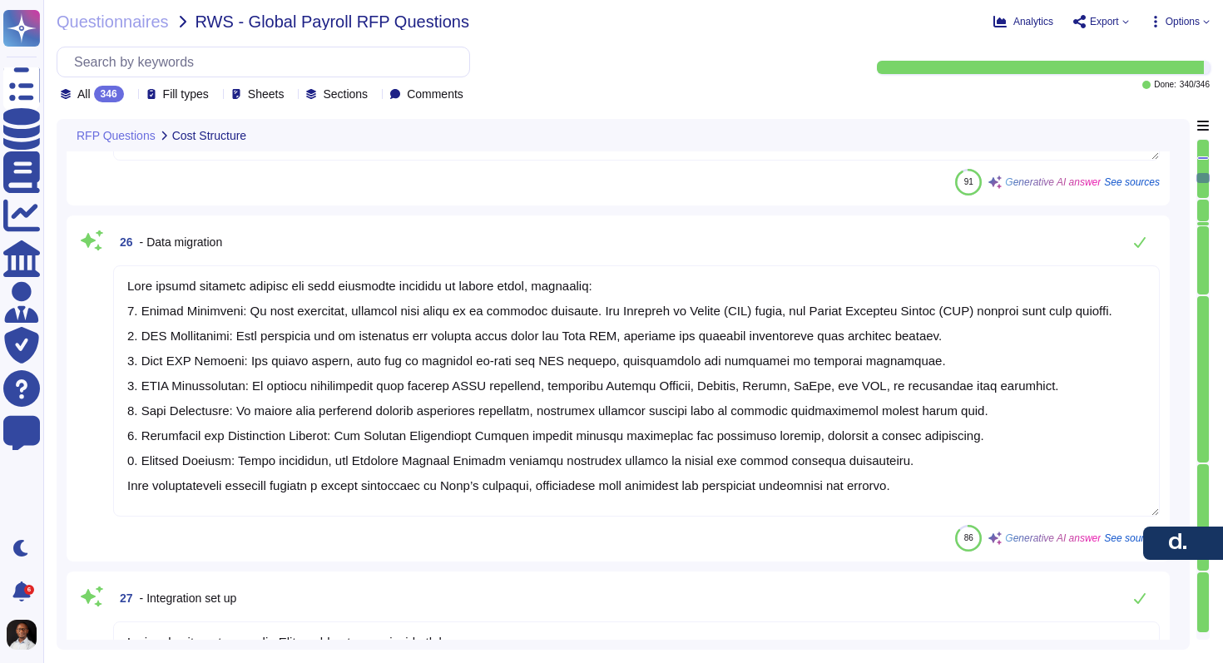
type textarea "The implementation teams are structured with specific roles to ensure a smooth …"
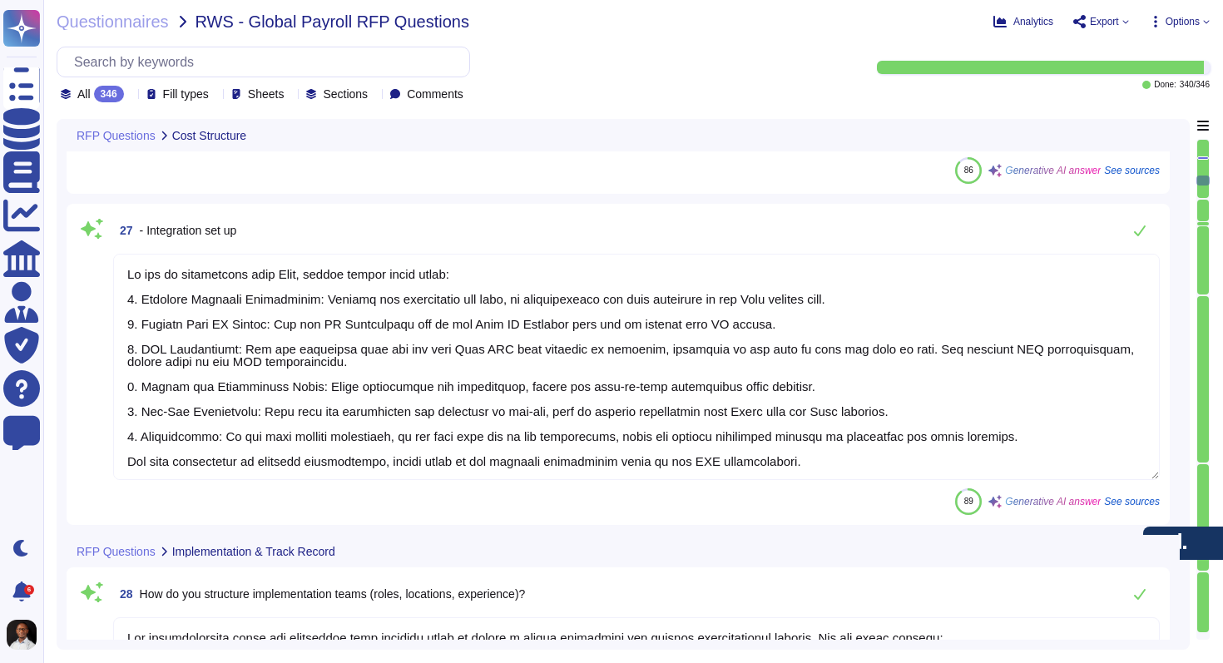
type textarea "The implementation will be led by a dedicated Onboarding Manager, who will serv…"
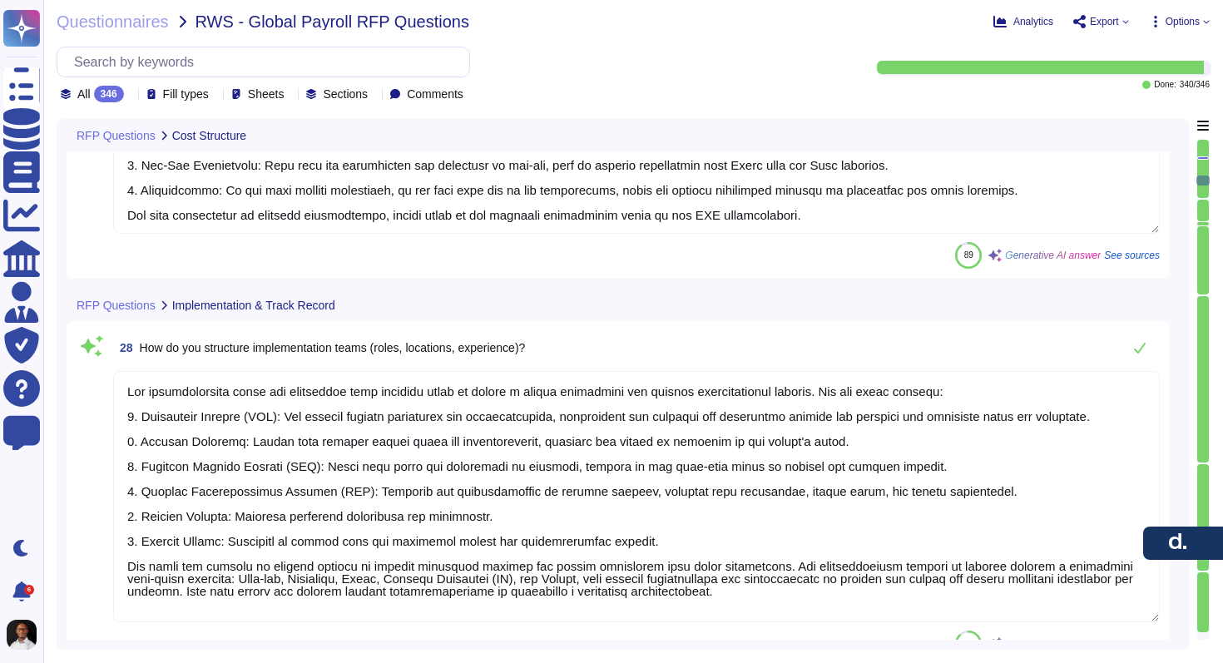
type textarea "[PERSON_NAME] ensures alignment between local and global requirements during im…"
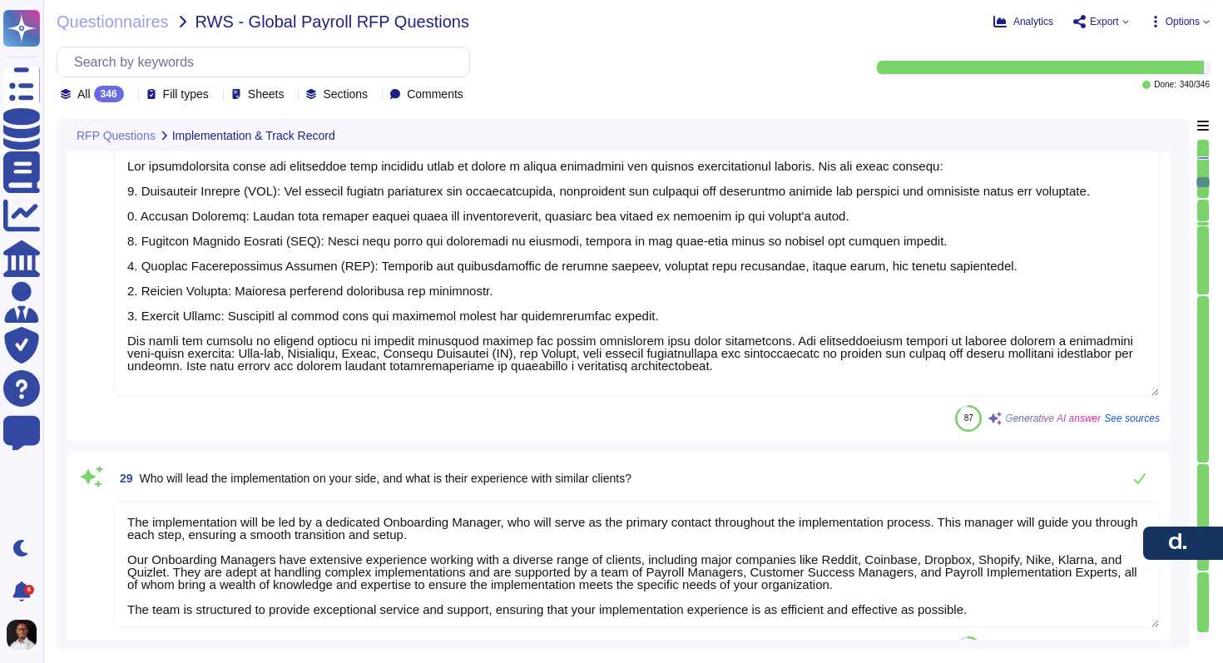
scroll to position [0, 0]
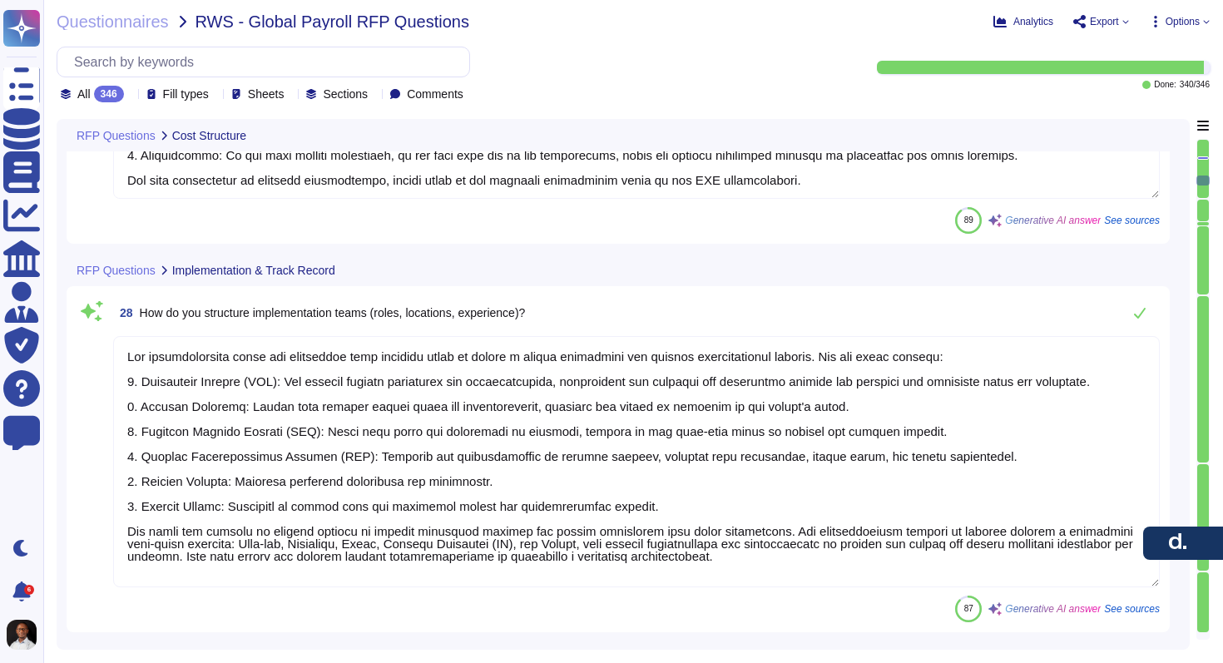
type textarea "[PERSON_NAME] offers multiple methods for data migration tailored to client nee…"
type textarea "To set up integration with [PERSON_NAME], please follow these steps: 1. Identif…"
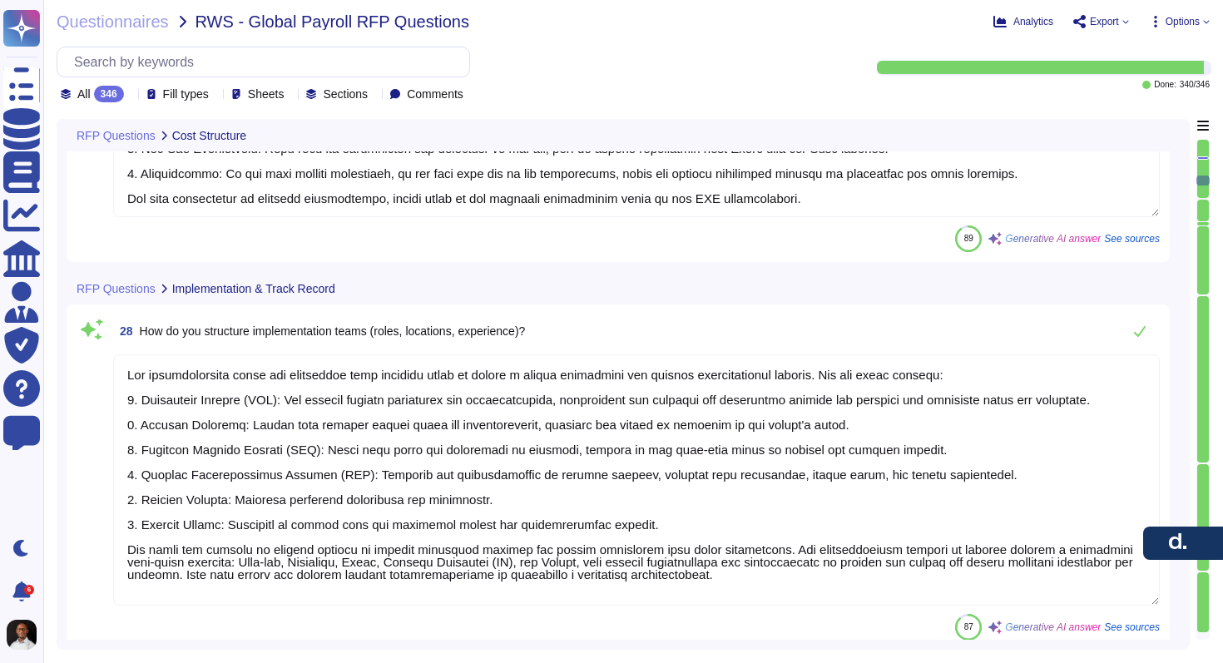
scroll to position [2, 0]
click at [418, 383] on textarea at bounding box center [636, 480] width 1047 height 251
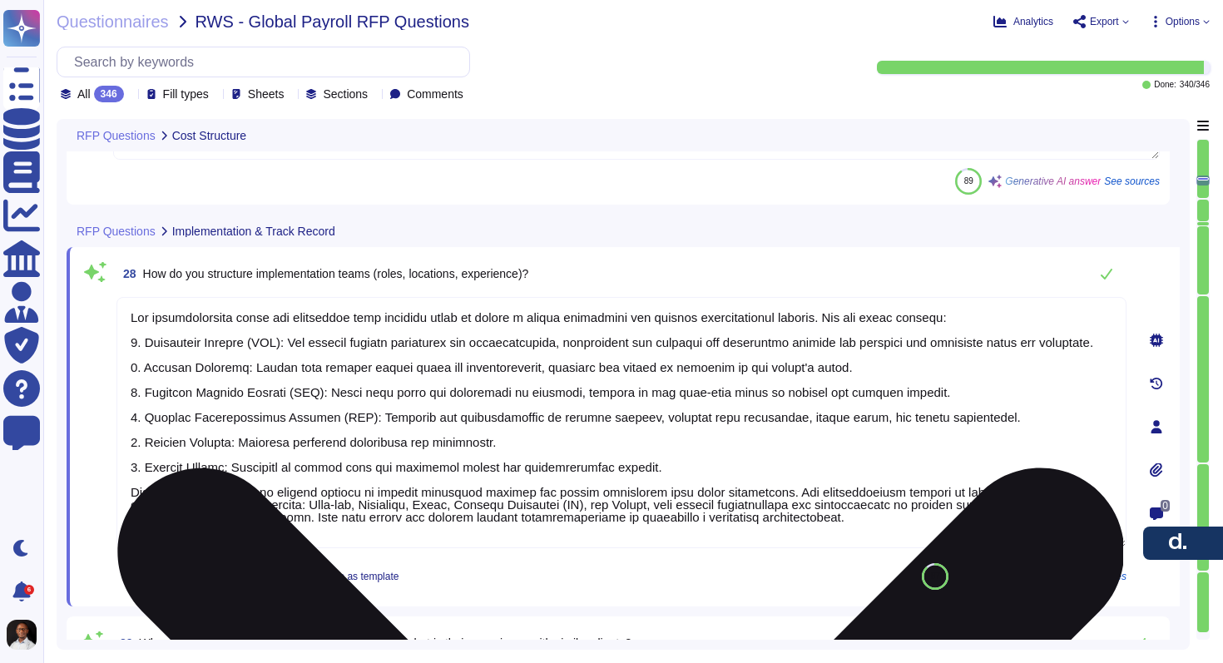
scroll to position [6670, 0]
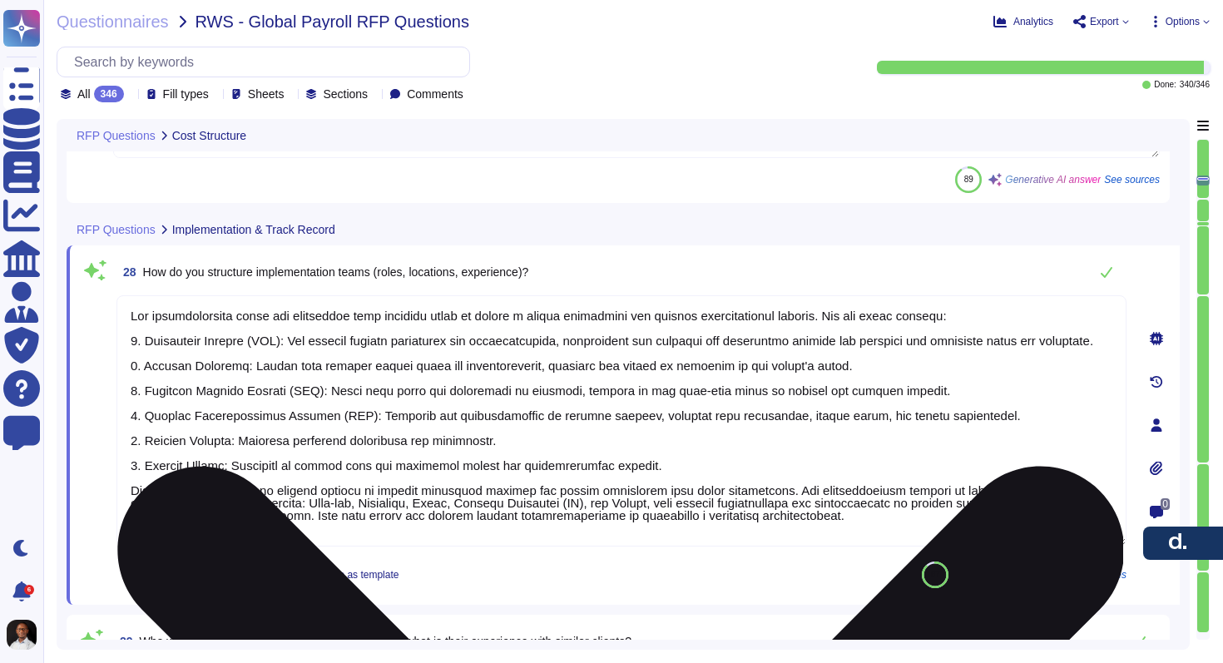
drag, startPoint x: 130, startPoint y: 311, endPoint x: 777, endPoint y: 480, distance: 669.2
click at [777, 480] on textarea at bounding box center [622, 420] width 1010 height 251
